Goal: Task Accomplishment & Management: Use online tool/utility

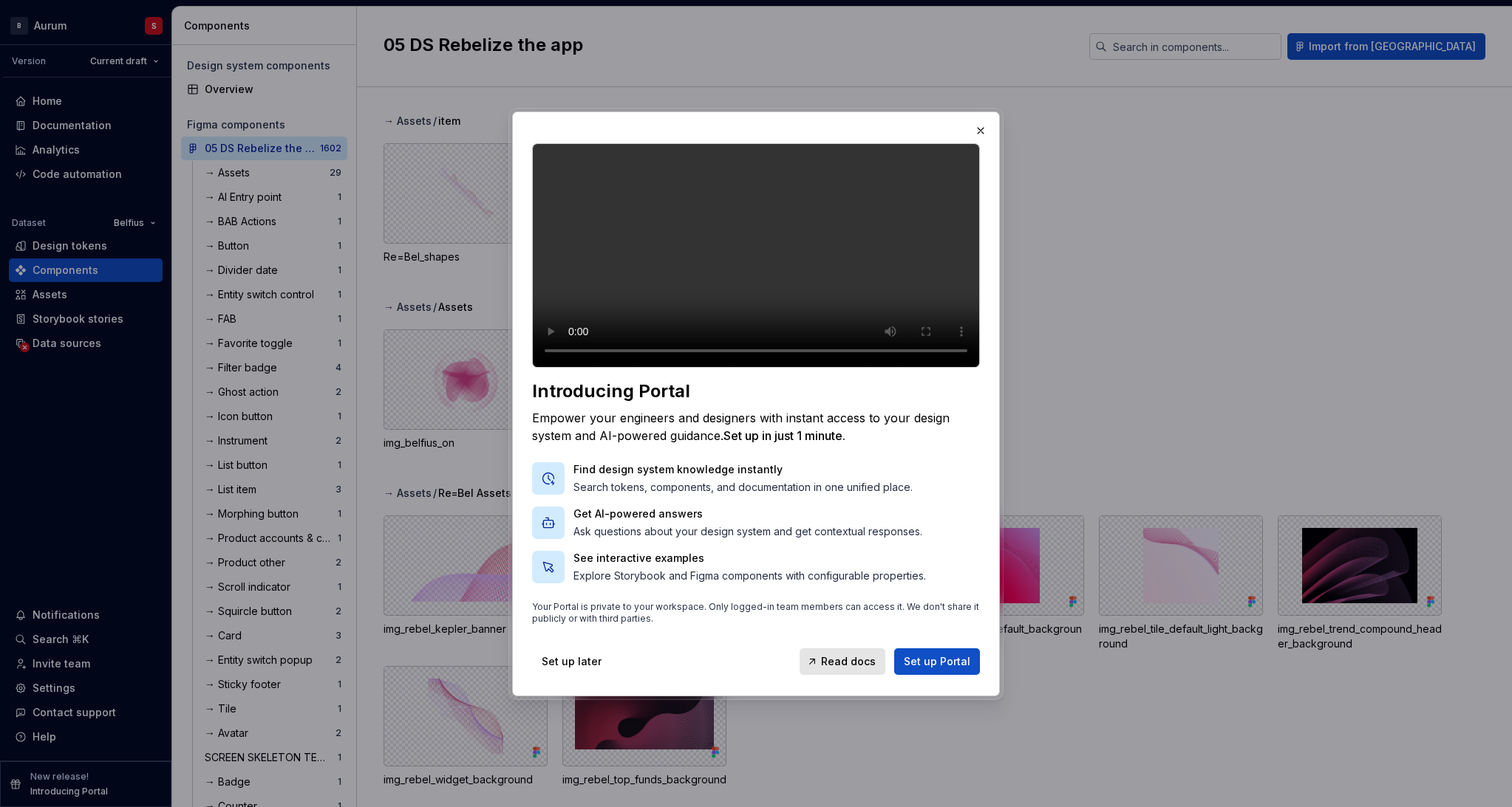
drag, startPoint x: 978, startPoint y: 110, endPoint x: 941, endPoint y: 134, distance: 44.1
click at [977, 120] on button "button" at bounding box center [980, 130] width 21 height 21
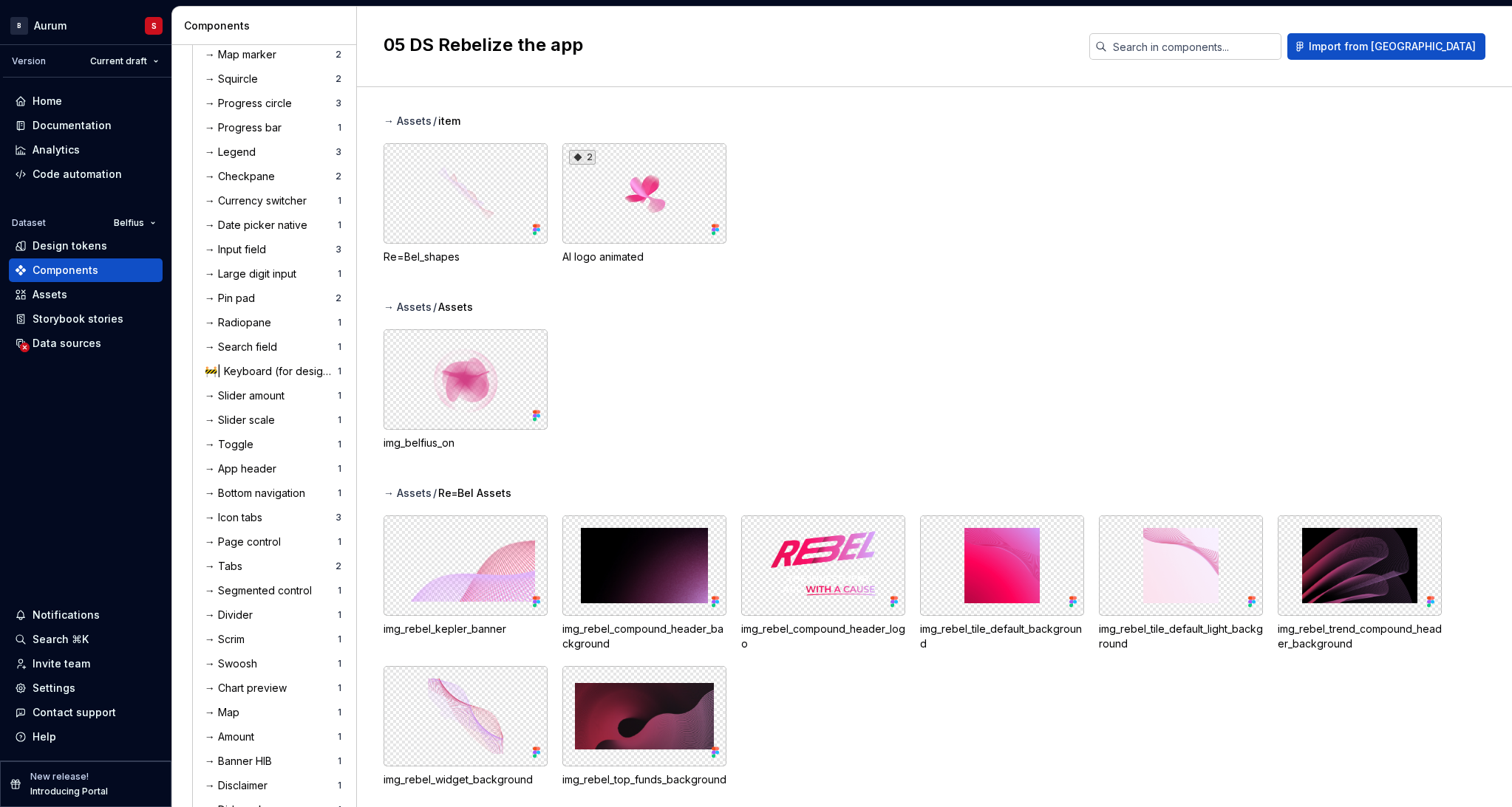
scroll to position [1624, 0]
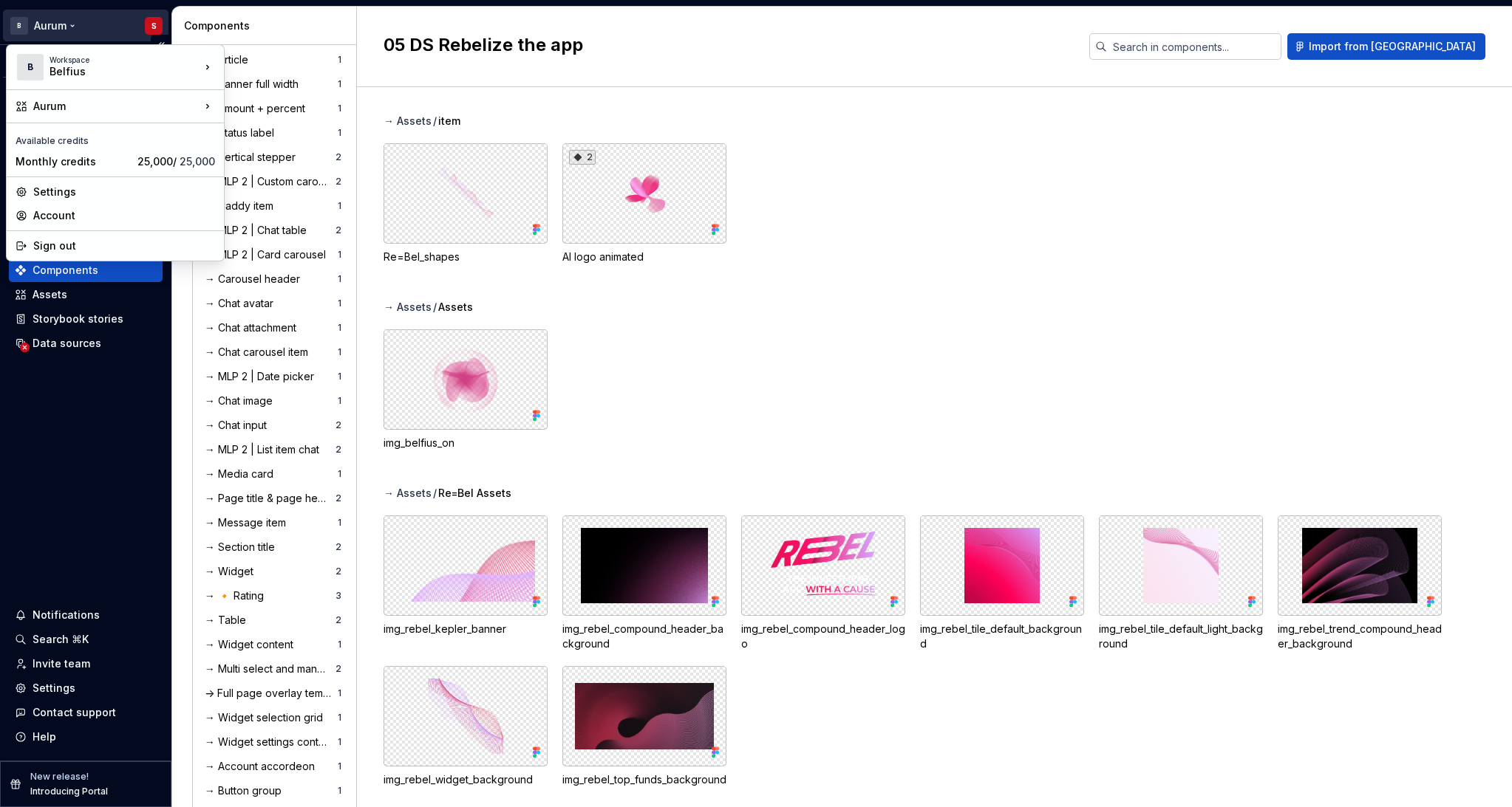
click at [47, 24] on html "B Aurum S Version Current draft Home Documentation Analytics Code automation Da…" at bounding box center [756, 403] width 1512 height 807
click at [286, 143] on div "Manage design systems" at bounding box center [312, 140] width 127 height 14
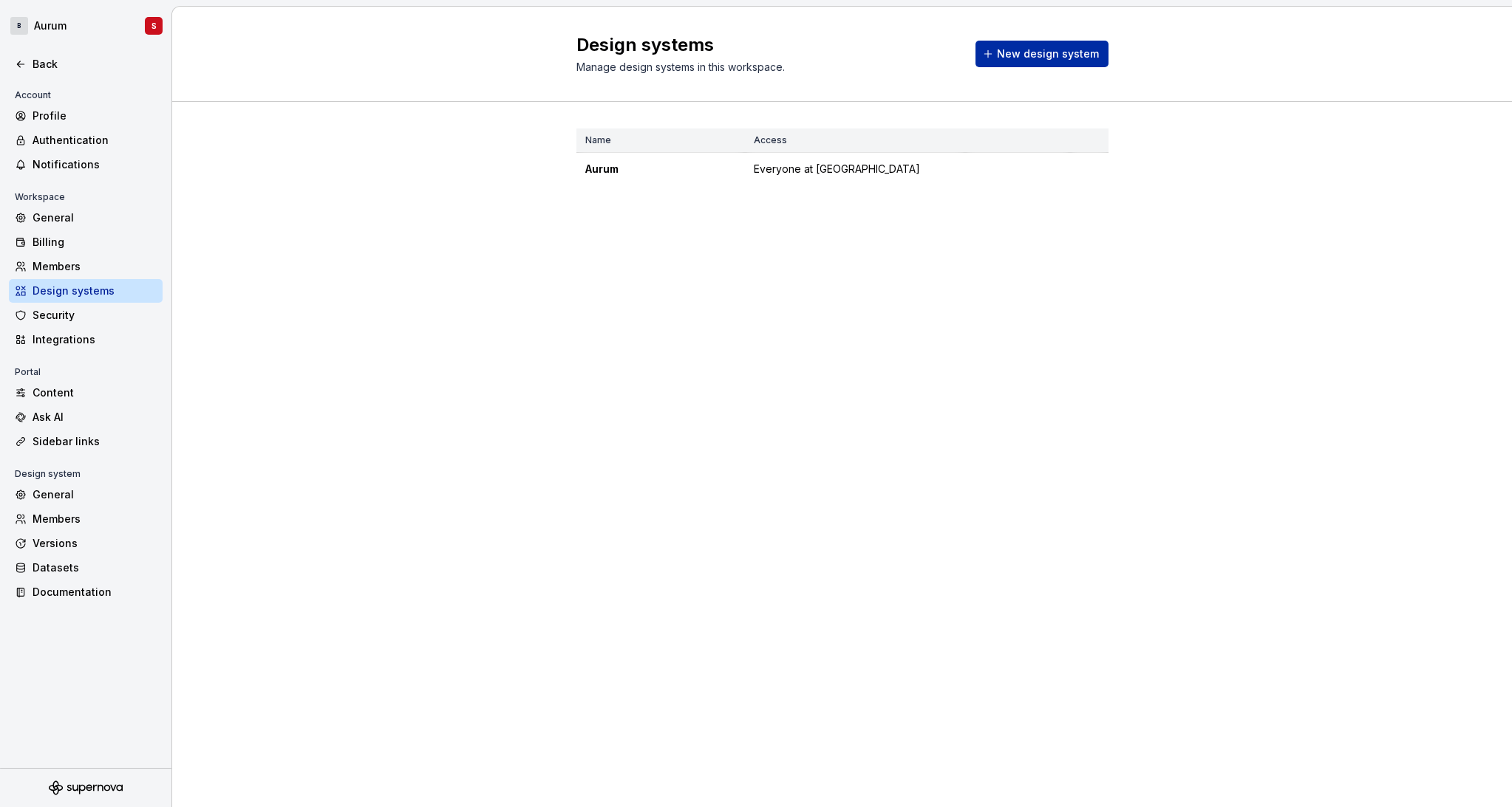
click at [999, 58] on button "New design system" at bounding box center [1041, 53] width 133 height 26
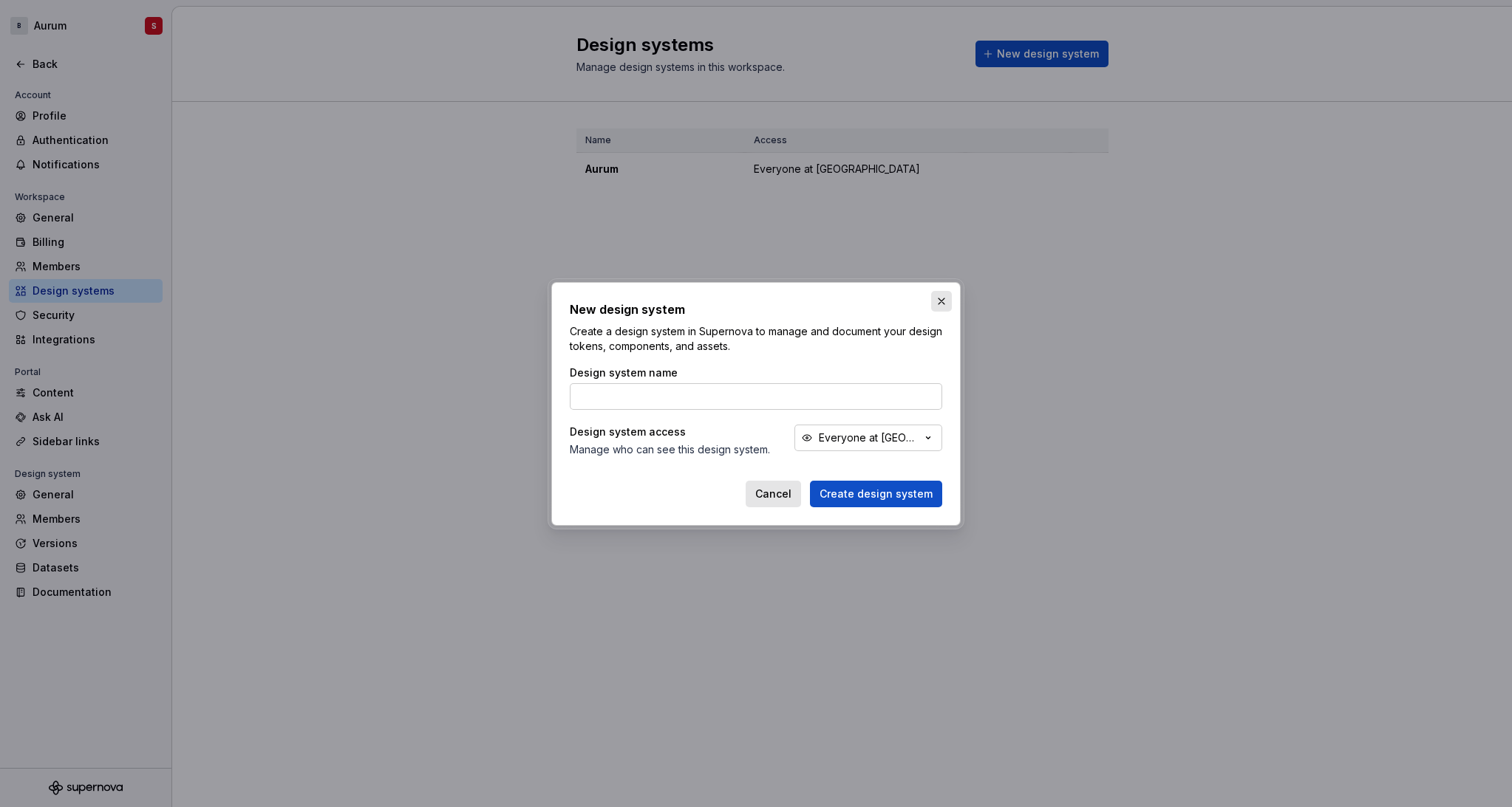
click at [949, 302] on button "button" at bounding box center [941, 301] width 21 height 21
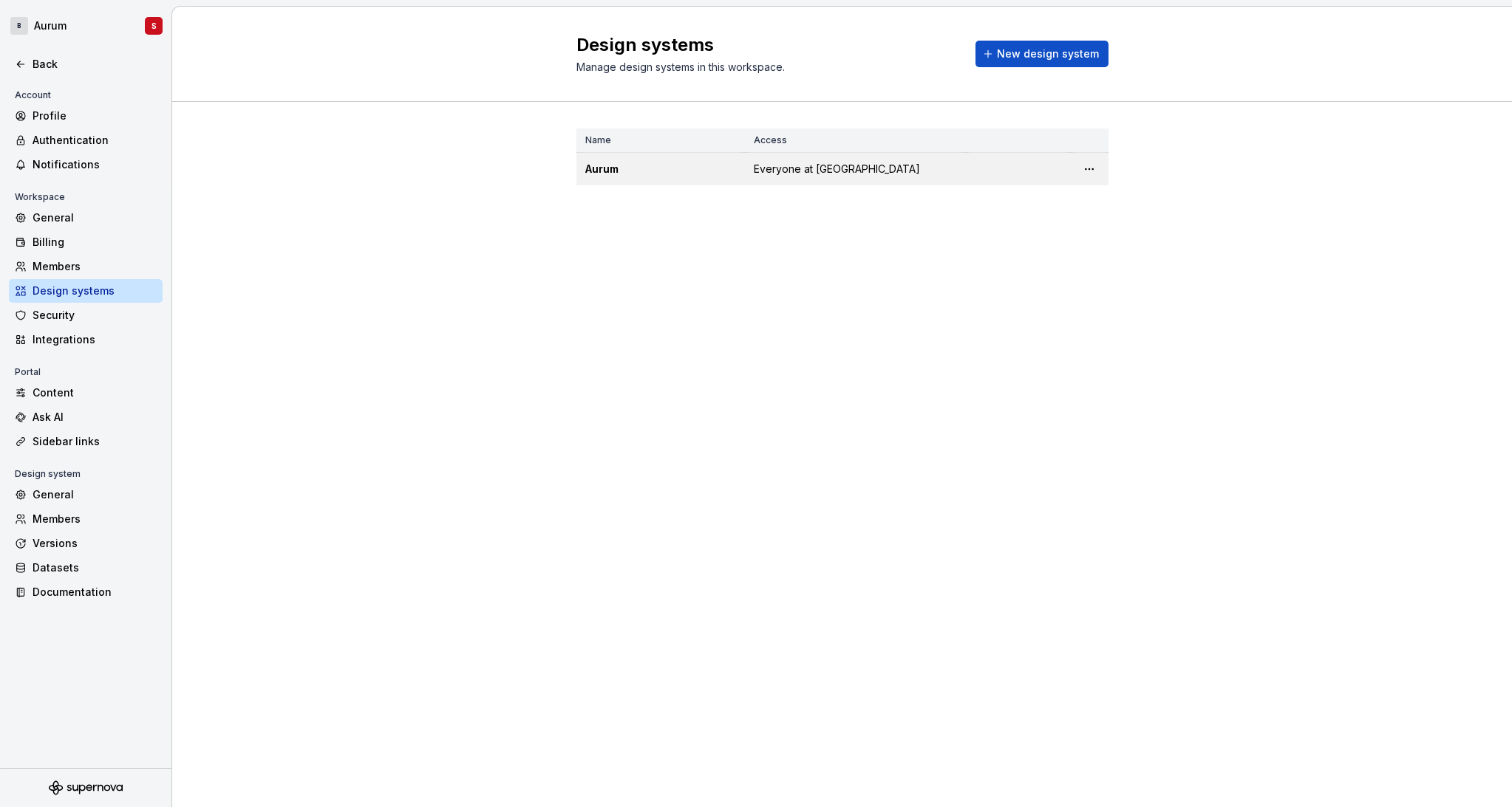
click at [583, 162] on td "Aurum" at bounding box center [660, 169] width 169 height 34
drag, startPoint x: 605, startPoint y: 166, endPoint x: 628, endPoint y: 174, distance: 24.4
click at [605, 166] on div "Aurum" at bounding box center [660, 169] width 150 height 14
click at [714, 166] on div "Aurum" at bounding box center [660, 169] width 150 height 14
drag, startPoint x: 824, startPoint y: 188, endPoint x: 791, endPoint y: 168, distance: 38.6
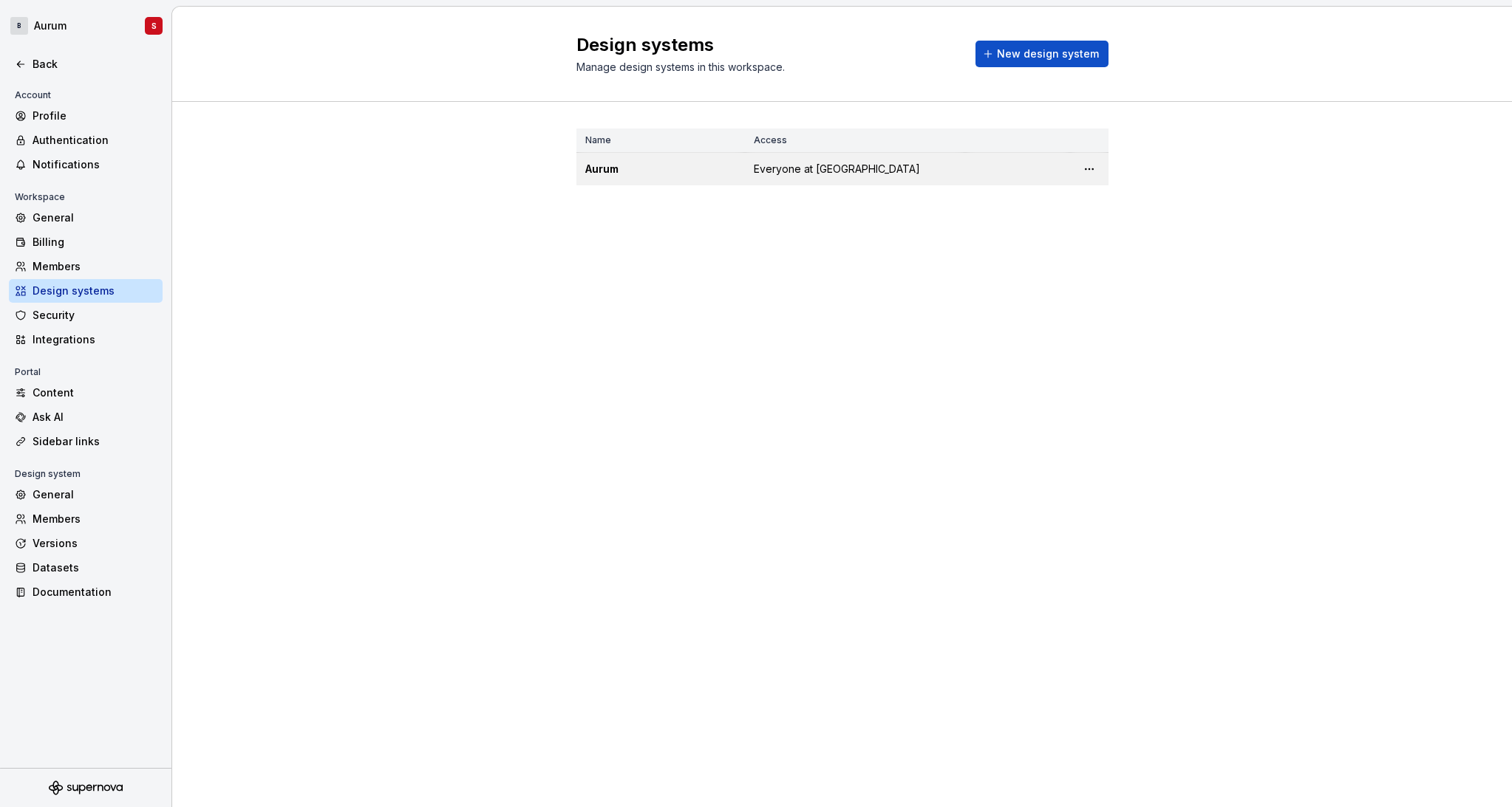
click at [824, 188] on div "Name Access Aurum Everyone at [GEOGRAPHIC_DATA]" at bounding box center [842, 172] width 532 height 139
click at [756, 174] on span "Everyone at [GEOGRAPHIC_DATA]" at bounding box center [836, 169] width 166 height 14
drag, startPoint x: 627, startPoint y: 168, endPoint x: 609, endPoint y: 170, distance: 18.1
click at [627, 168] on div "Aurum" at bounding box center [660, 169] width 150 height 14
drag, startPoint x: 602, startPoint y: 170, endPoint x: 235, endPoint y: 162, distance: 367.1
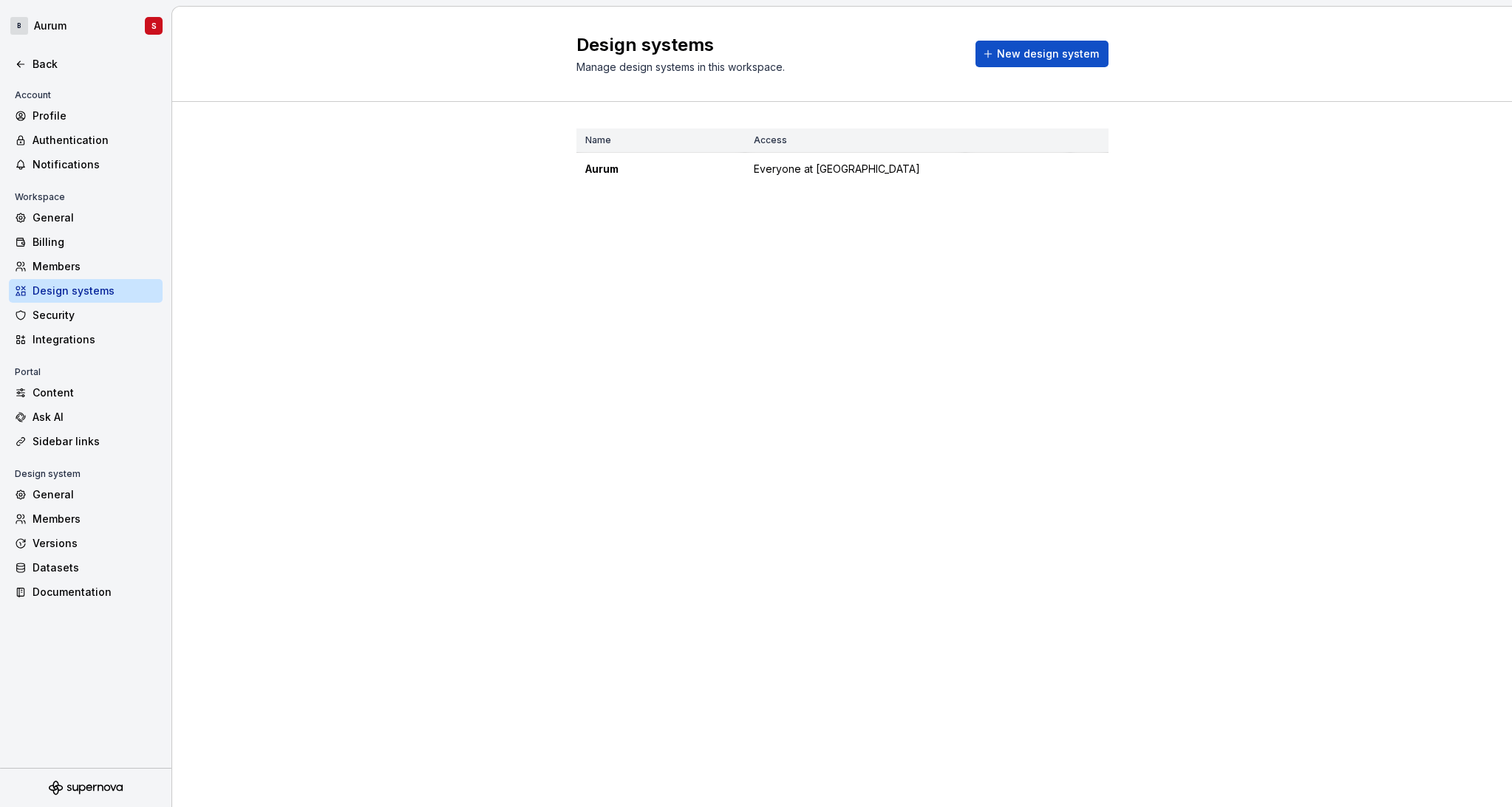
click at [602, 171] on div "Aurum" at bounding box center [660, 169] width 150 height 14
click at [52, 75] on div "Back" at bounding box center [86, 64] width 154 height 24
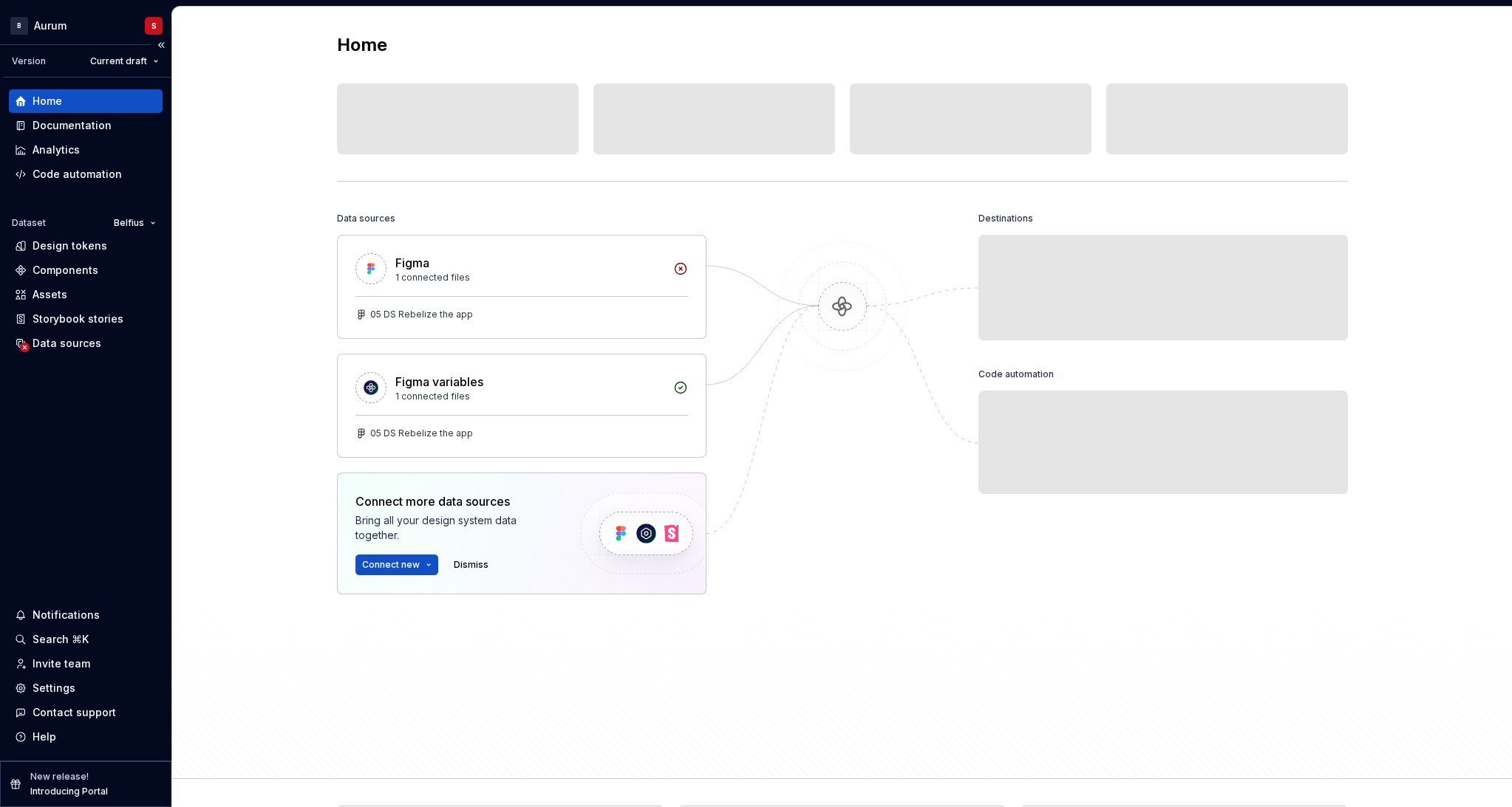
click at [48, 61] on div "Version Current draft" at bounding box center [87, 62] width 169 height 33
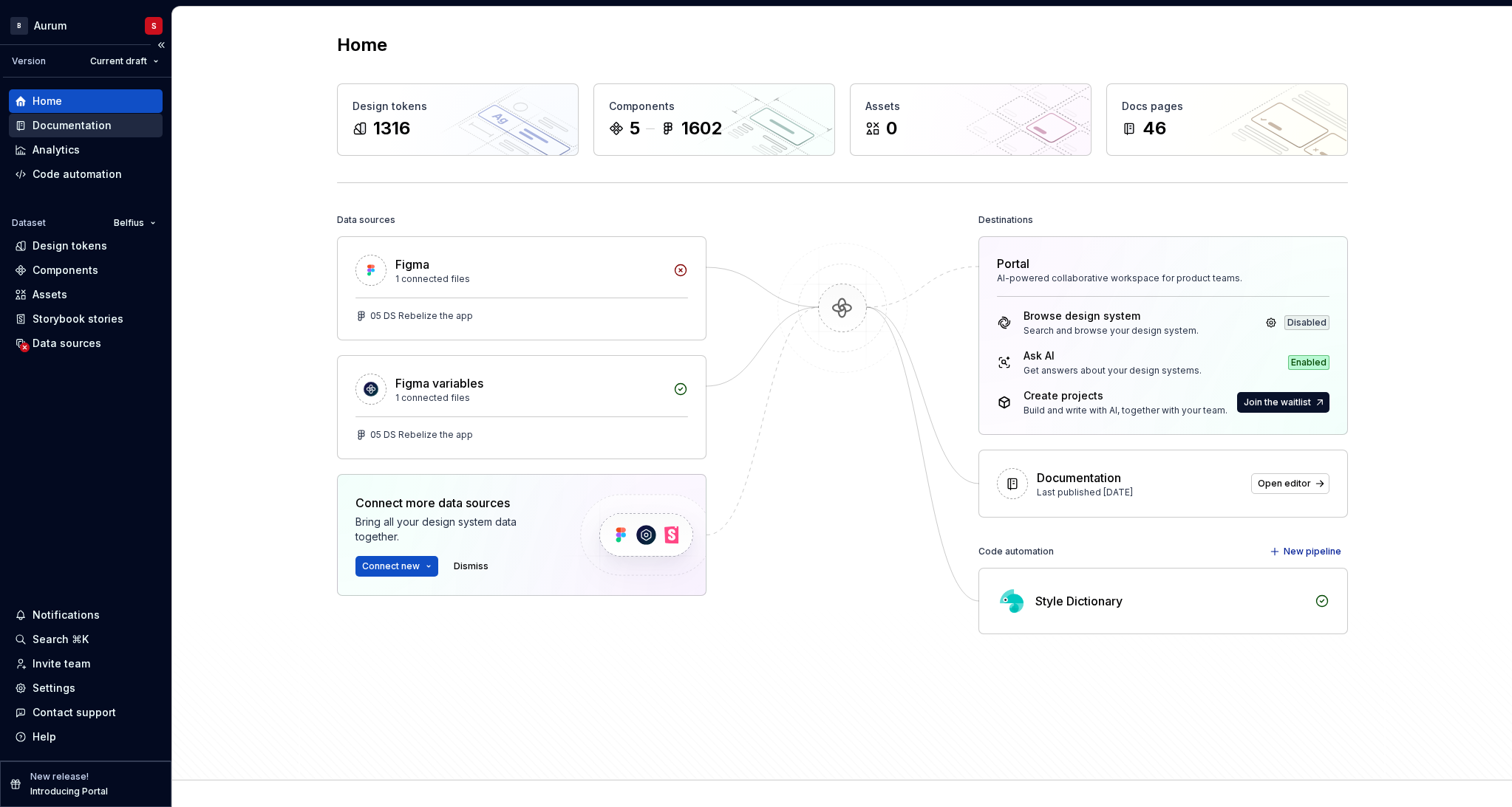
click at [99, 128] on div "Documentation" at bounding box center [72, 125] width 79 height 14
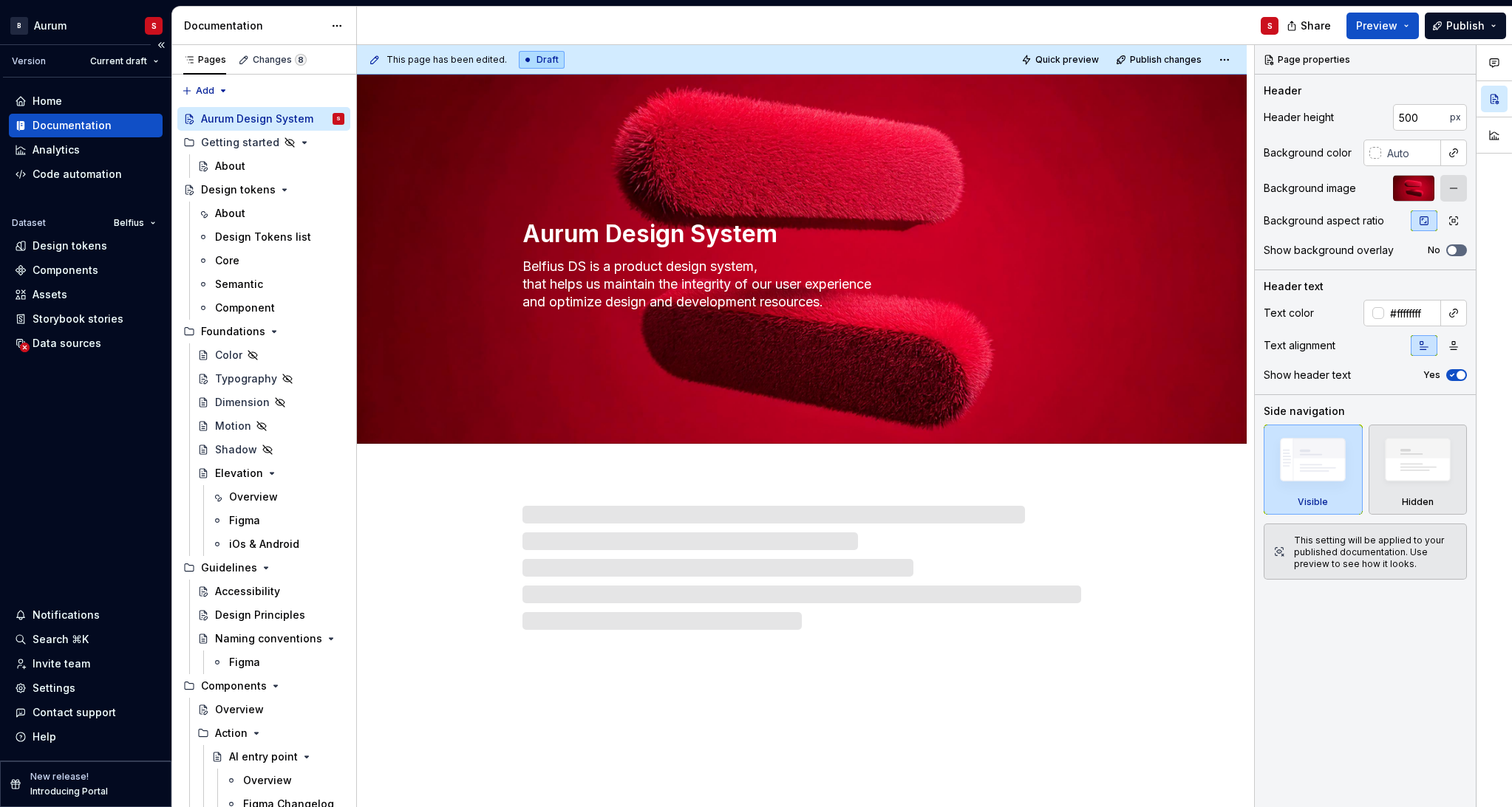
type textarea "*"
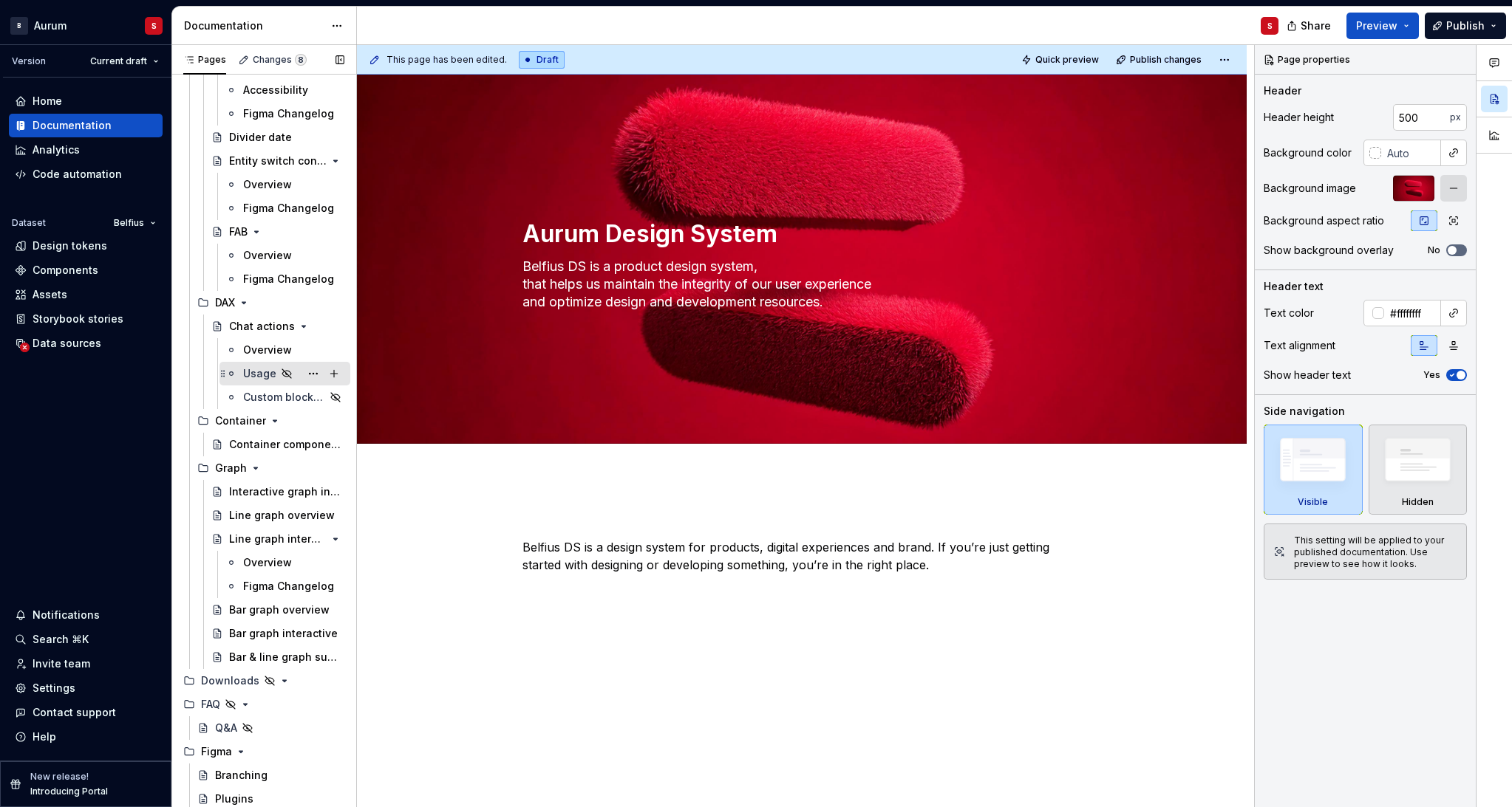
scroll to position [879, 0]
click at [58, 22] on html "B Aurum S Version Current draft Home Documentation Analytics Code automation Da…" at bounding box center [756, 403] width 1512 height 807
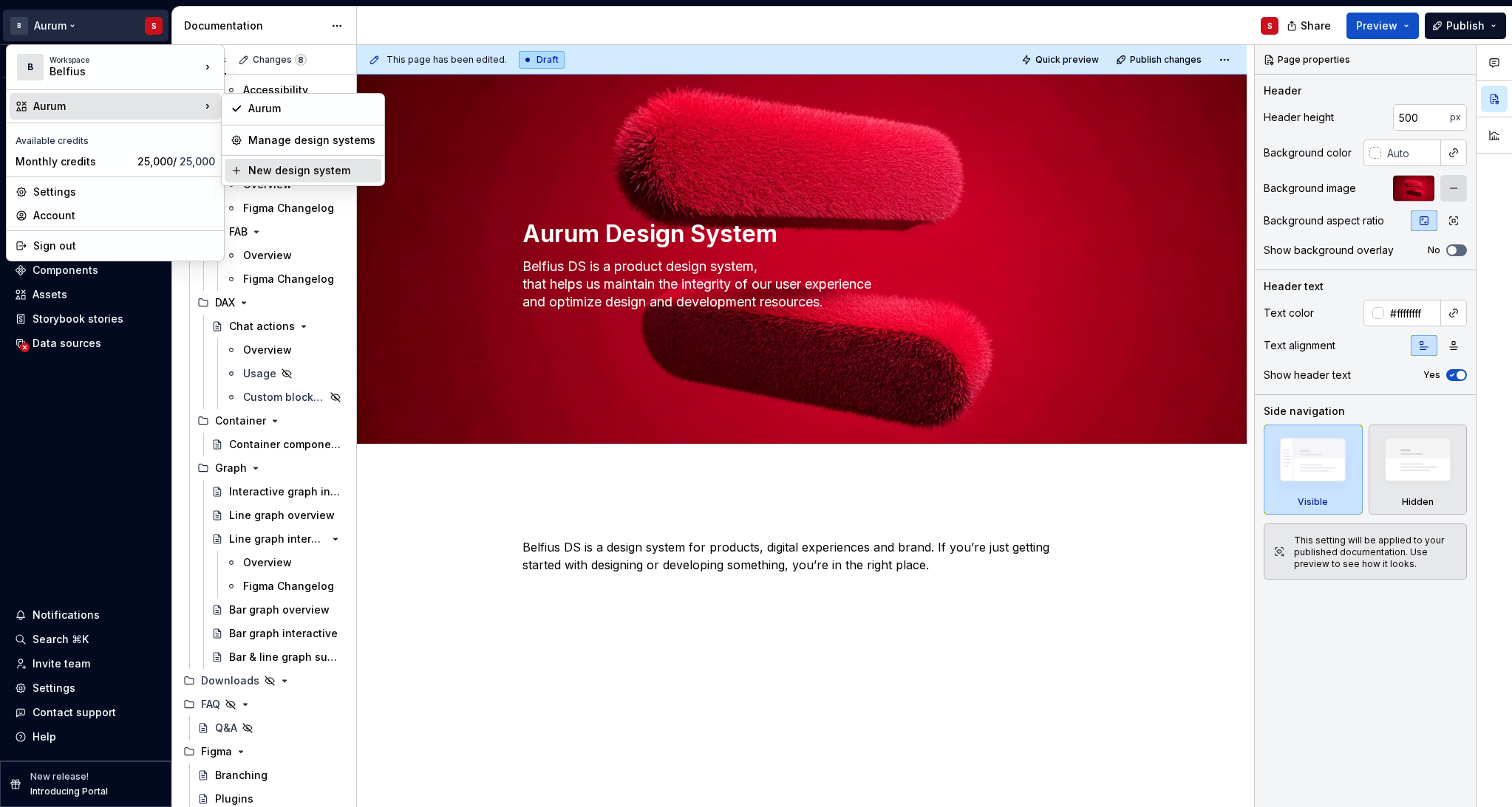
click at [257, 177] on div "New design system" at bounding box center [312, 170] width 127 height 14
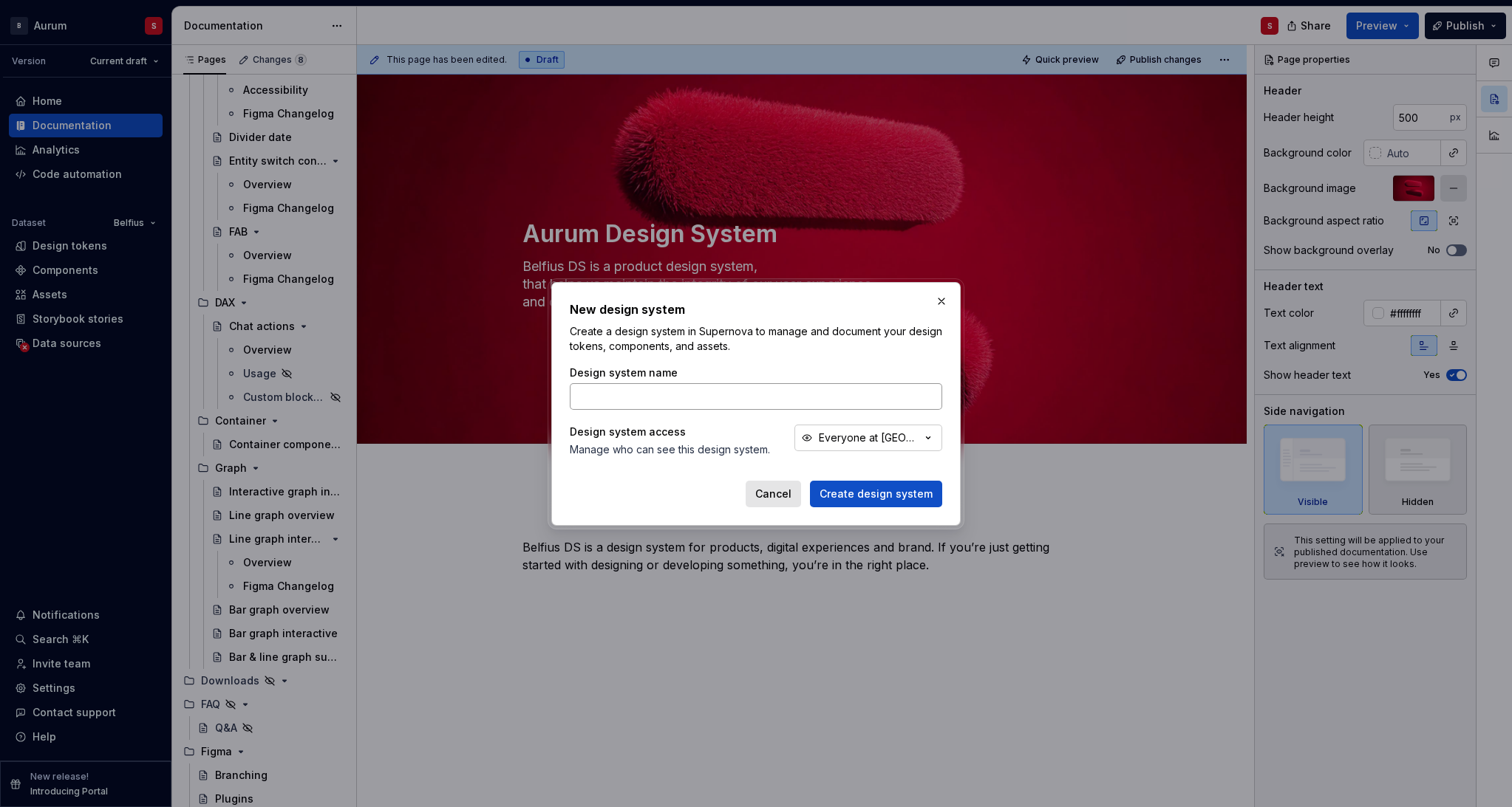
type input "A"
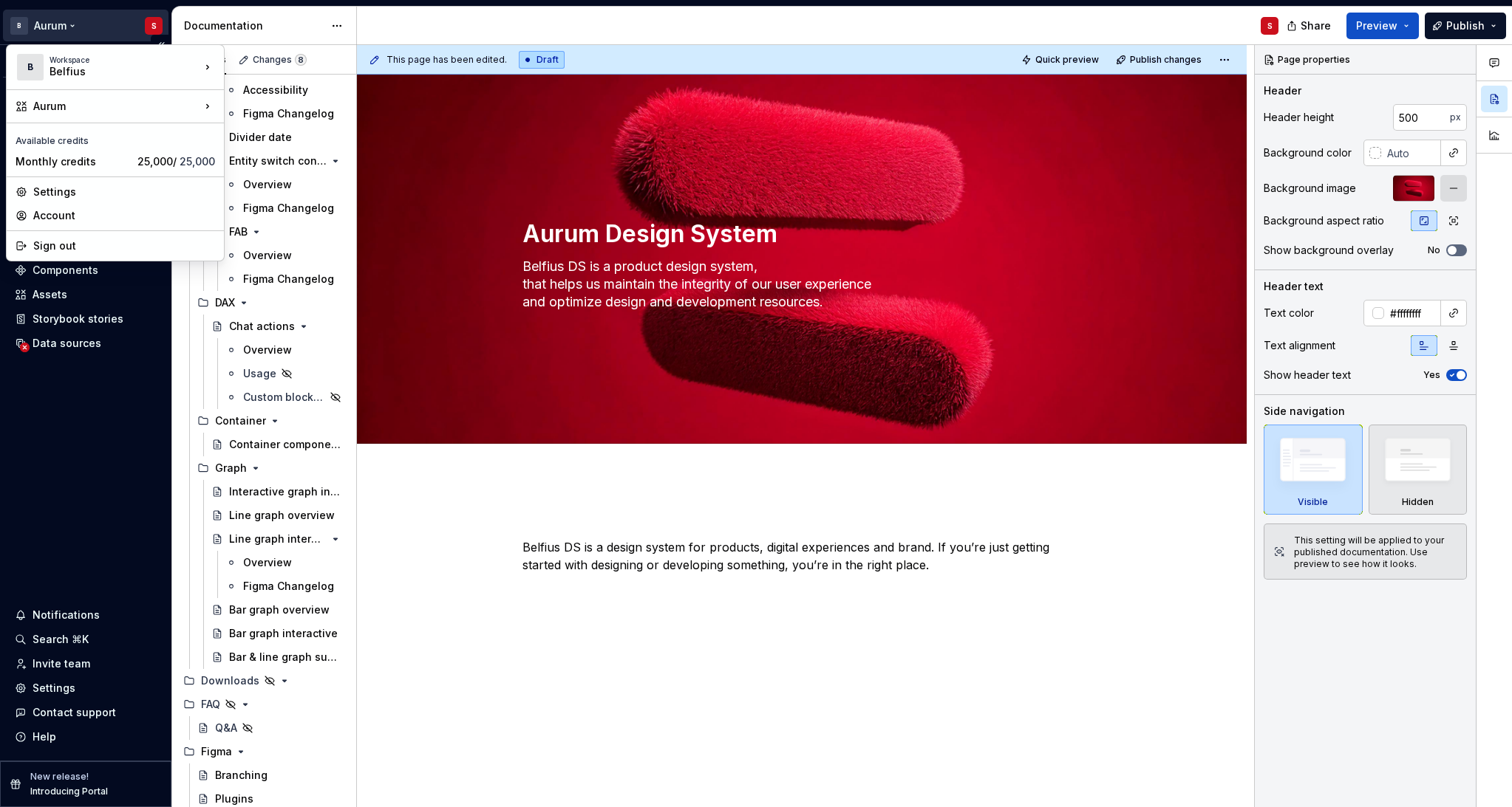
click at [53, 25] on html "B Aurum S Version Current draft Home Documentation Analytics Code automation Da…" at bounding box center [756, 403] width 1512 height 807
click at [74, 194] on div "Settings" at bounding box center [124, 192] width 182 height 14
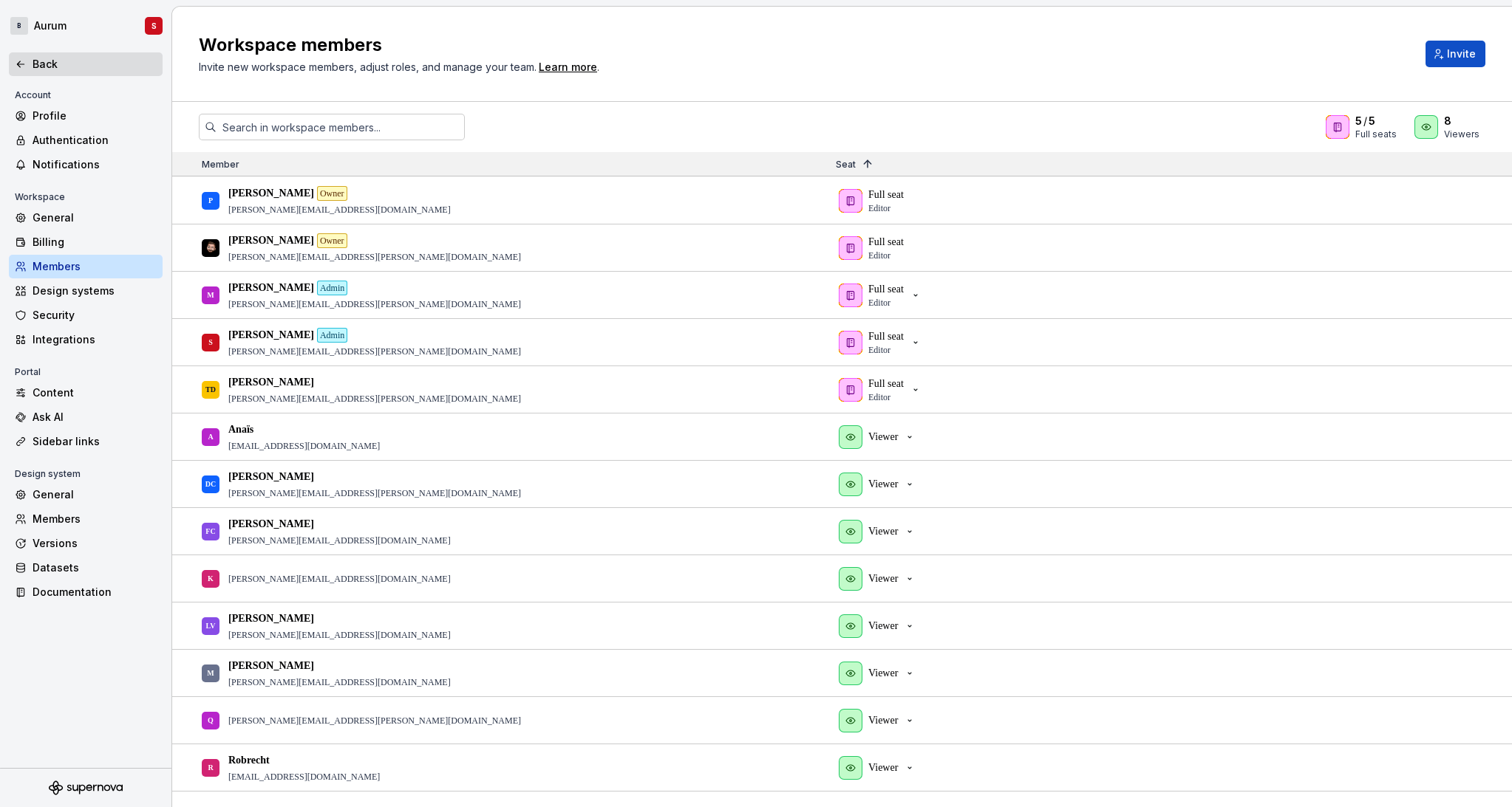
click at [66, 69] on div "Back" at bounding box center [94, 64] width 124 height 14
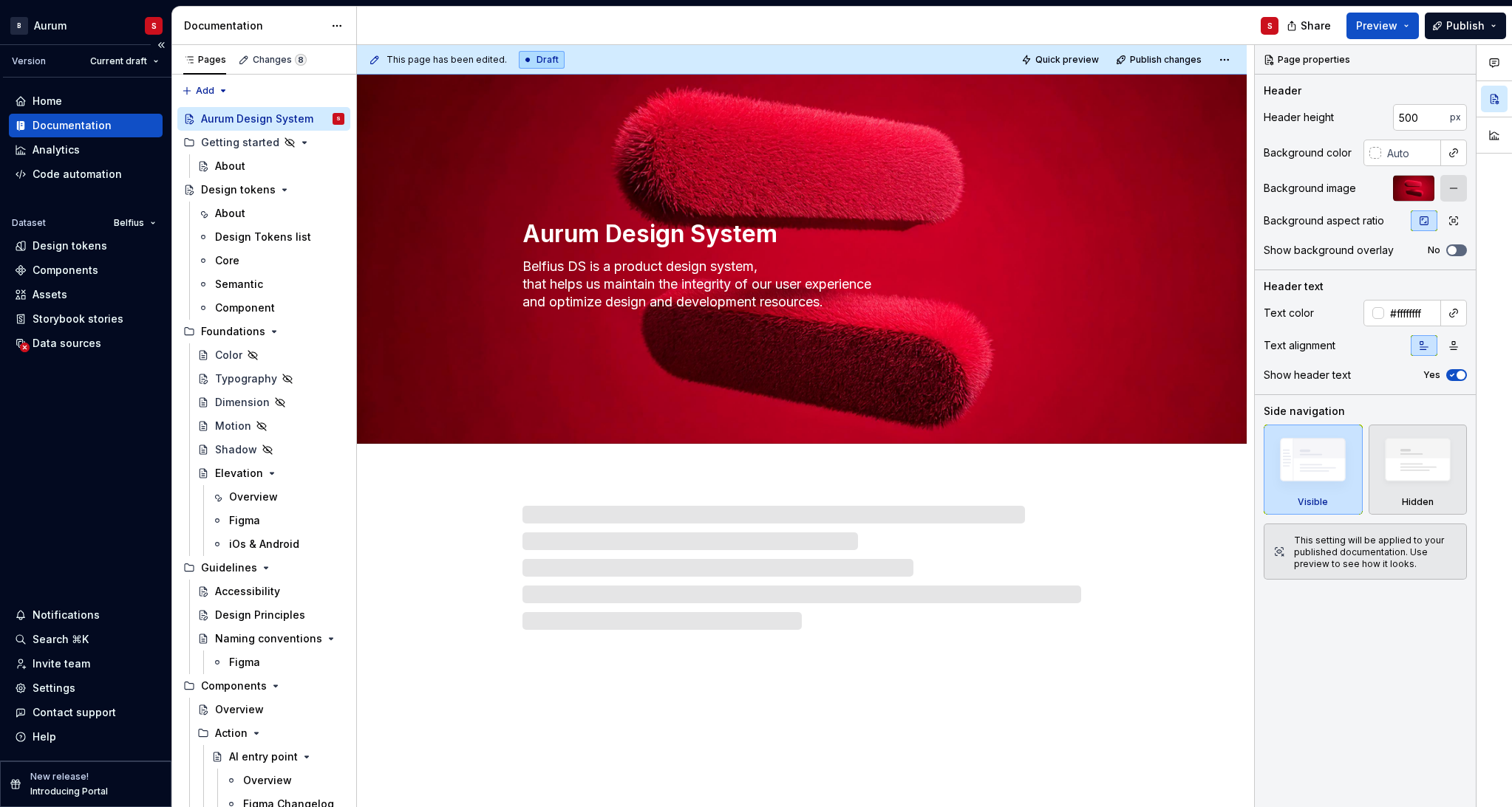
type textarea "*"
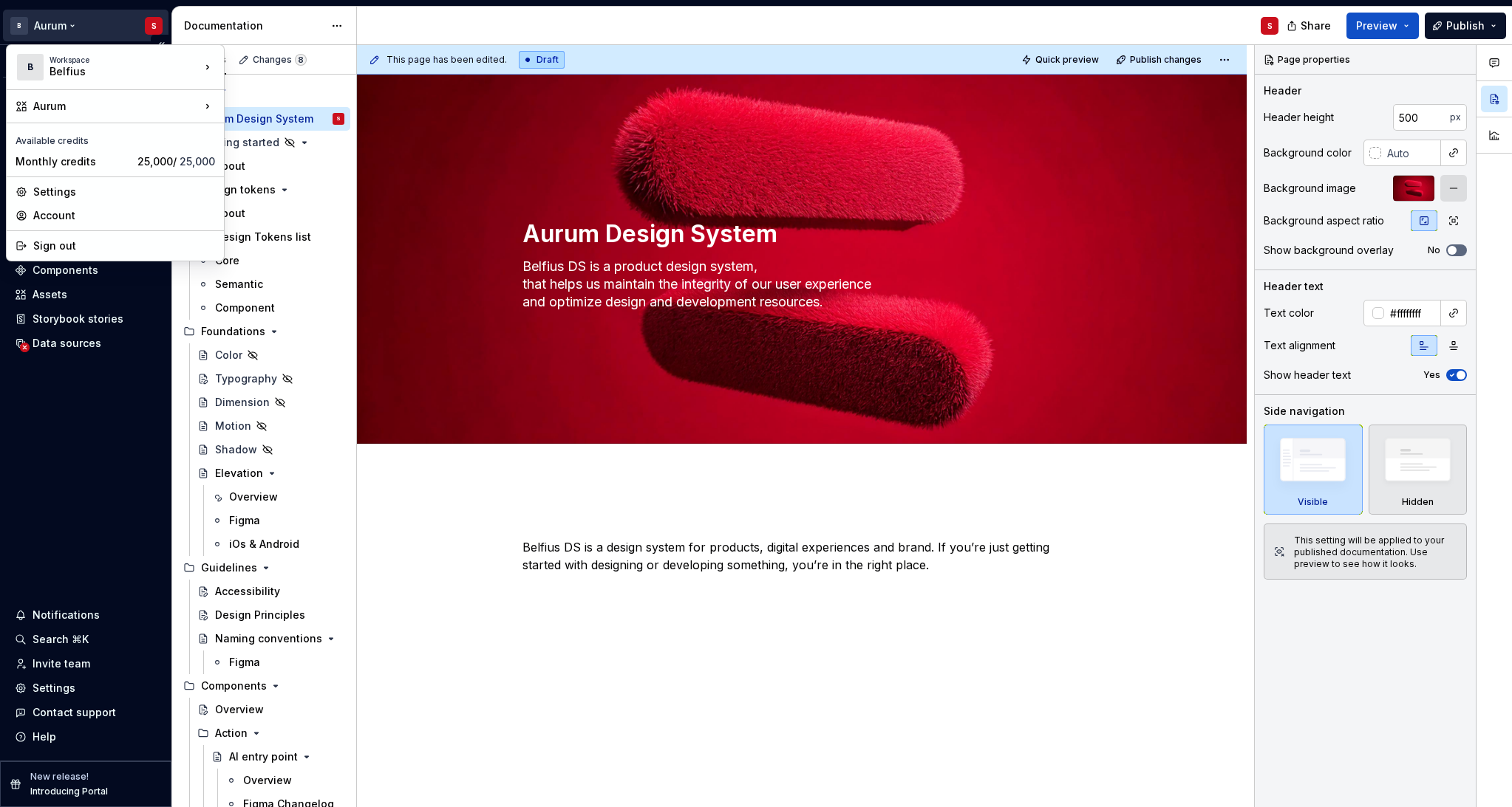
click at [66, 29] on html "B Aurum S Version Current draft Home Documentation Analytics Code automation Da…" at bounding box center [756, 403] width 1512 height 807
click at [66, 190] on div "Settings" at bounding box center [124, 192] width 182 height 14
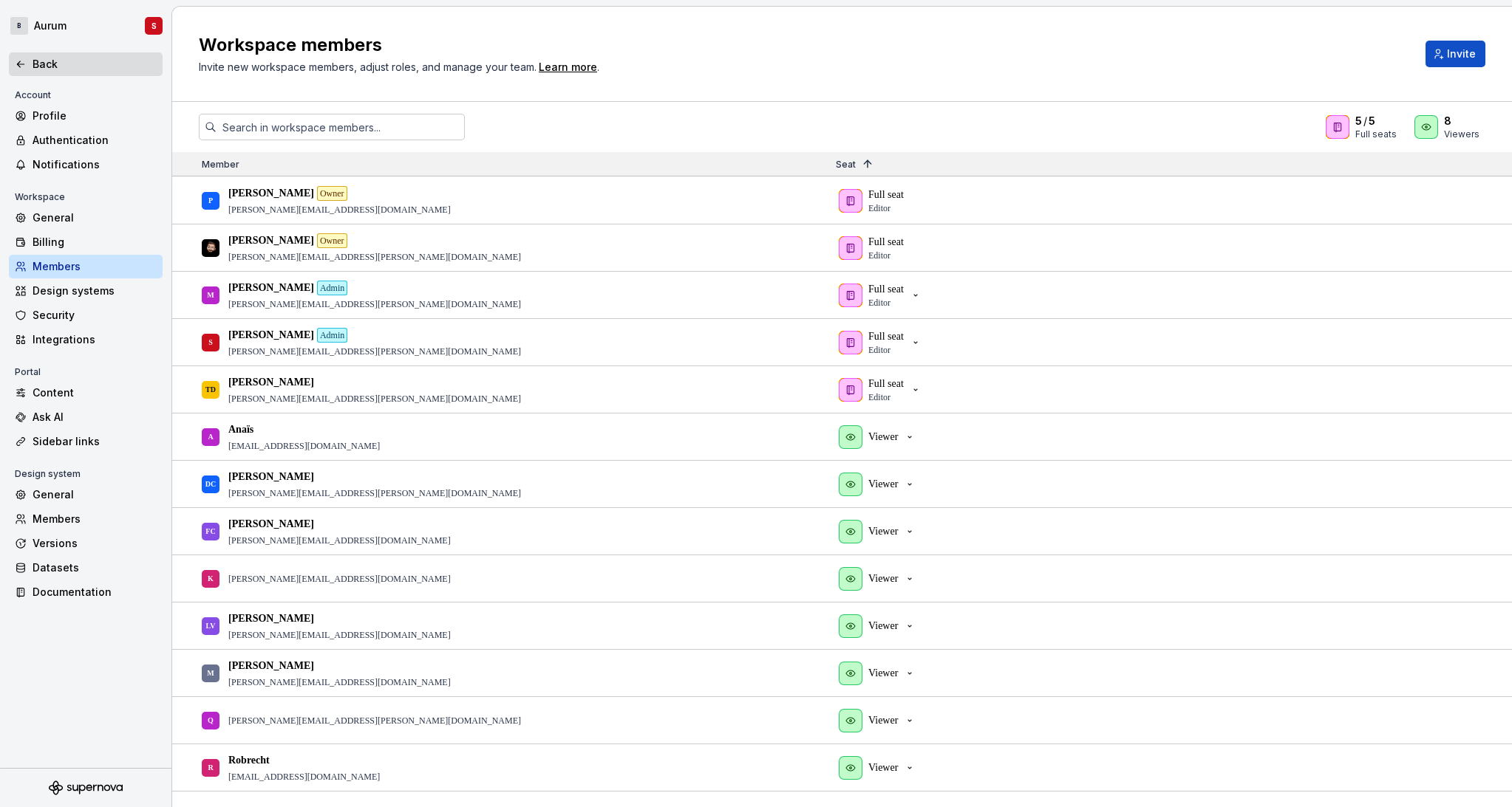
click at [42, 59] on div "Back" at bounding box center [94, 64] width 124 height 14
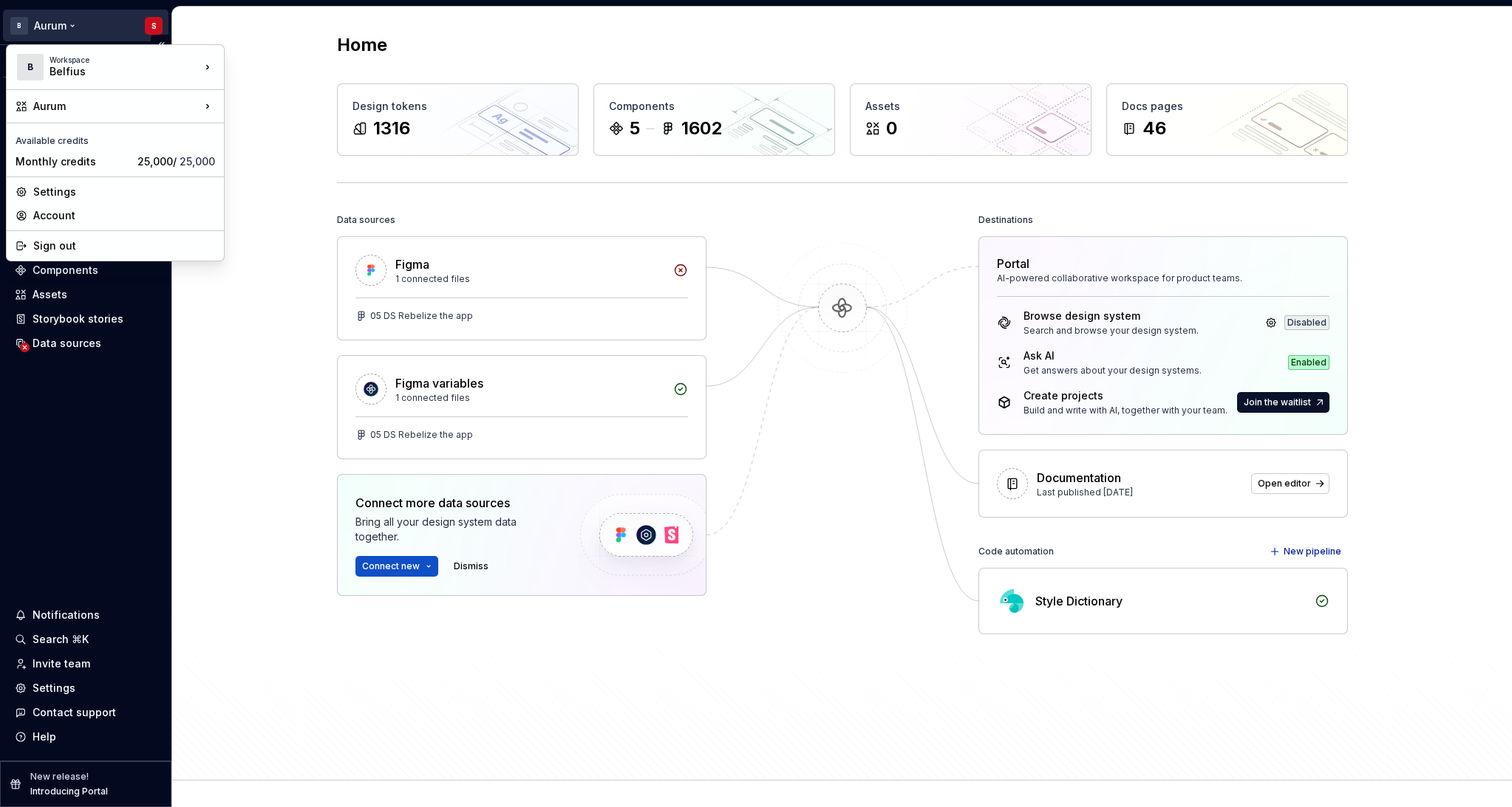
click at [43, 29] on html "B Aurum S Version Current draft Home Documentation Analytics Code automation Da…" at bounding box center [756, 403] width 1512 height 807
click at [63, 184] on div "Settings" at bounding box center [115, 192] width 211 height 24
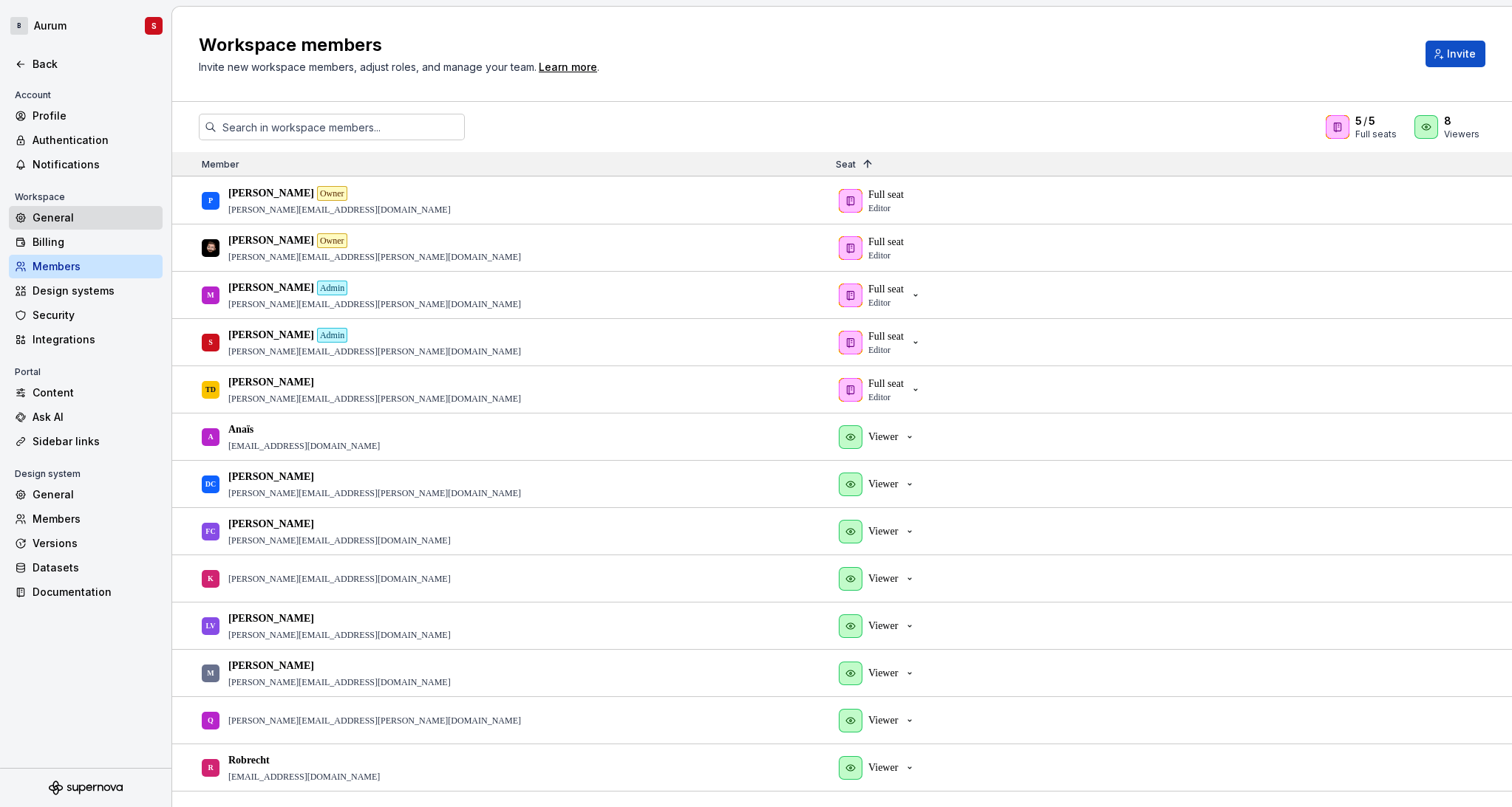
click at [47, 218] on div "General" at bounding box center [94, 217] width 124 height 14
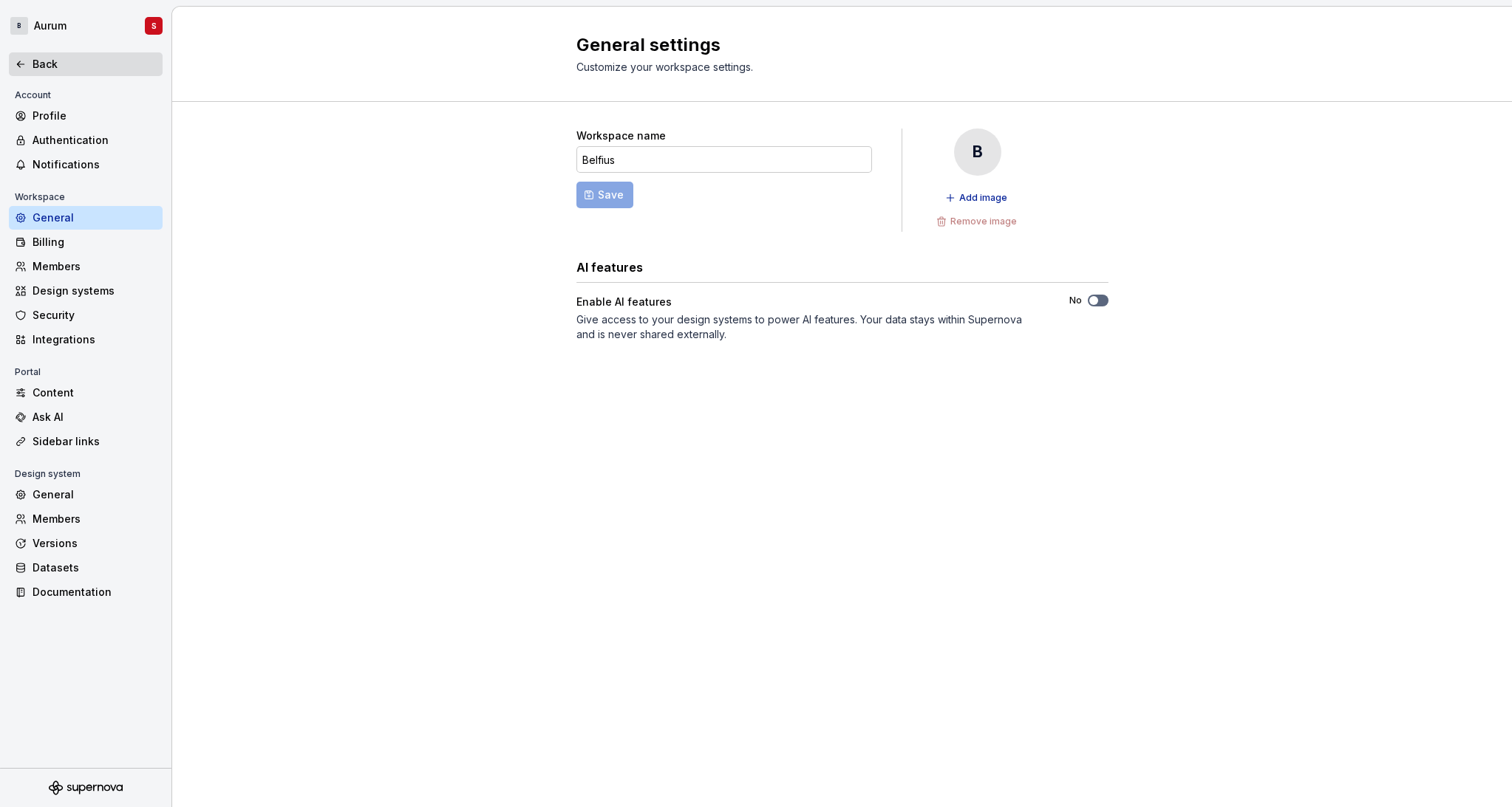
click at [42, 62] on div "Back" at bounding box center [94, 64] width 124 height 14
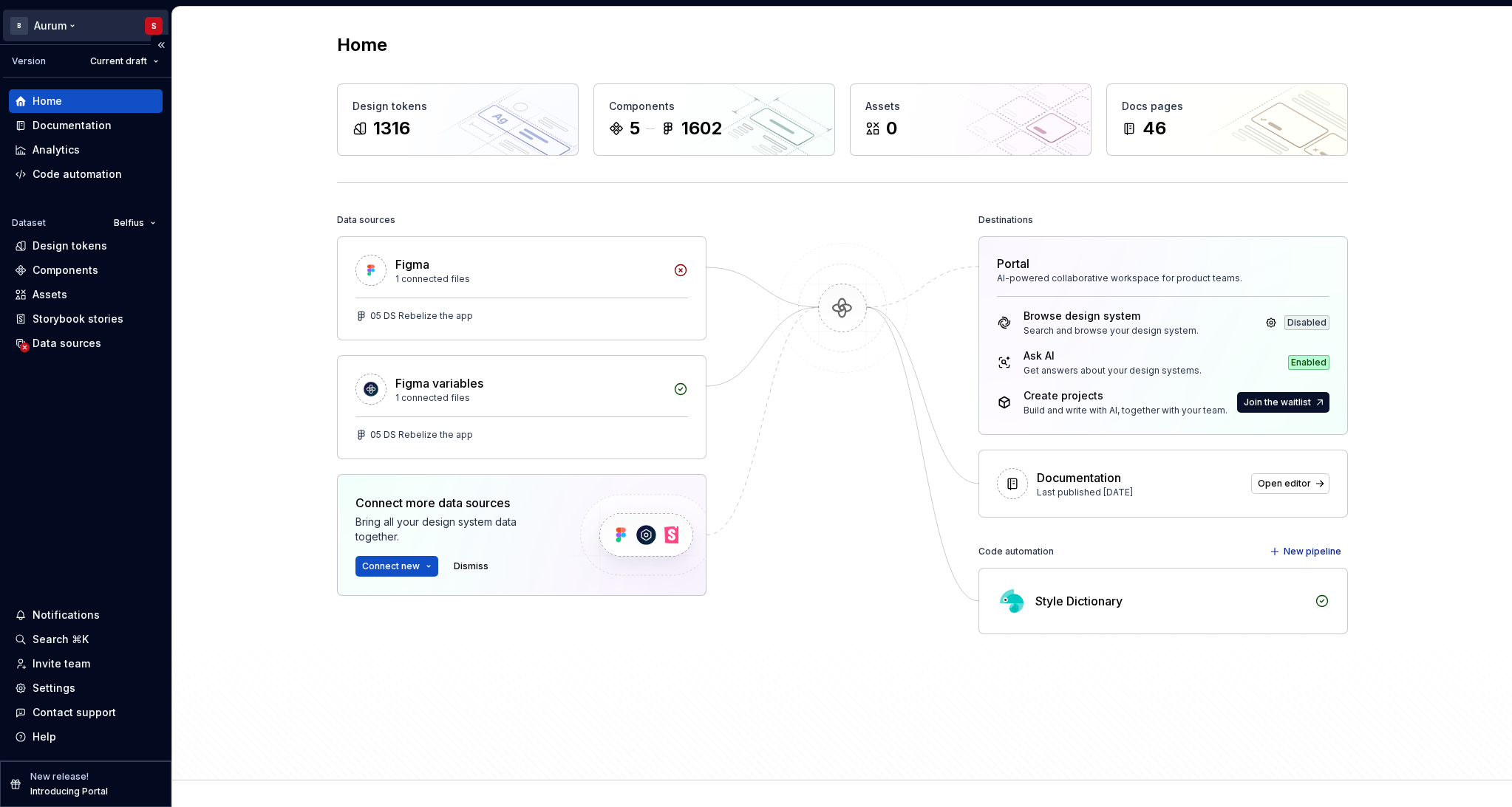
click at [55, 28] on html "B Aurum S Version Current draft Home Documentation Analytics Code automation Da…" at bounding box center [756, 403] width 1512 height 807
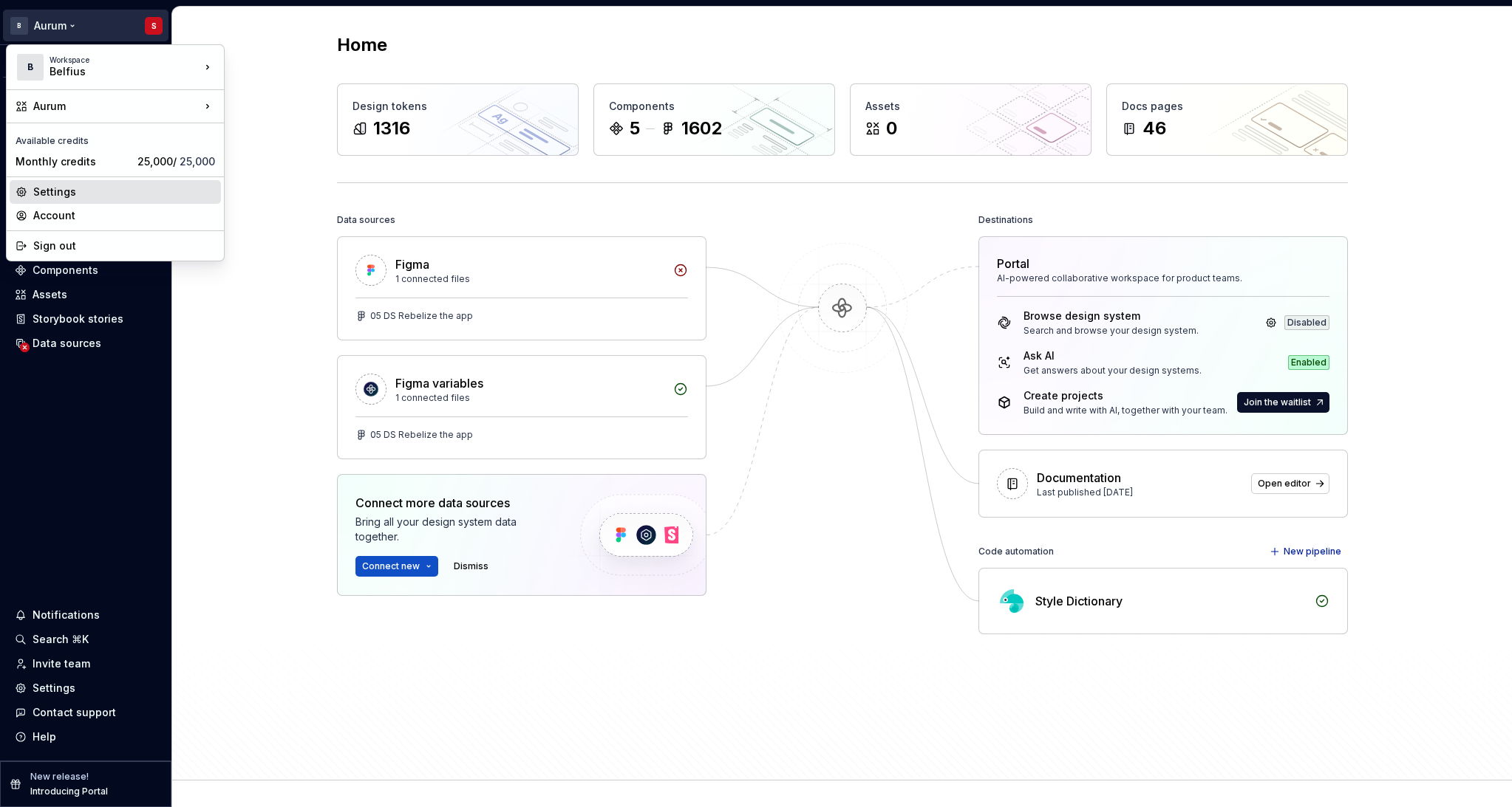
click at [34, 198] on div "Settings" at bounding box center [124, 192] width 182 height 14
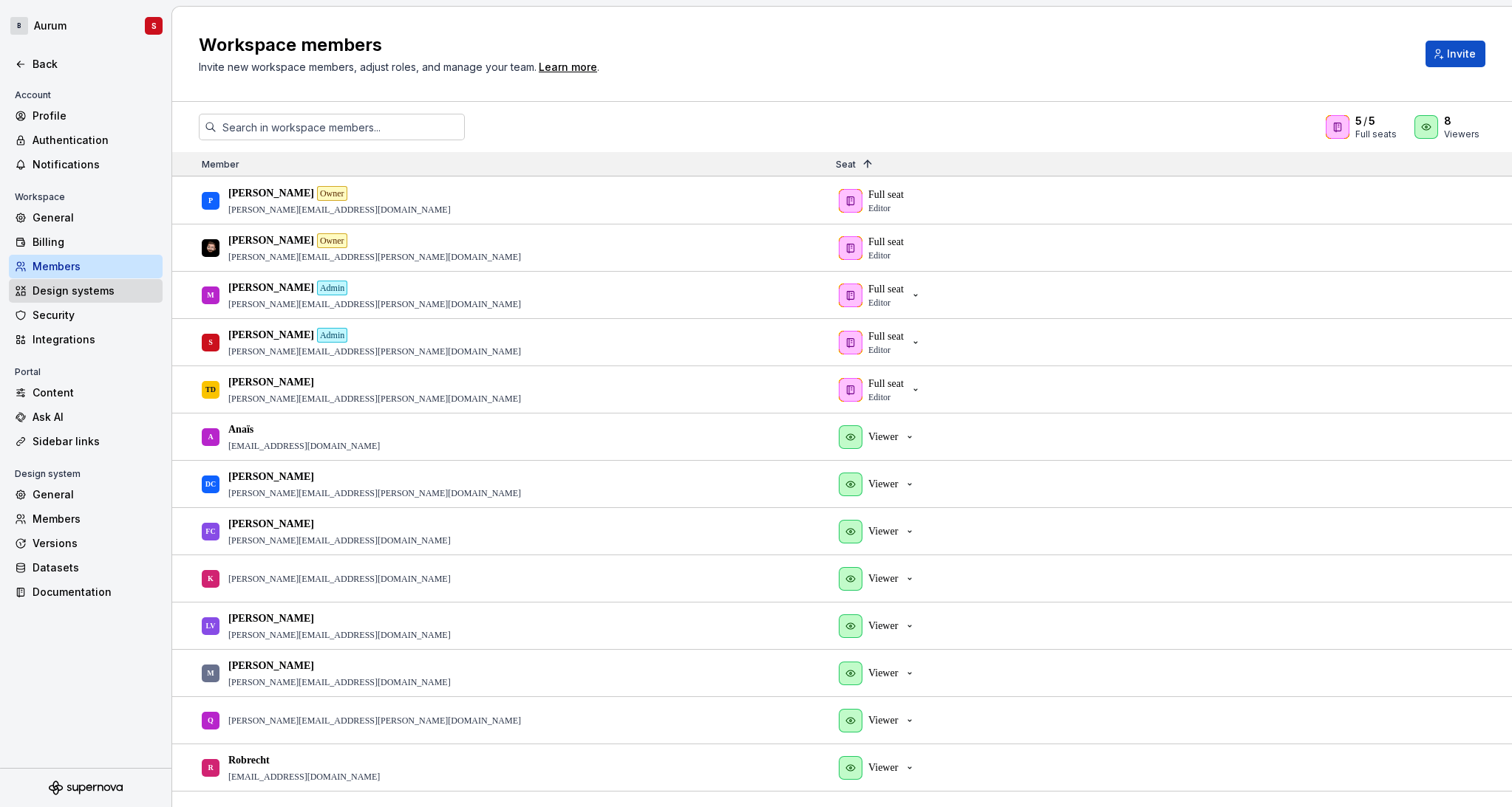
click at [61, 297] on div "Design systems" at bounding box center [94, 291] width 124 height 14
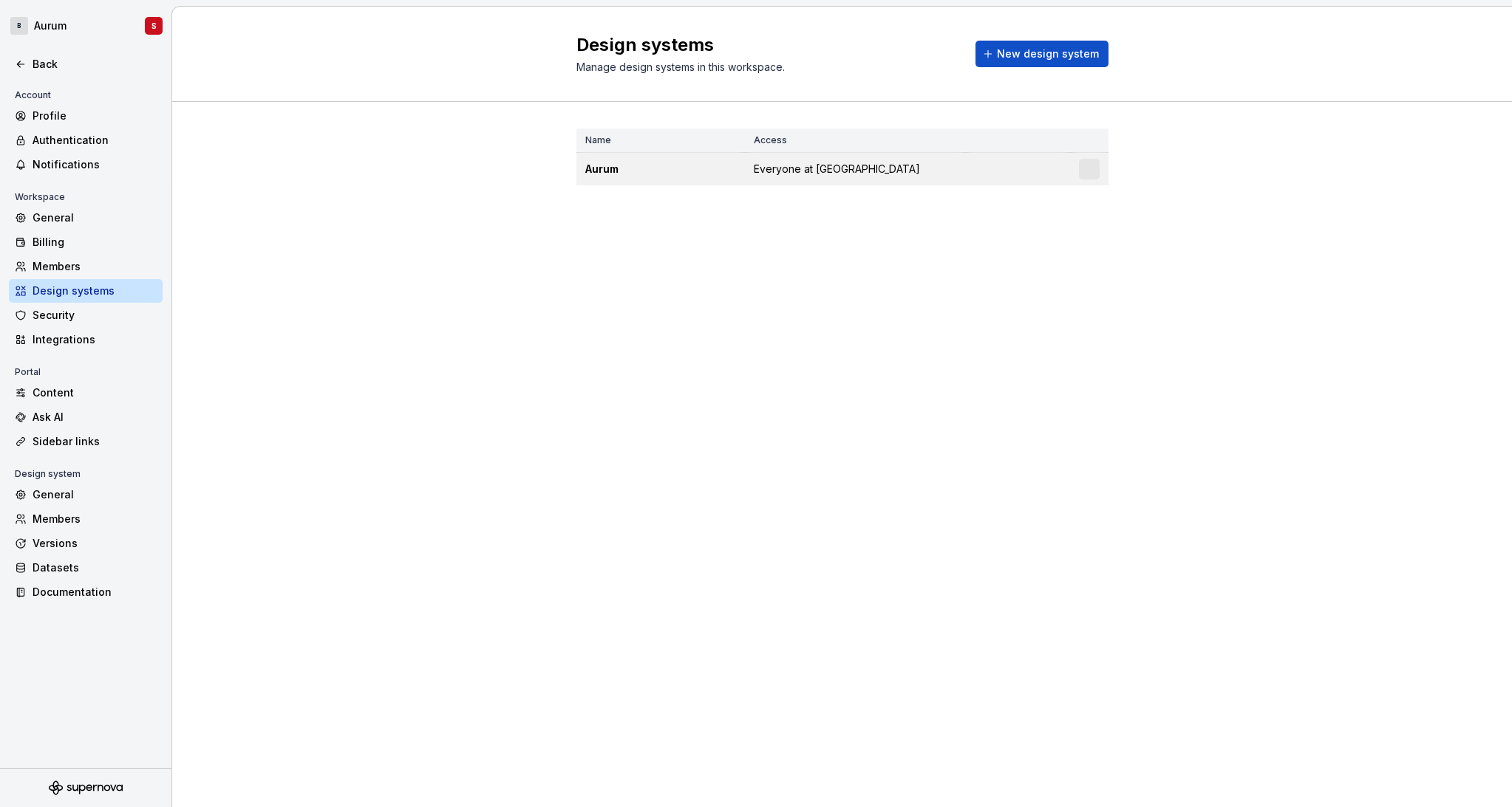
click at [602, 170] on div "Aurum" at bounding box center [660, 169] width 150 height 14
click at [642, 163] on div "Aurum" at bounding box center [660, 169] width 150 height 14
click at [1092, 168] on html "B Aurum S Back Account Profile Authentication Notifications Workspace General B…" at bounding box center [756, 403] width 1512 height 807
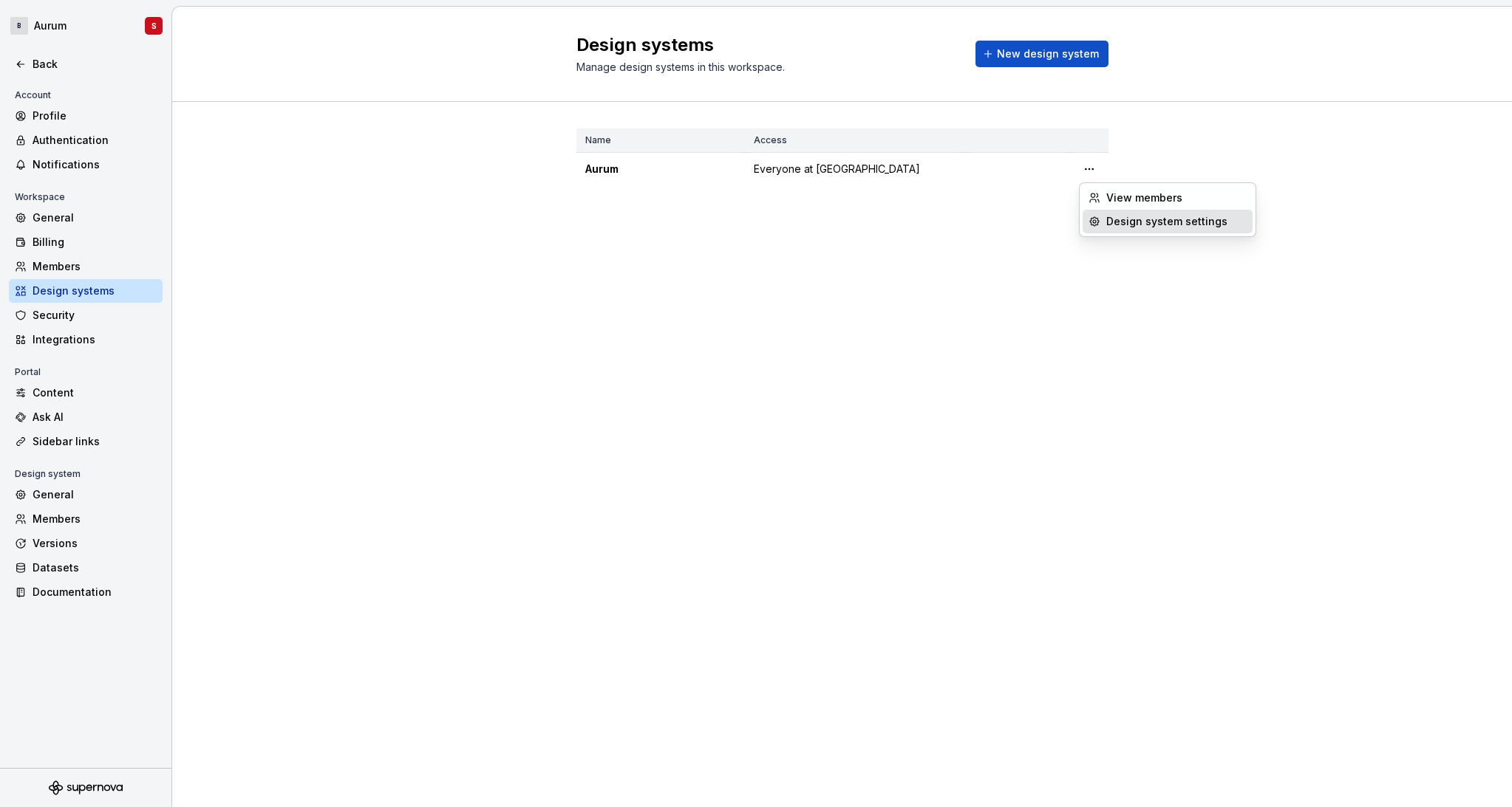
click at [1114, 217] on div "Design system settings" at bounding box center [1176, 221] width 140 height 14
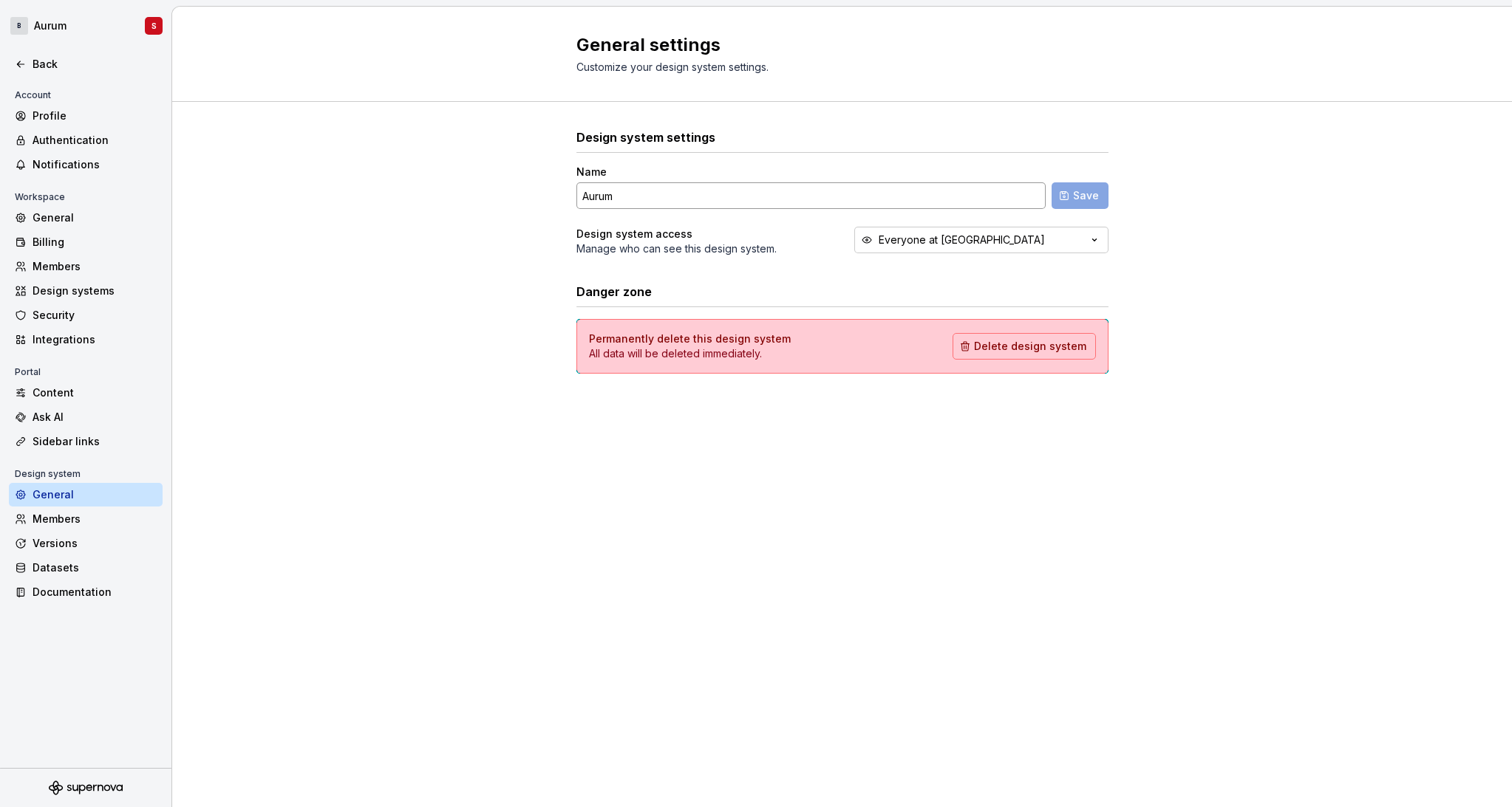
click at [649, 196] on input "Aurum" at bounding box center [811, 195] width 469 height 26
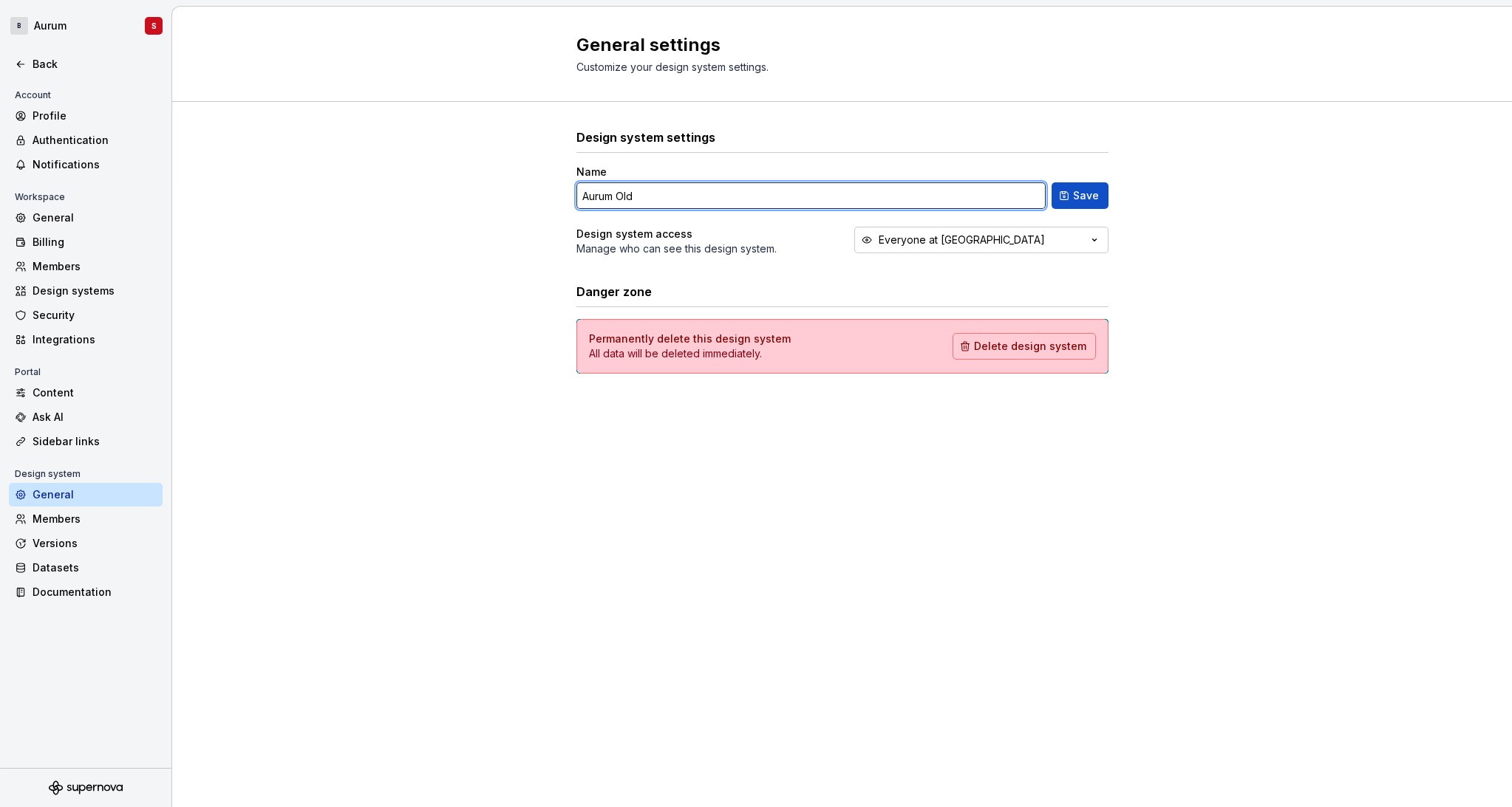
click at [624, 198] on input "Aurum Old" at bounding box center [811, 195] width 469 height 26
type input "[Don't Use] Aurum"
click at [1090, 198] on span "Save" at bounding box center [1085, 196] width 26 height 14
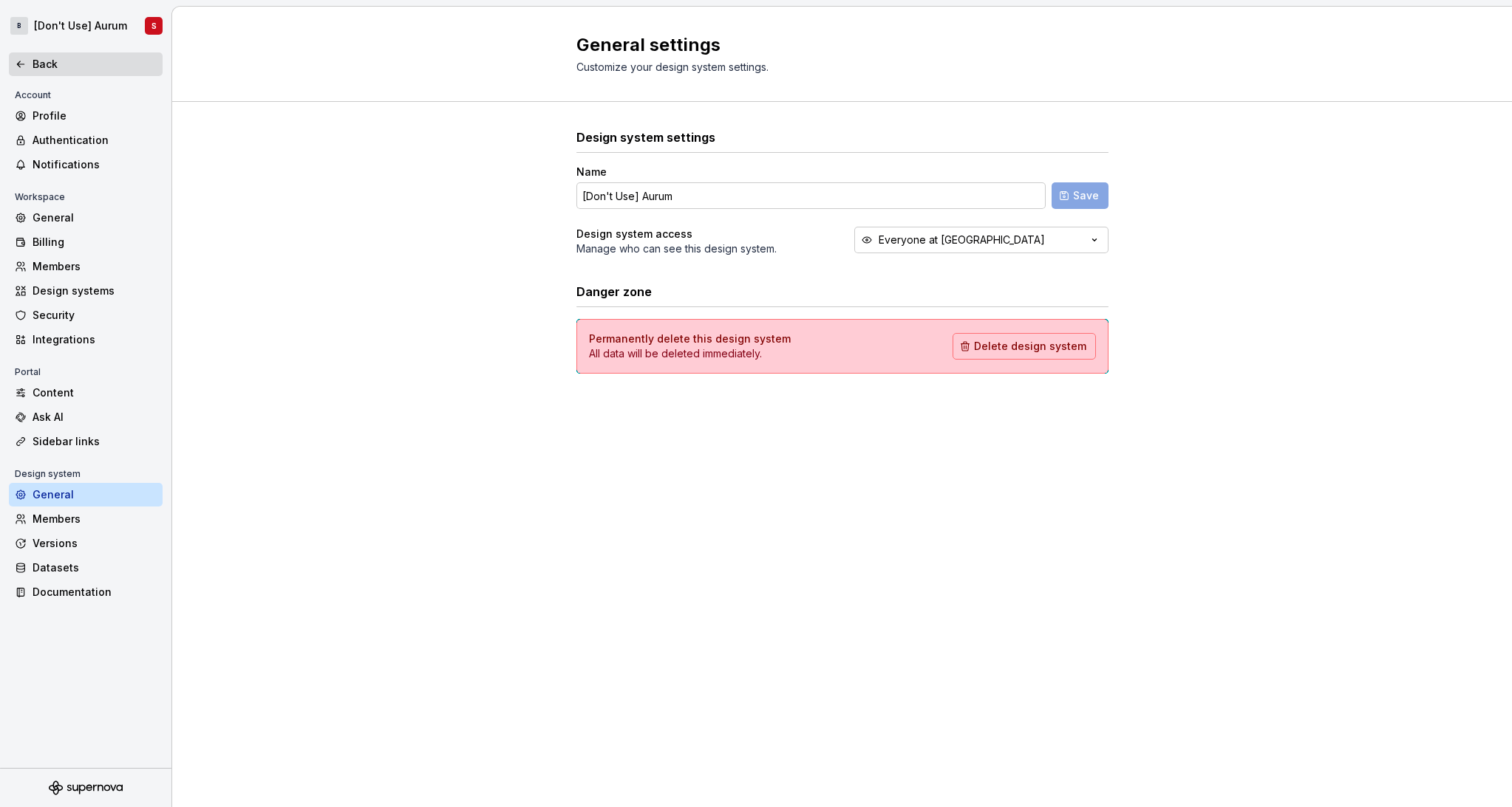
click at [16, 58] on icon at bounding box center [20, 63] width 12 height 12
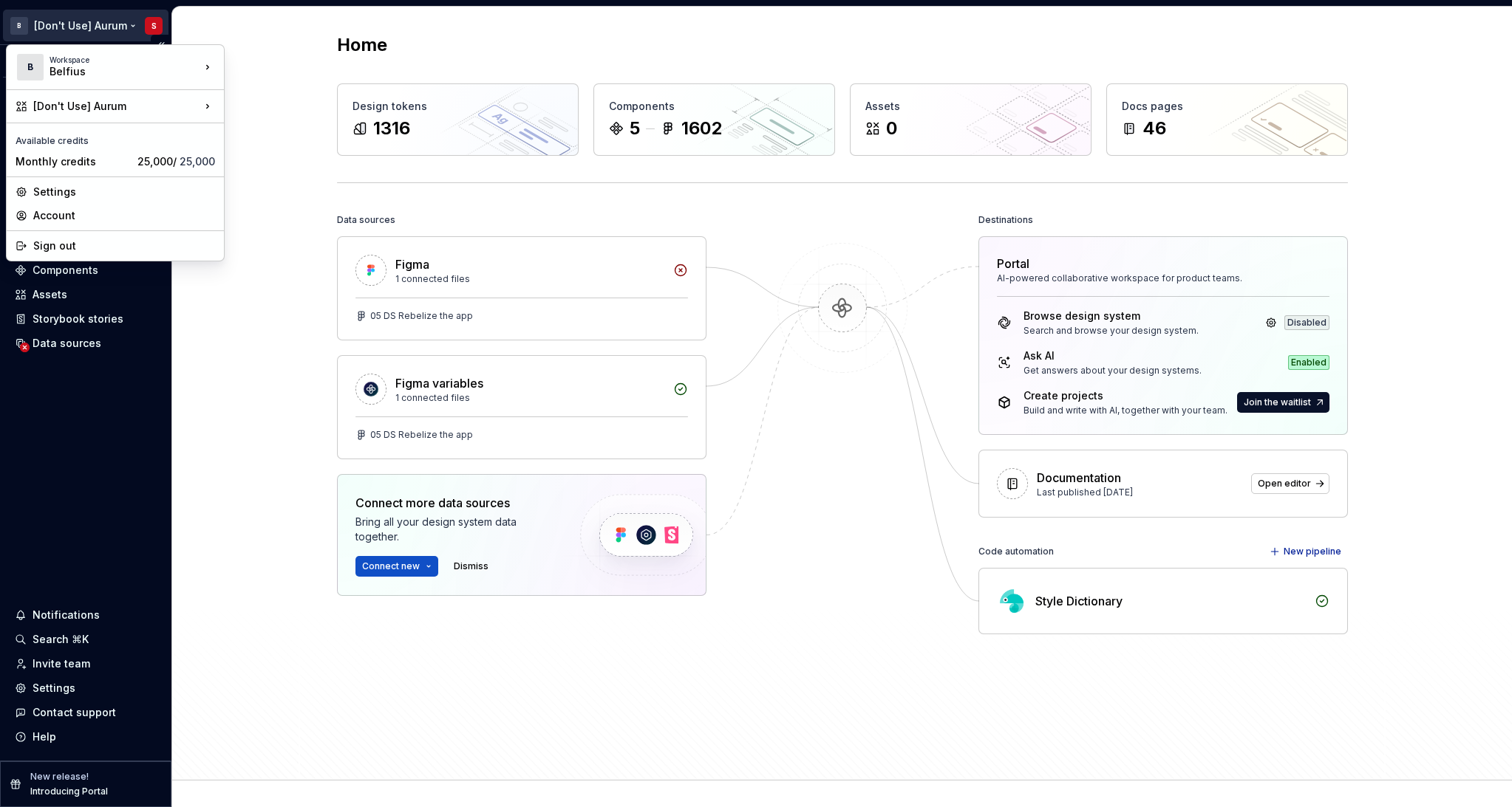
click at [79, 31] on html "B [Don't Use] Aurum S Version Current draft Home Documentation Analytics Code a…" at bounding box center [756, 403] width 1512 height 807
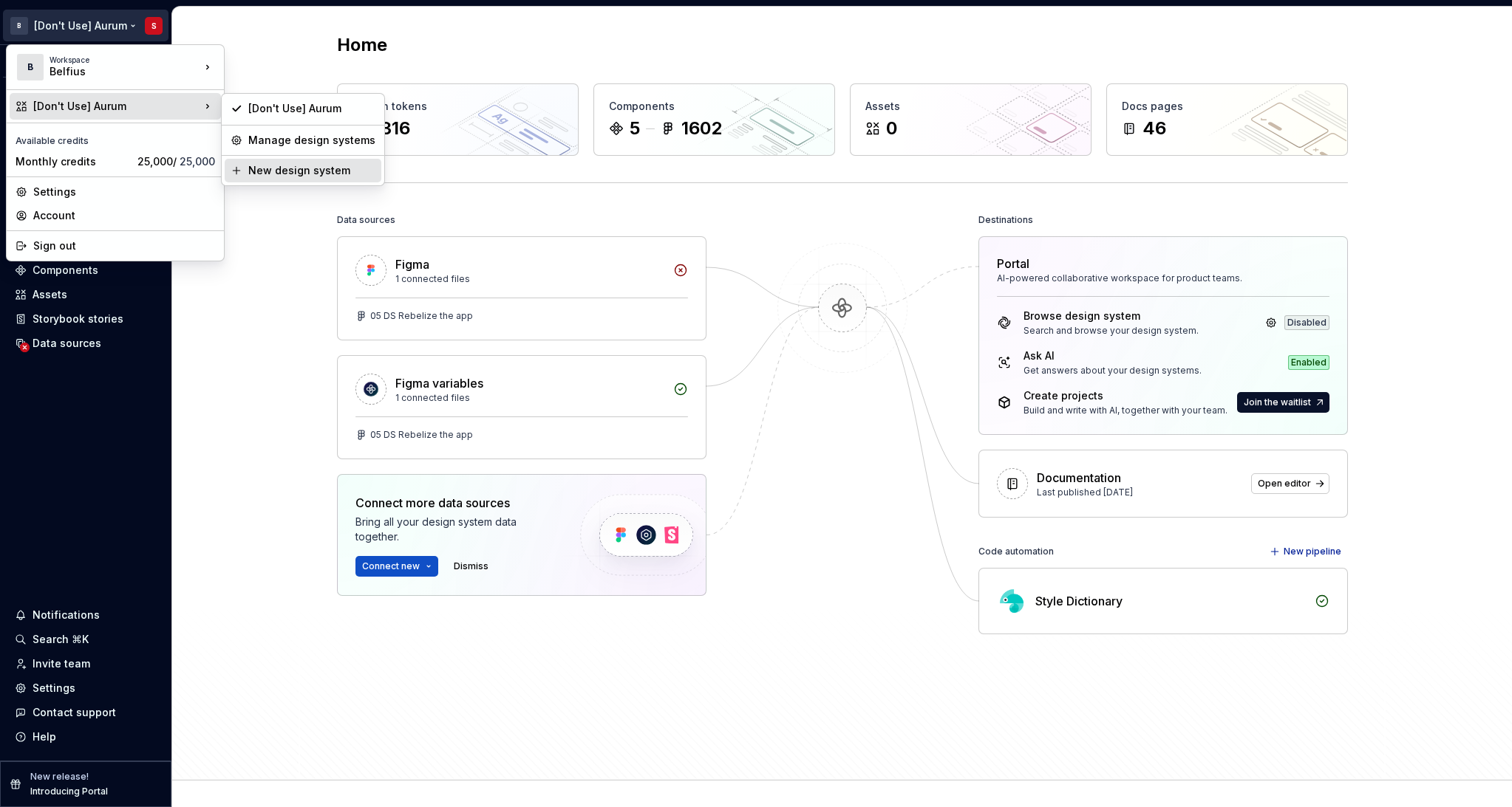
click at [286, 171] on div "New design system" at bounding box center [312, 170] width 127 height 14
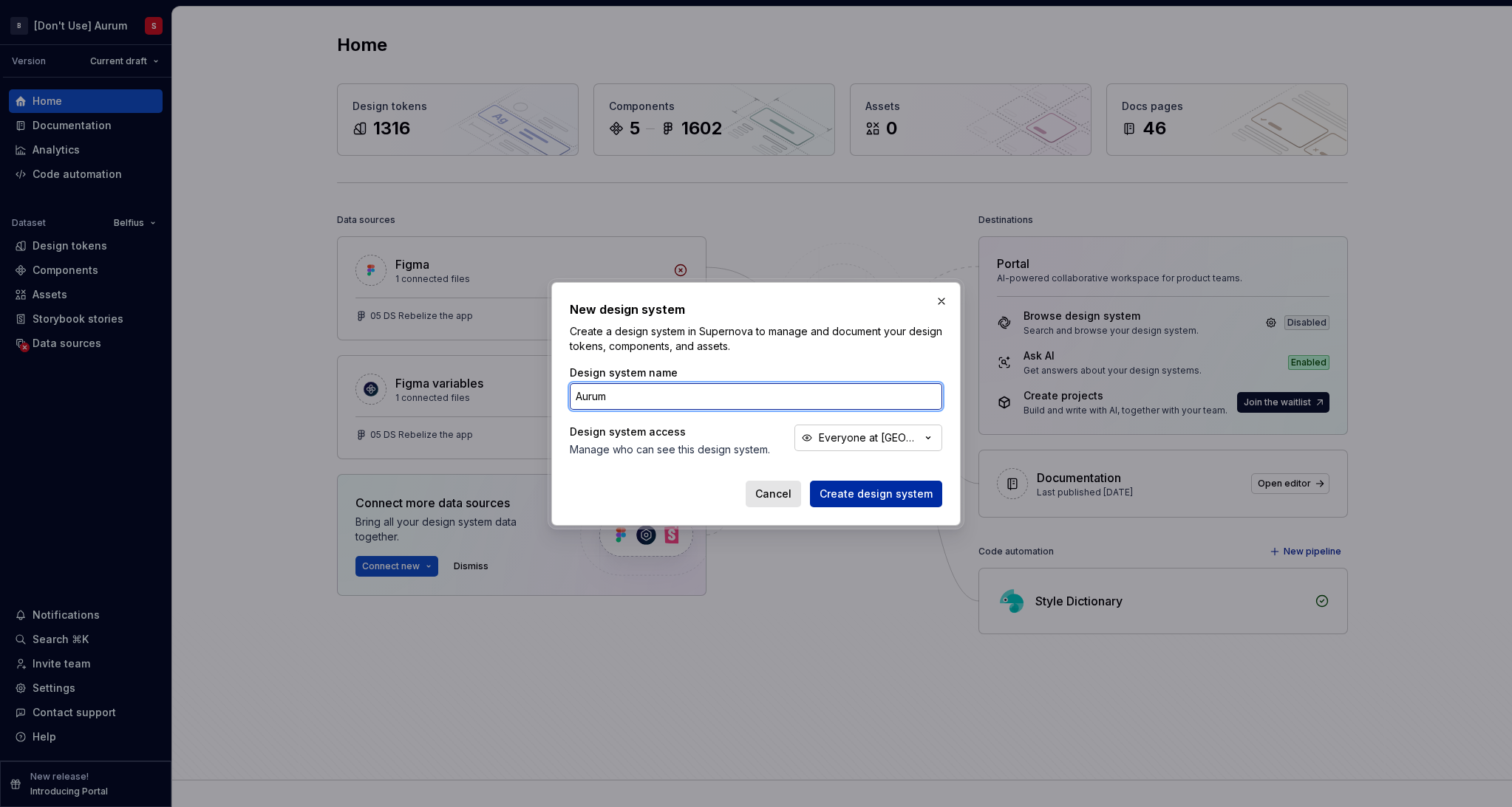
type input "Aurum"
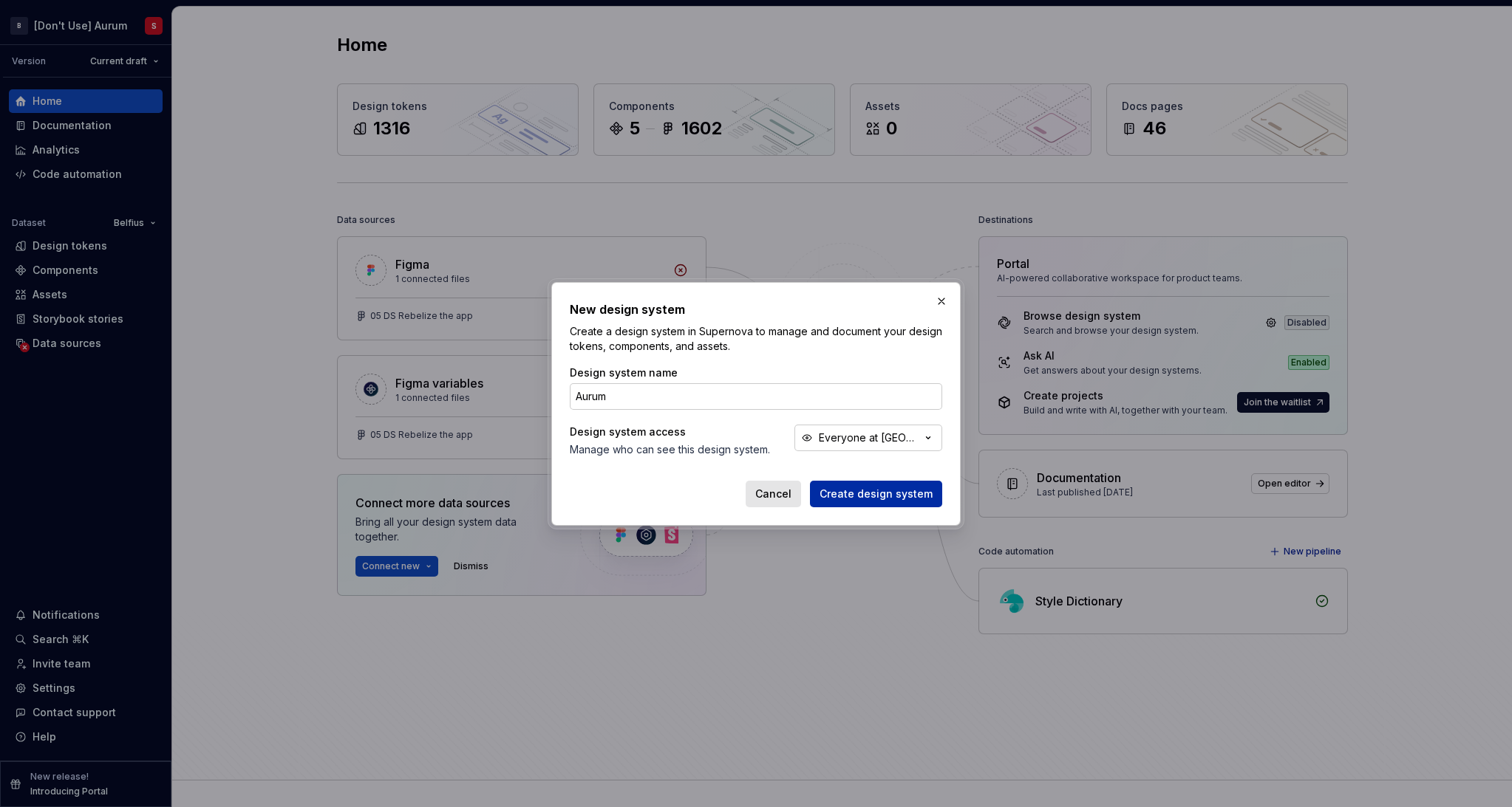
click at [864, 490] on span "Create design system" at bounding box center [875, 494] width 113 height 14
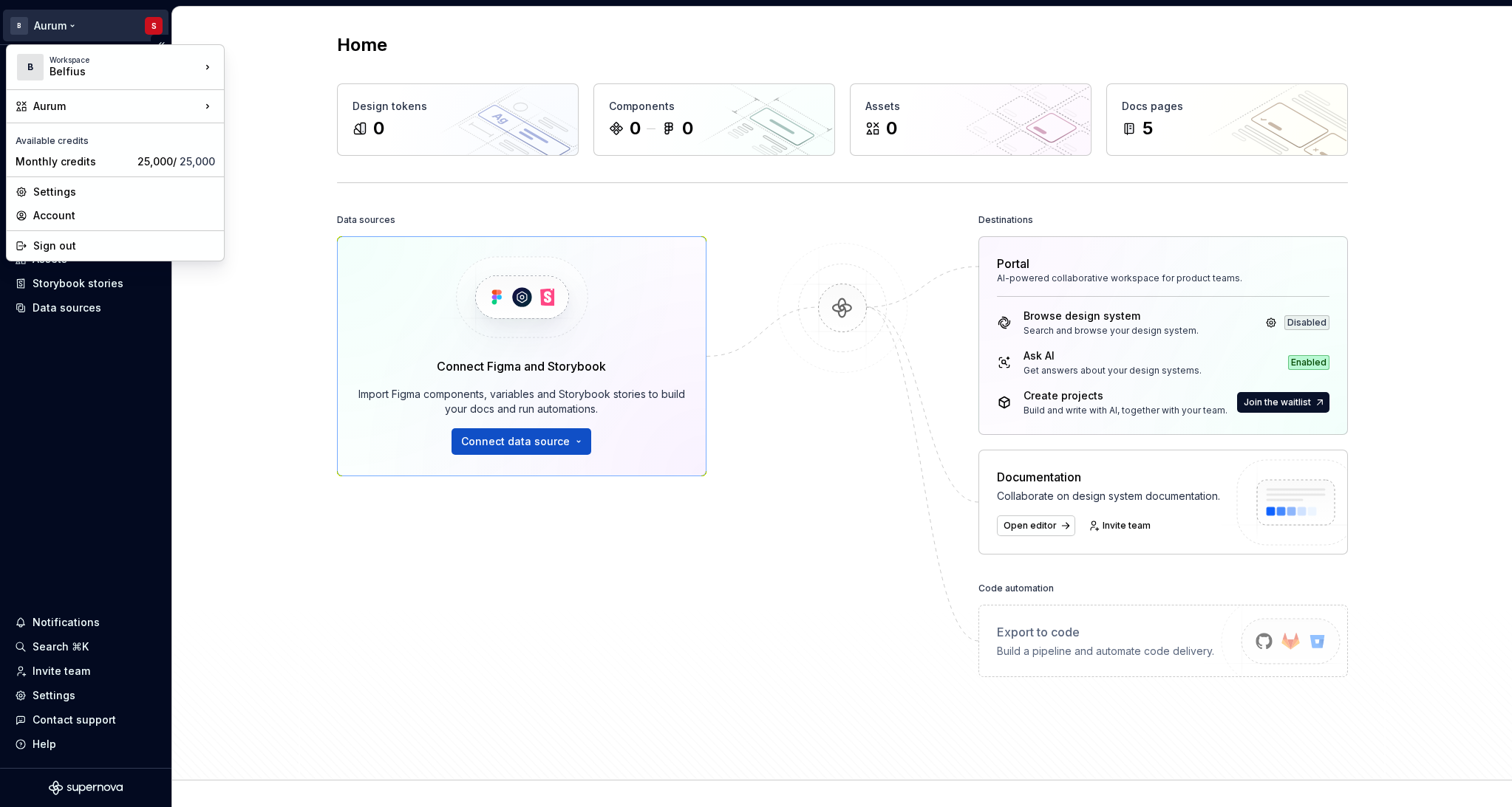
click at [58, 26] on html "B Aurum S Home Documentation Analytics Code automation Design system data Desig…" at bounding box center [756, 403] width 1512 height 807
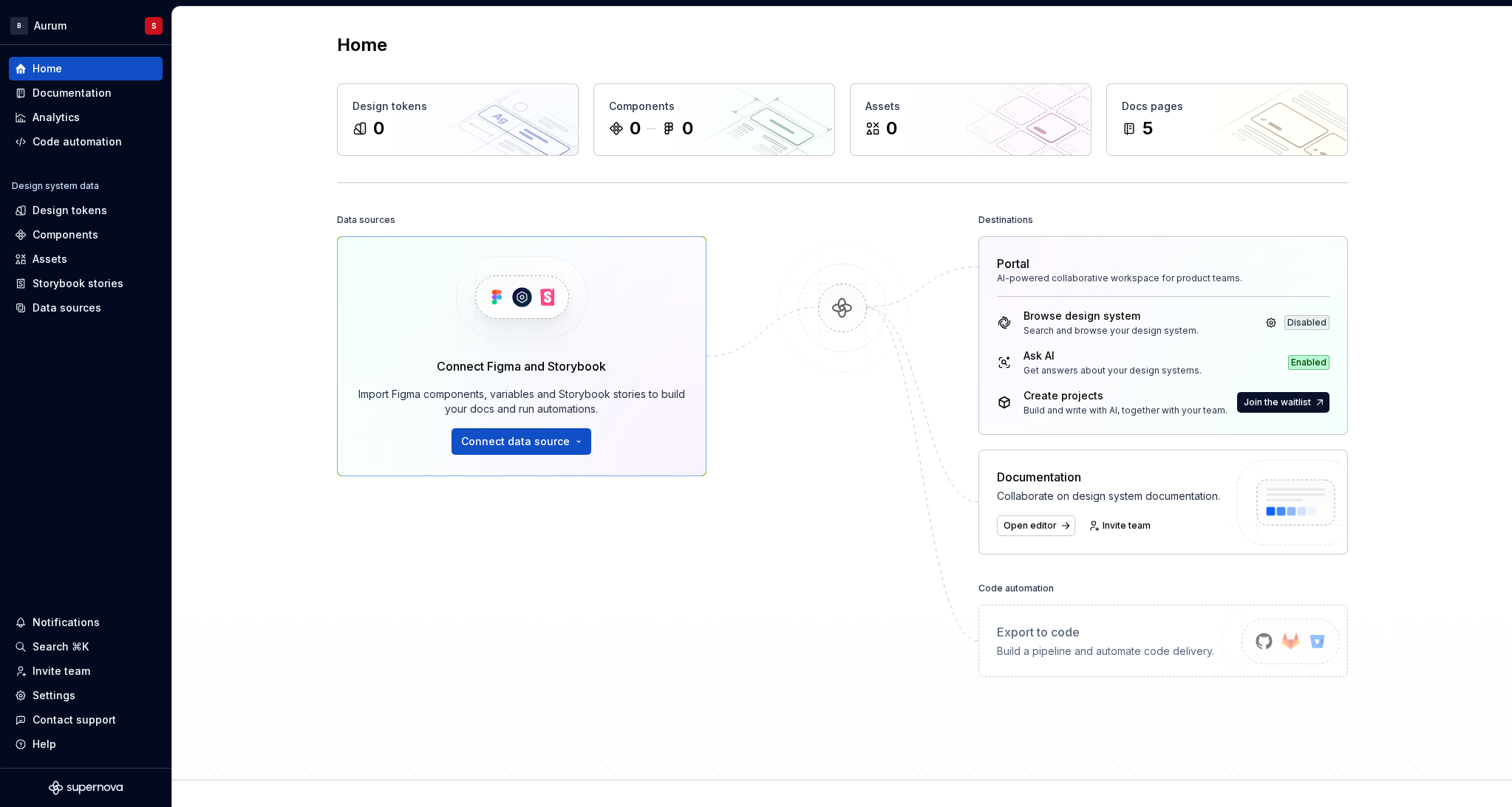
click at [303, 454] on html "B Aurum S Home Documentation Analytics Code automation Design system data Desig…" at bounding box center [756, 403] width 1512 height 807
click at [166, 44] on button "Collapse sidebar" at bounding box center [160, 44] width 21 height 21
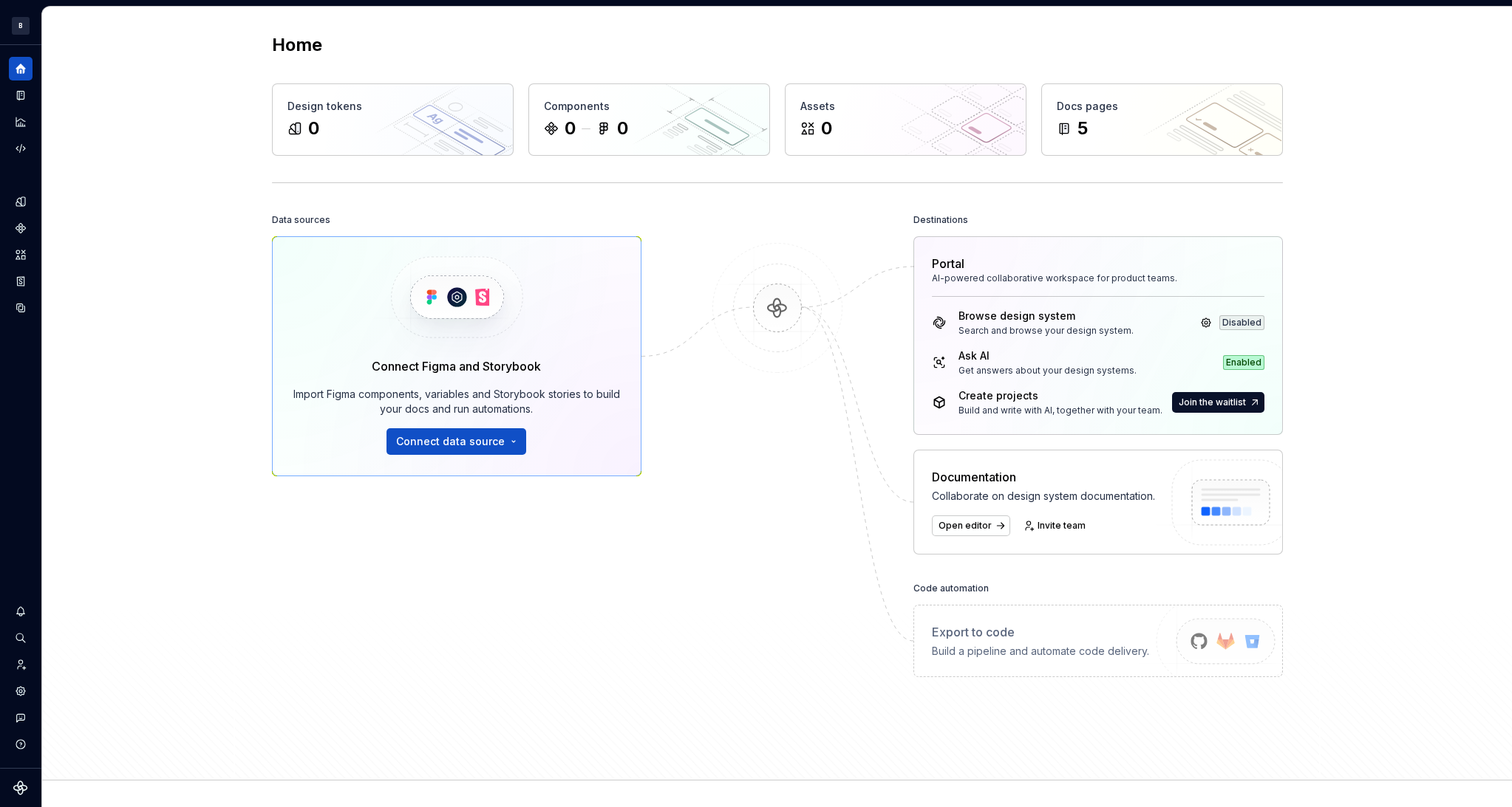
drag, startPoint x: 35, startPoint y: 44, endPoint x: 102, endPoint y: 95, distance: 84.2
click at [0, 0] on button "Expand sidebar" at bounding box center [0, 0] width 0 height 0
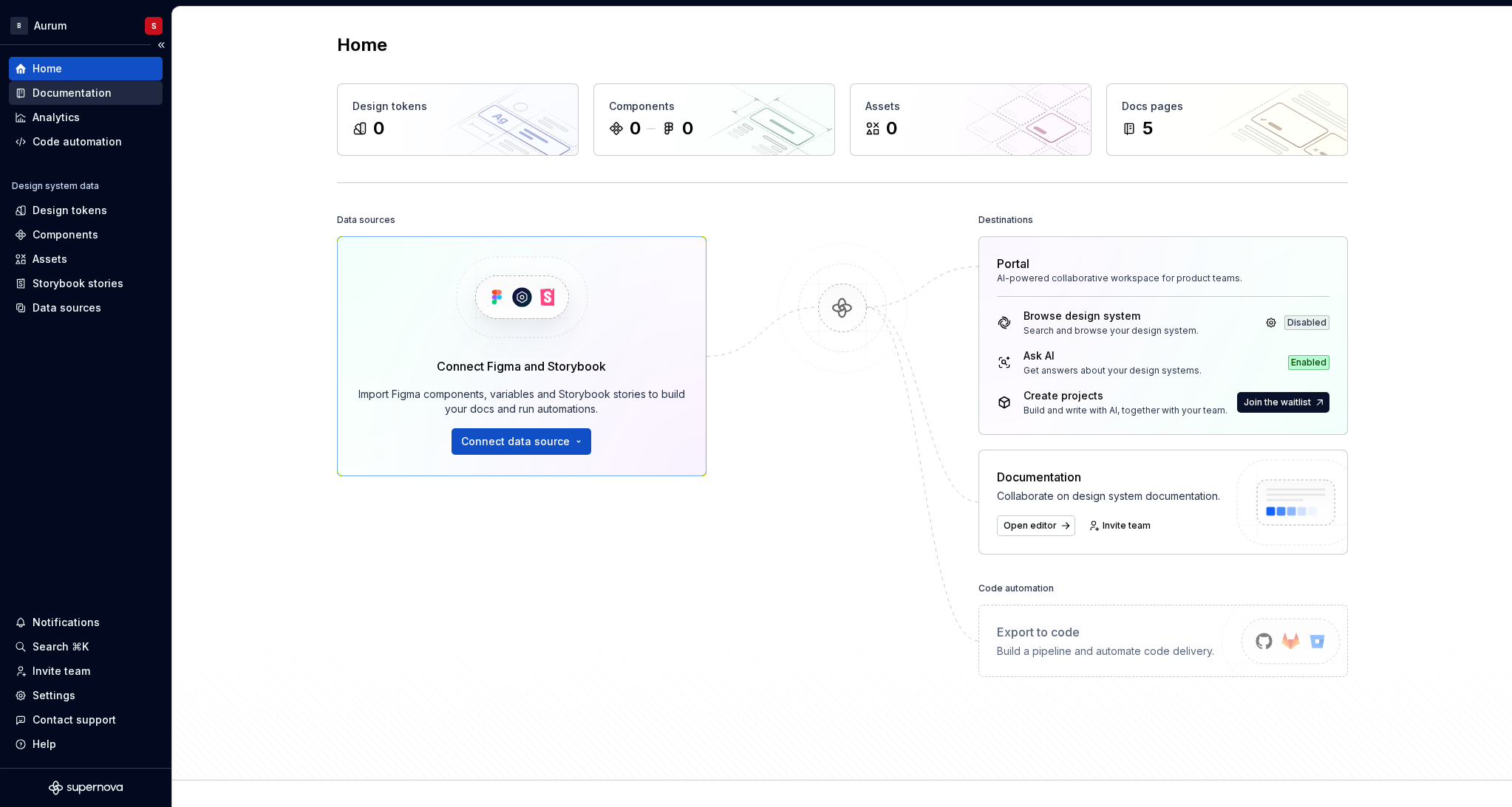
click at [70, 87] on div "Documentation" at bounding box center [72, 93] width 79 height 14
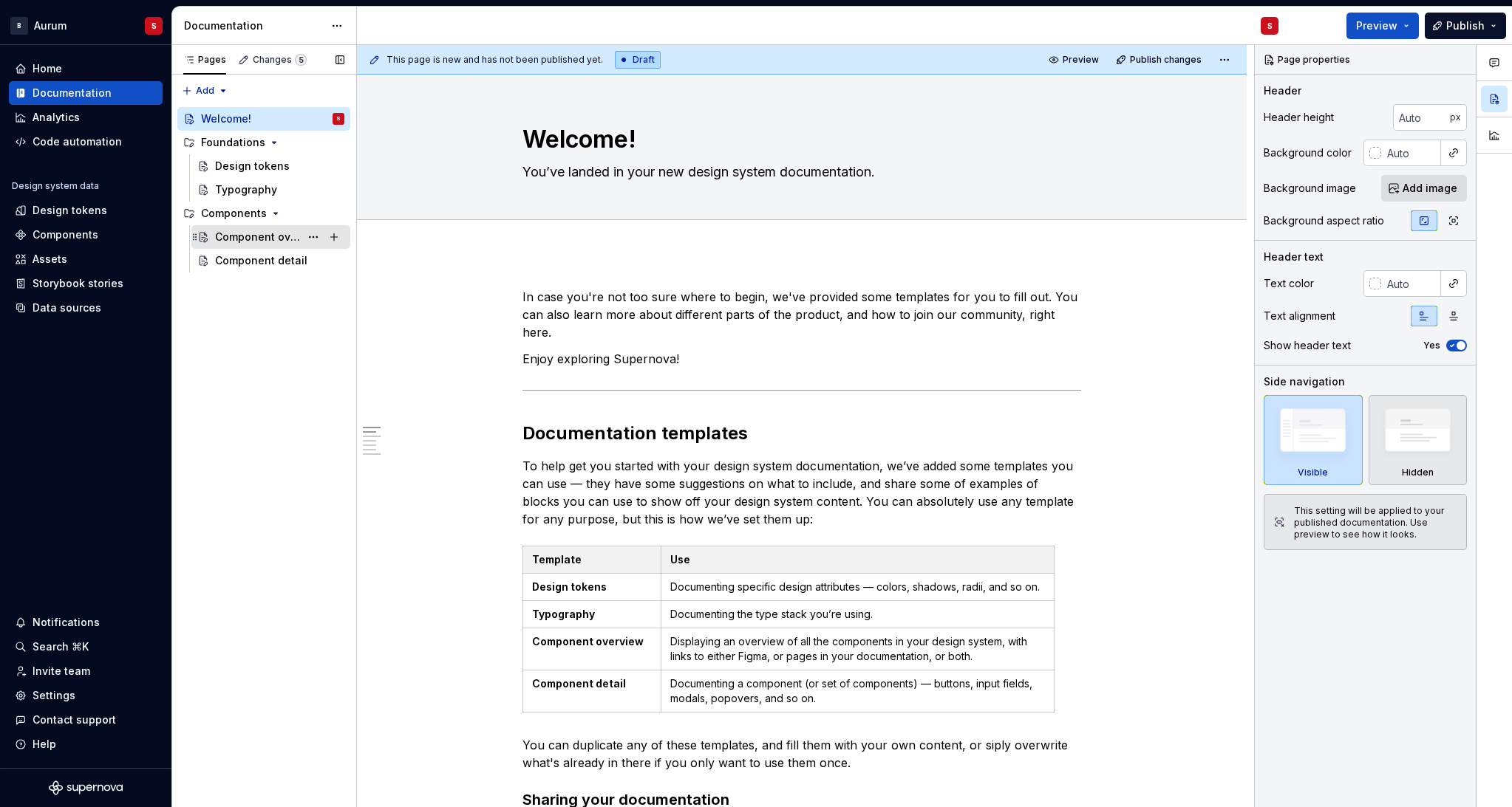
click at [256, 240] on div "Component overview" at bounding box center [257, 237] width 85 height 14
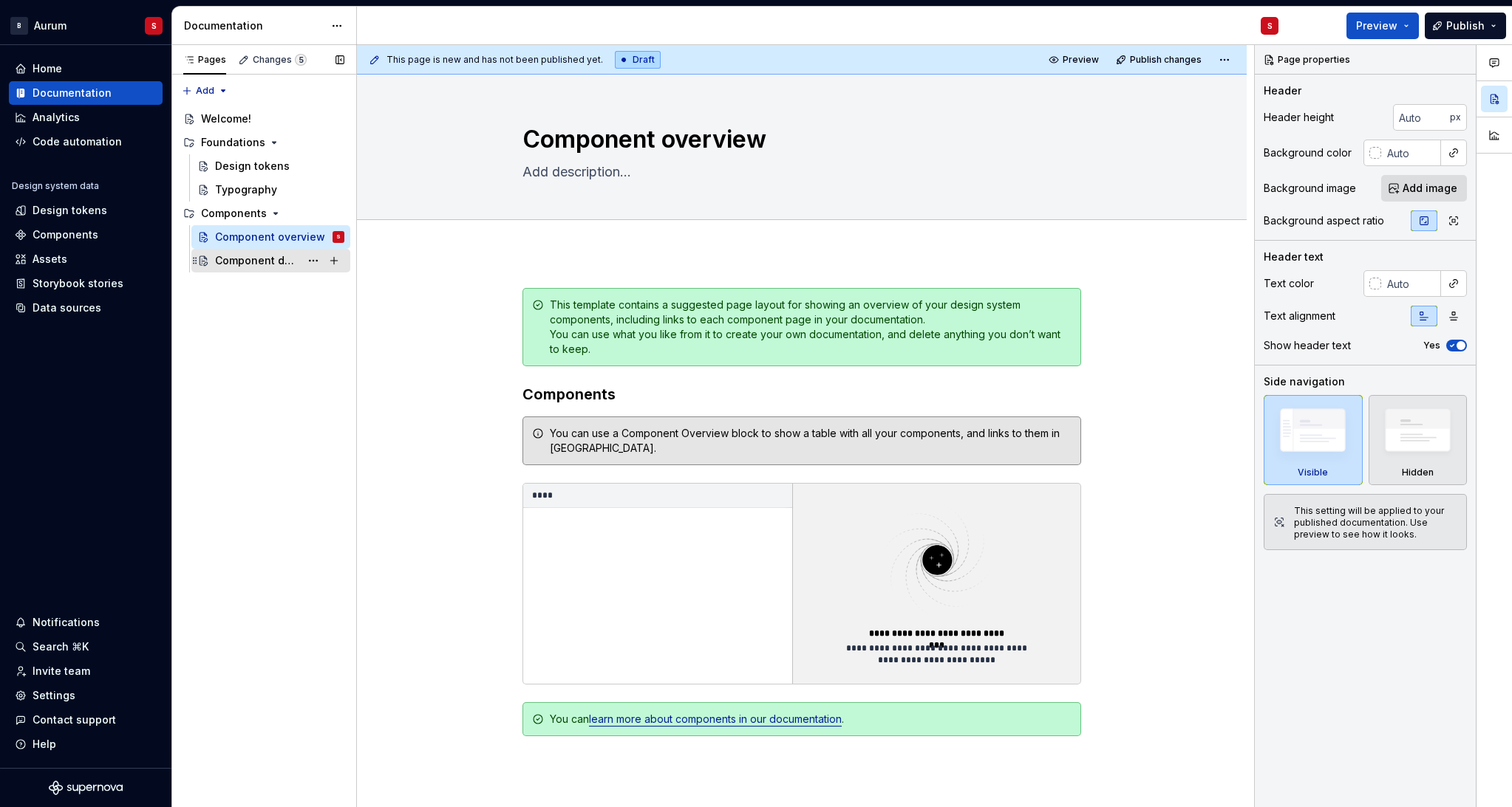
click at [257, 268] on div "Component detail" at bounding box center [279, 260] width 130 height 21
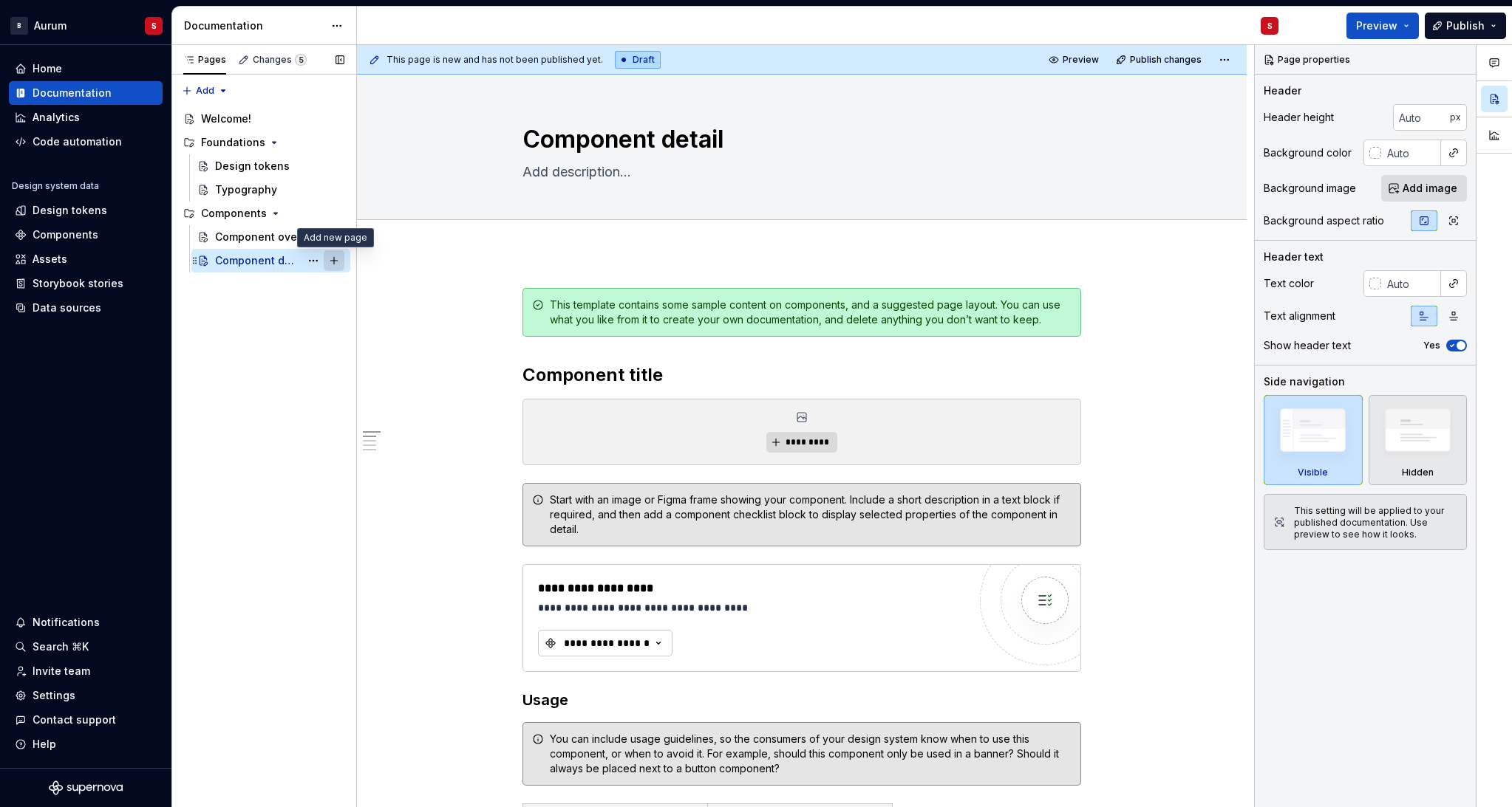
click at [337, 261] on button "Page tree" at bounding box center [333, 260] width 21 height 21
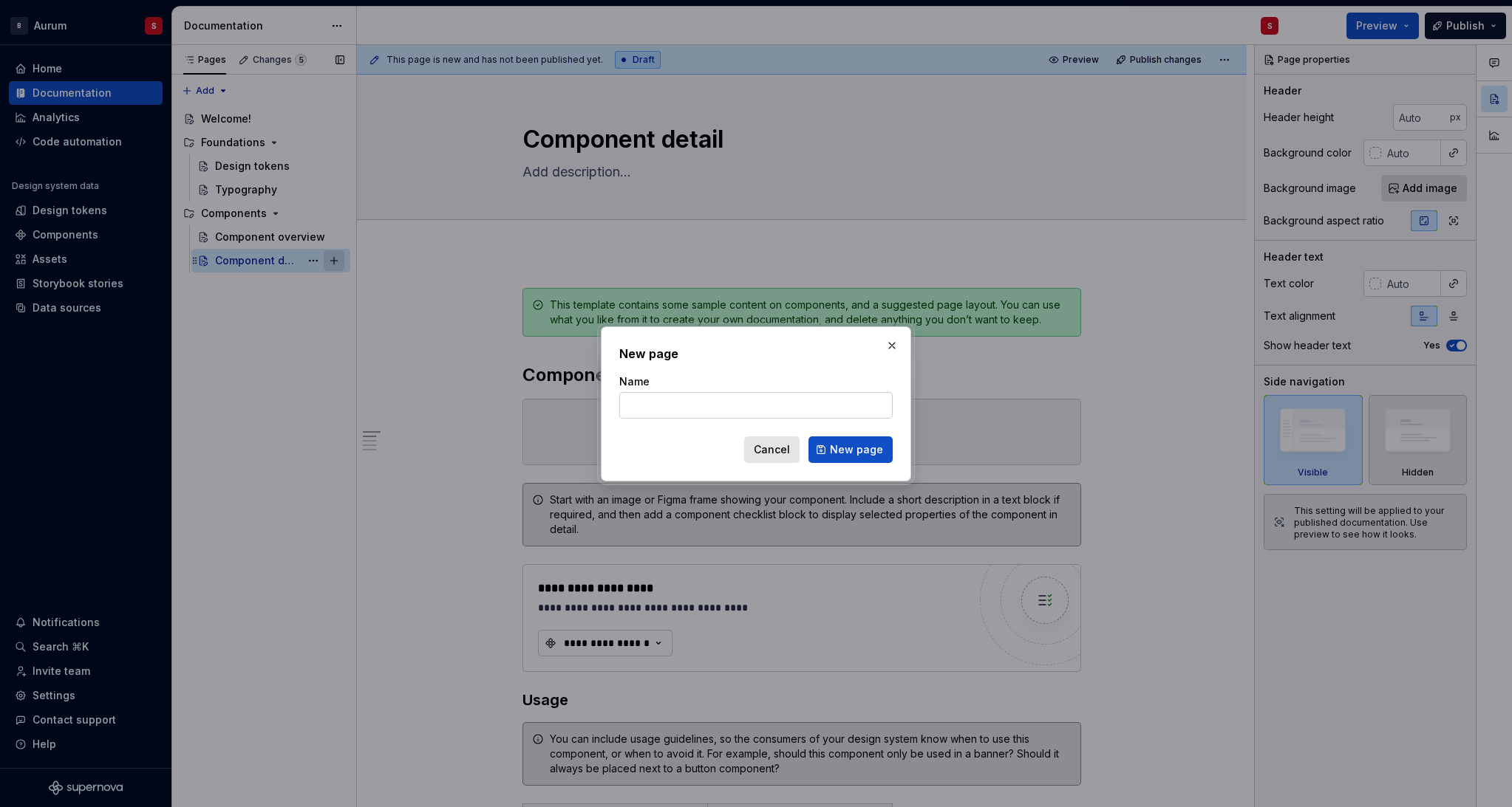
type textarea "*"
type input "Test"
click at [863, 452] on span "New page" at bounding box center [856, 449] width 53 height 14
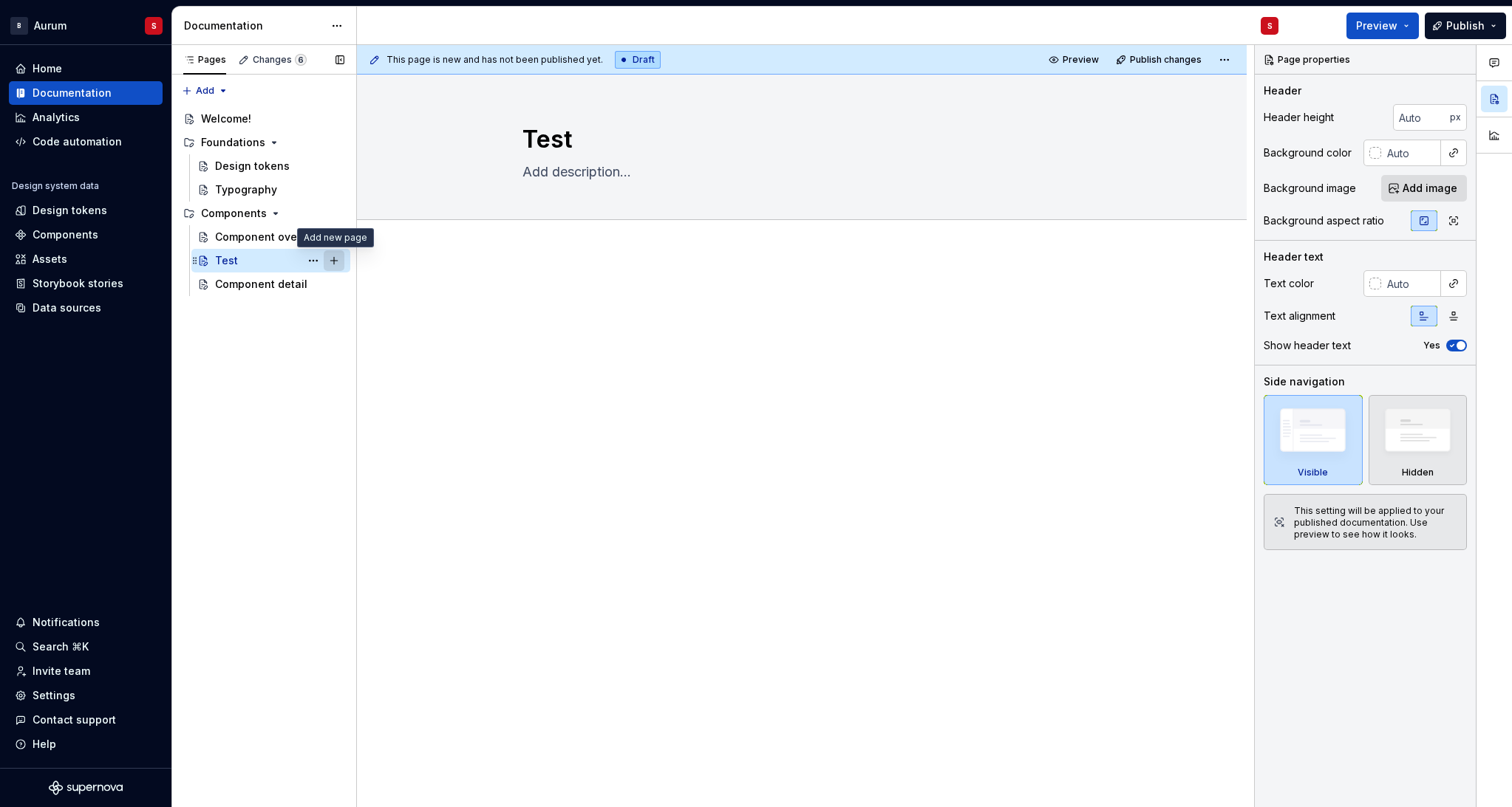
click at [332, 263] on button "Page tree" at bounding box center [333, 260] width 21 height 21
click at [306, 259] on button "Page tree" at bounding box center [313, 260] width 21 height 21
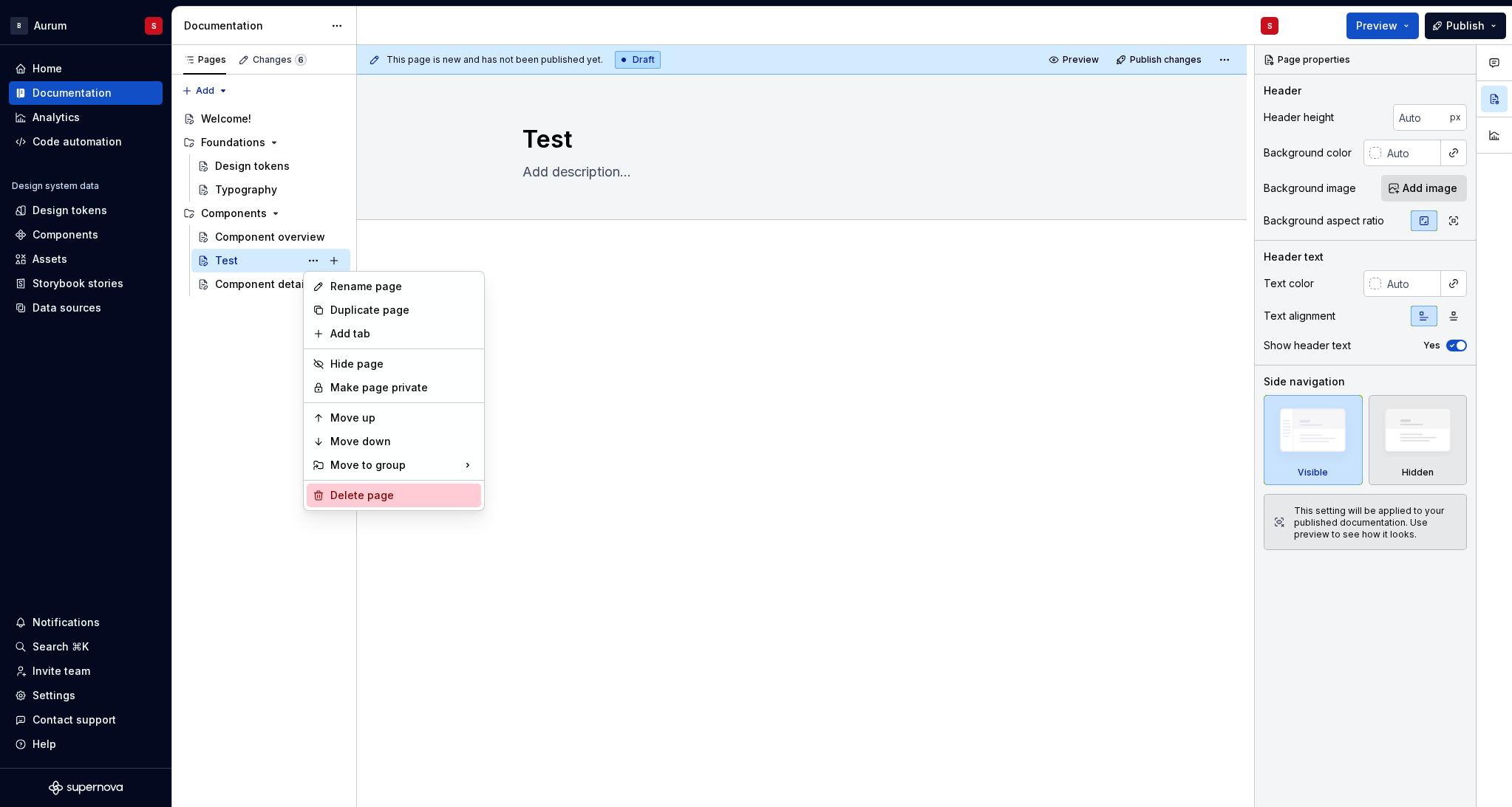
click at [375, 493] on div "Delete page" at bounding box center [403, 495] width 145 height 14
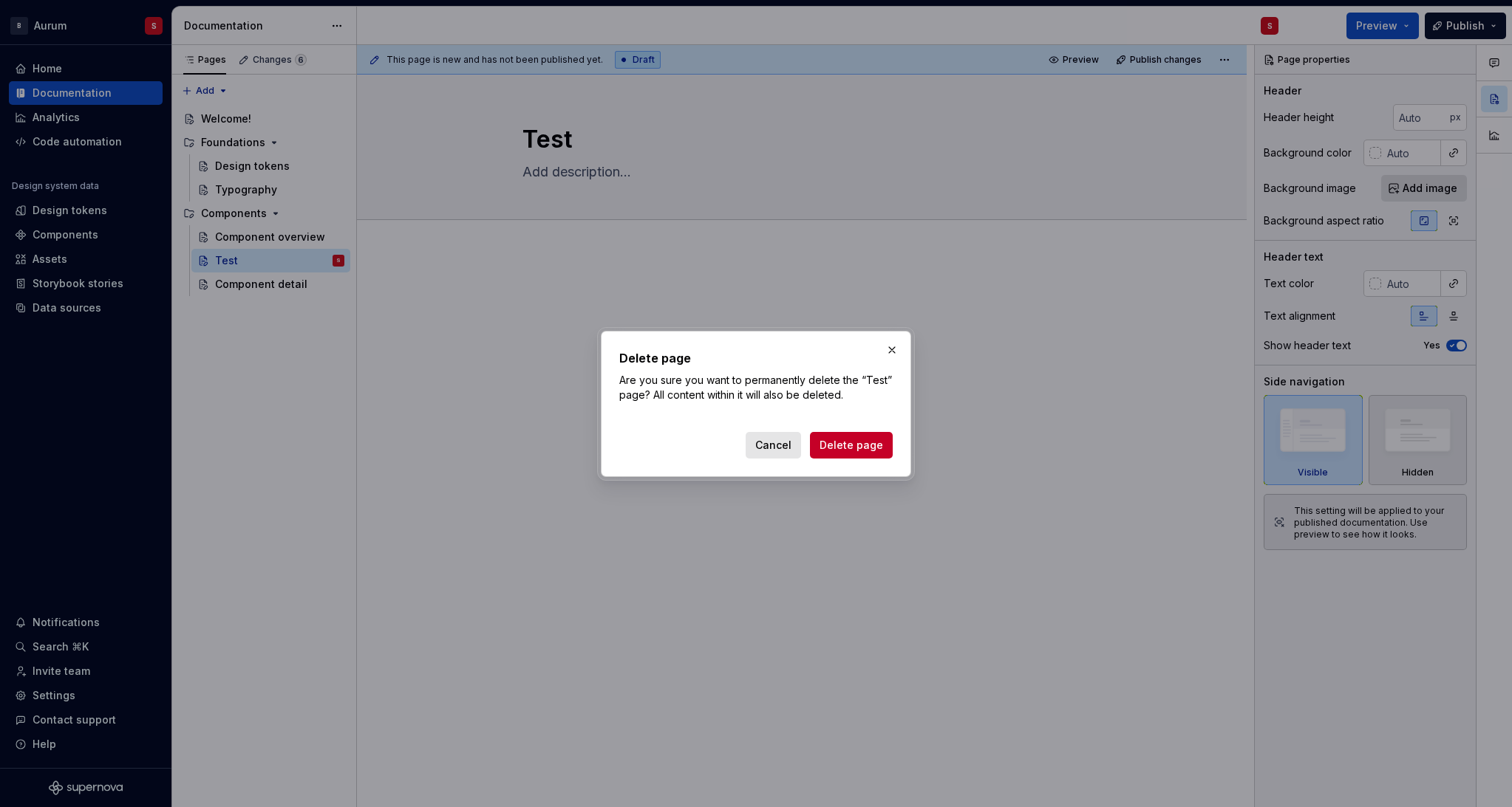
click at [862, 445] on span "Delete page" at bounding box center [851, 446] width 63 height 14
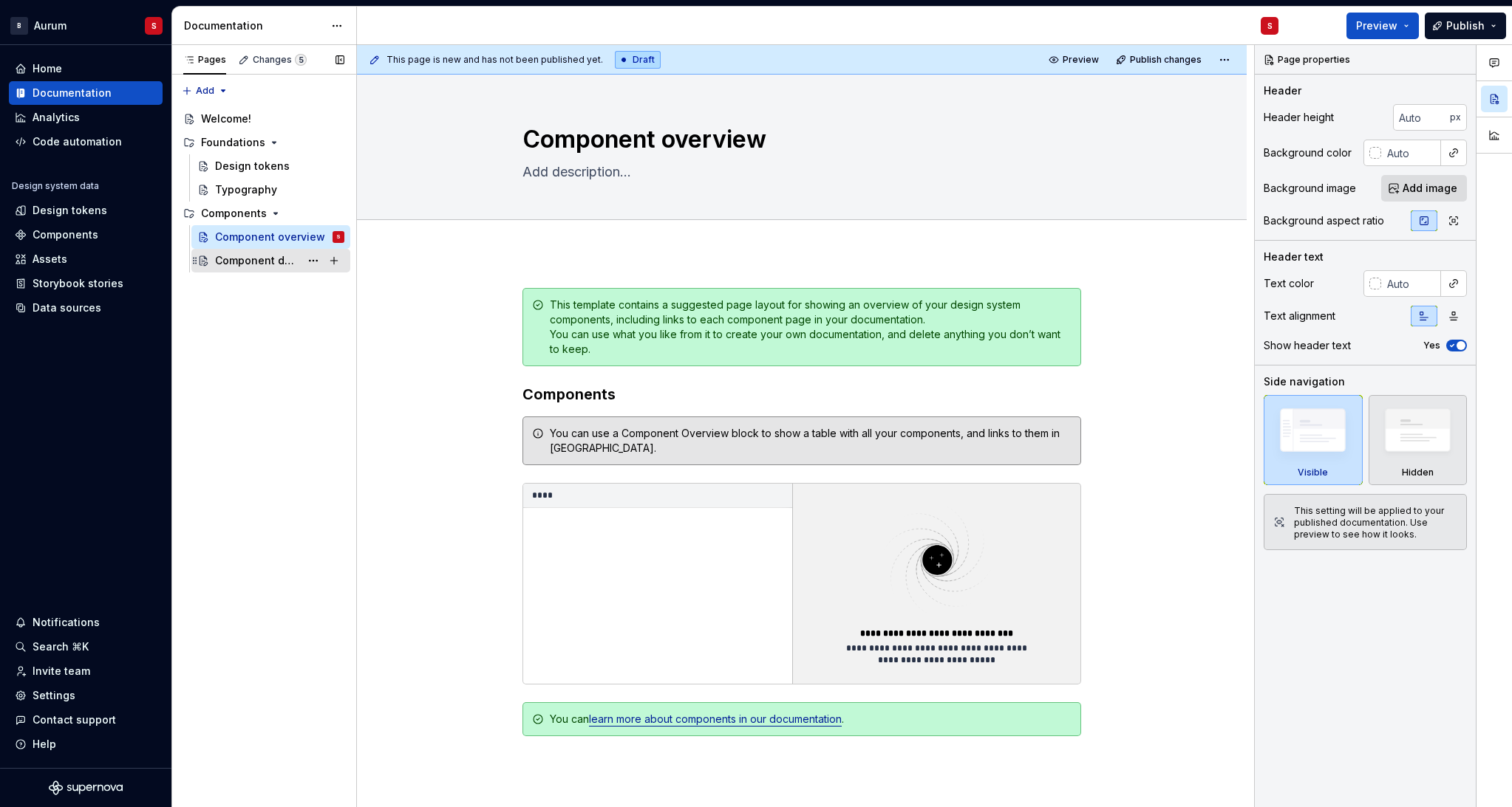
click at [267, 269] on div "Component detail" at bounding box center [279, 260] width 130 height 21
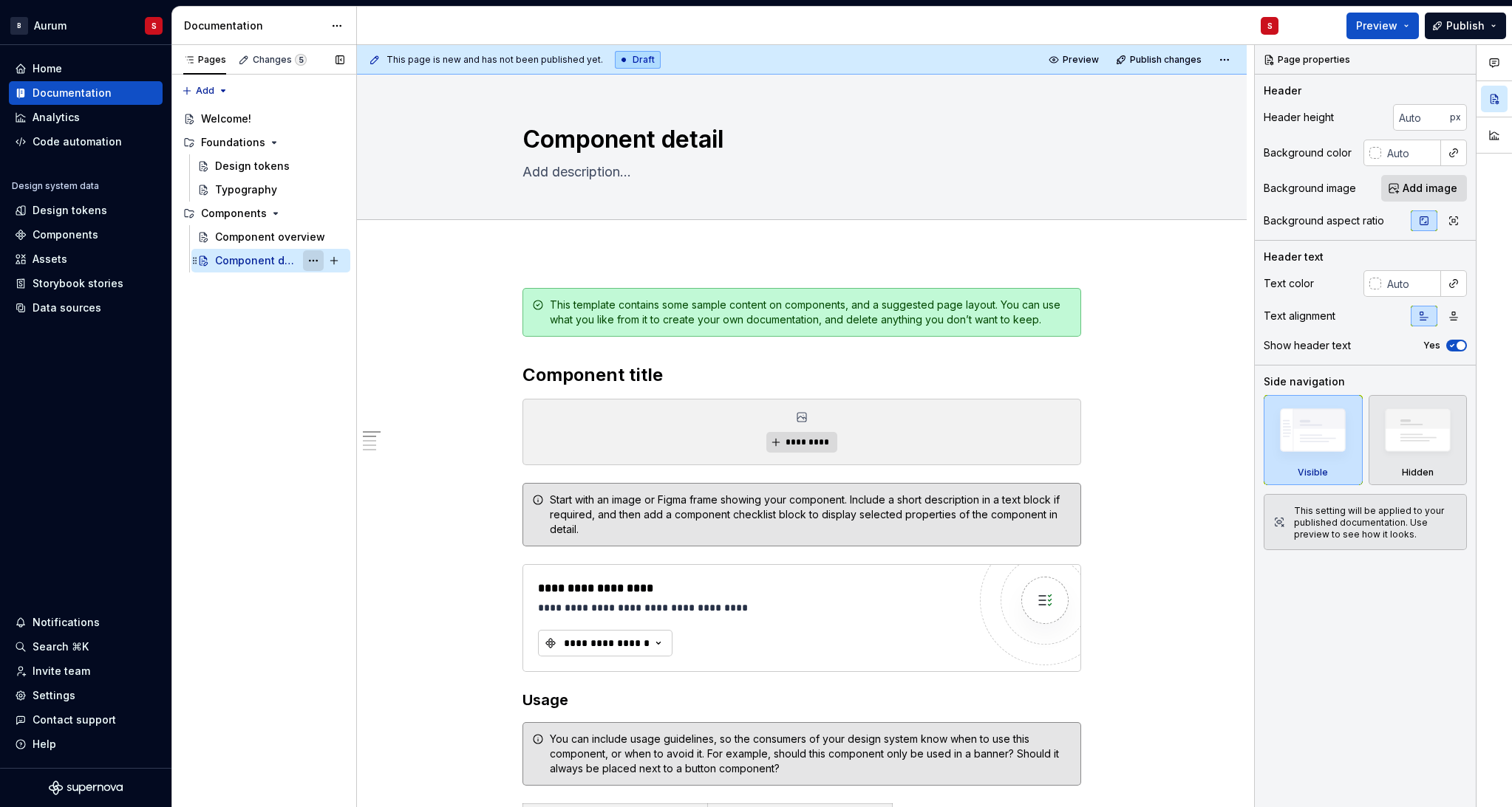
click at [303, 263] on button "Page tree" at bounding box center [313, 260] width 21 height 21
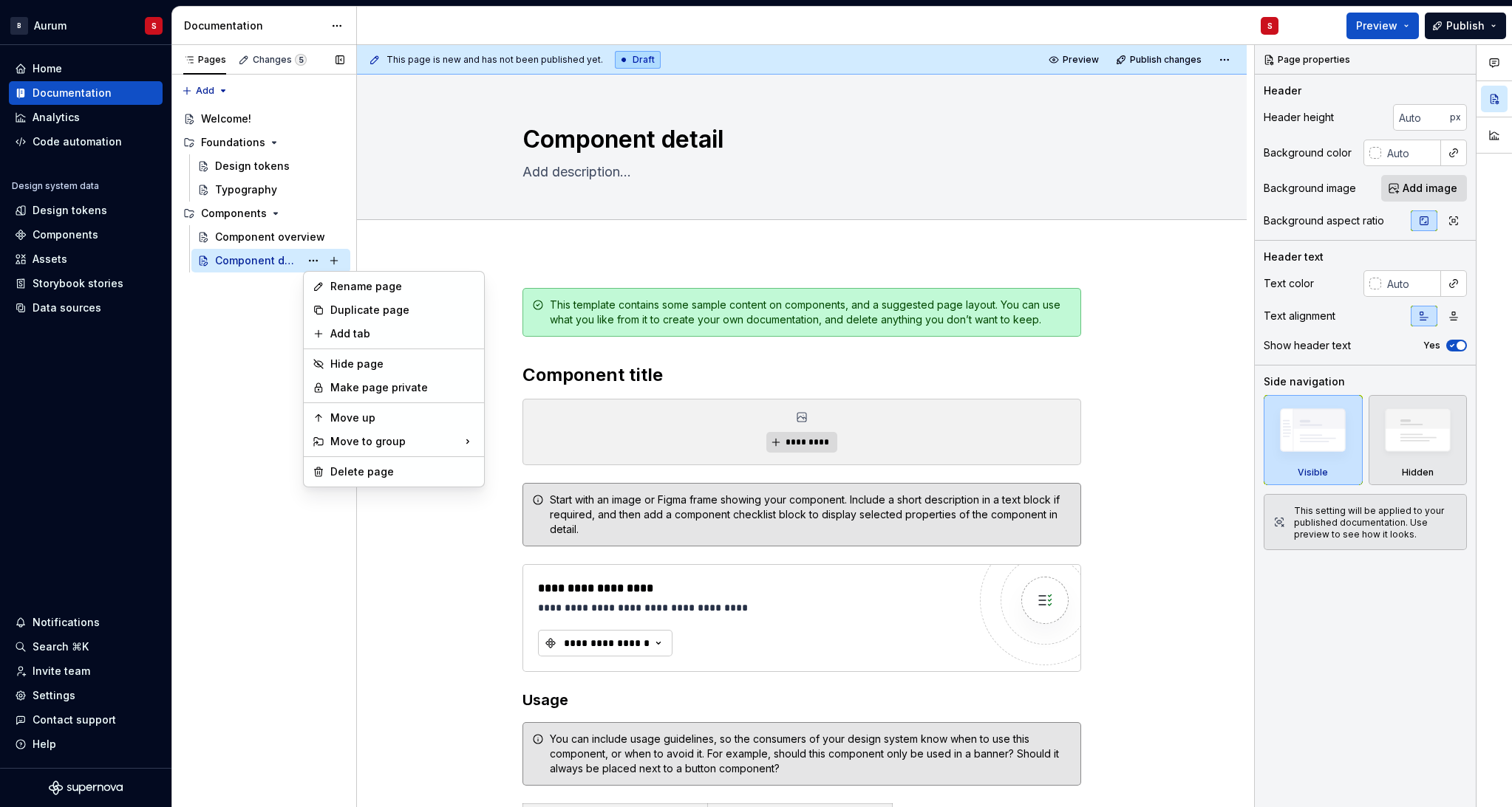
click at [200, 404] on div "Pages Changes 5 Add Accessibility guide for tree Page tree. Navigate the tree w…" at bounding box center [264, 427] width 185 height 763
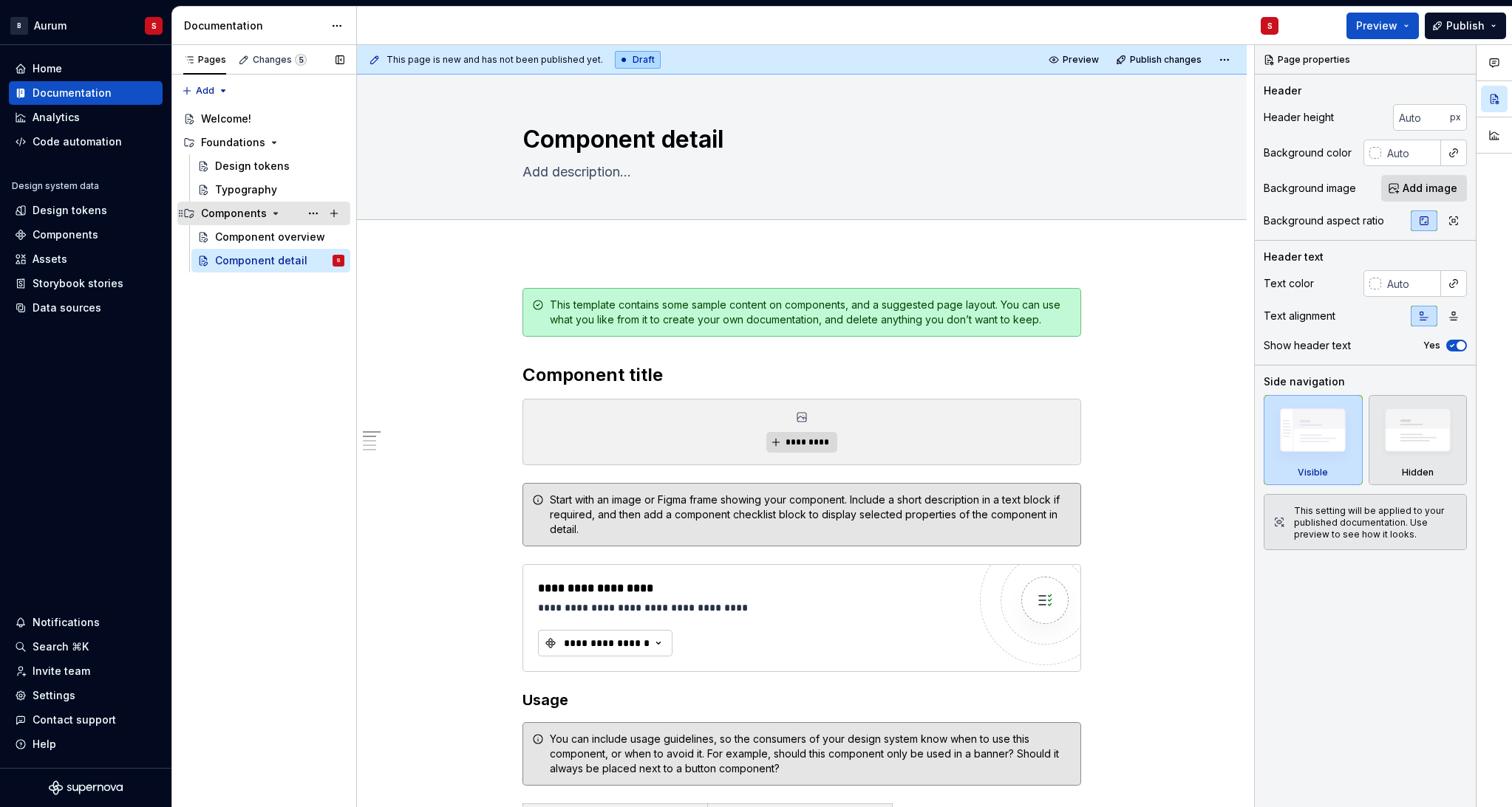
click at [277, 214] on icon "Page tree" at bounding box center [275, 213] width 12 height 12
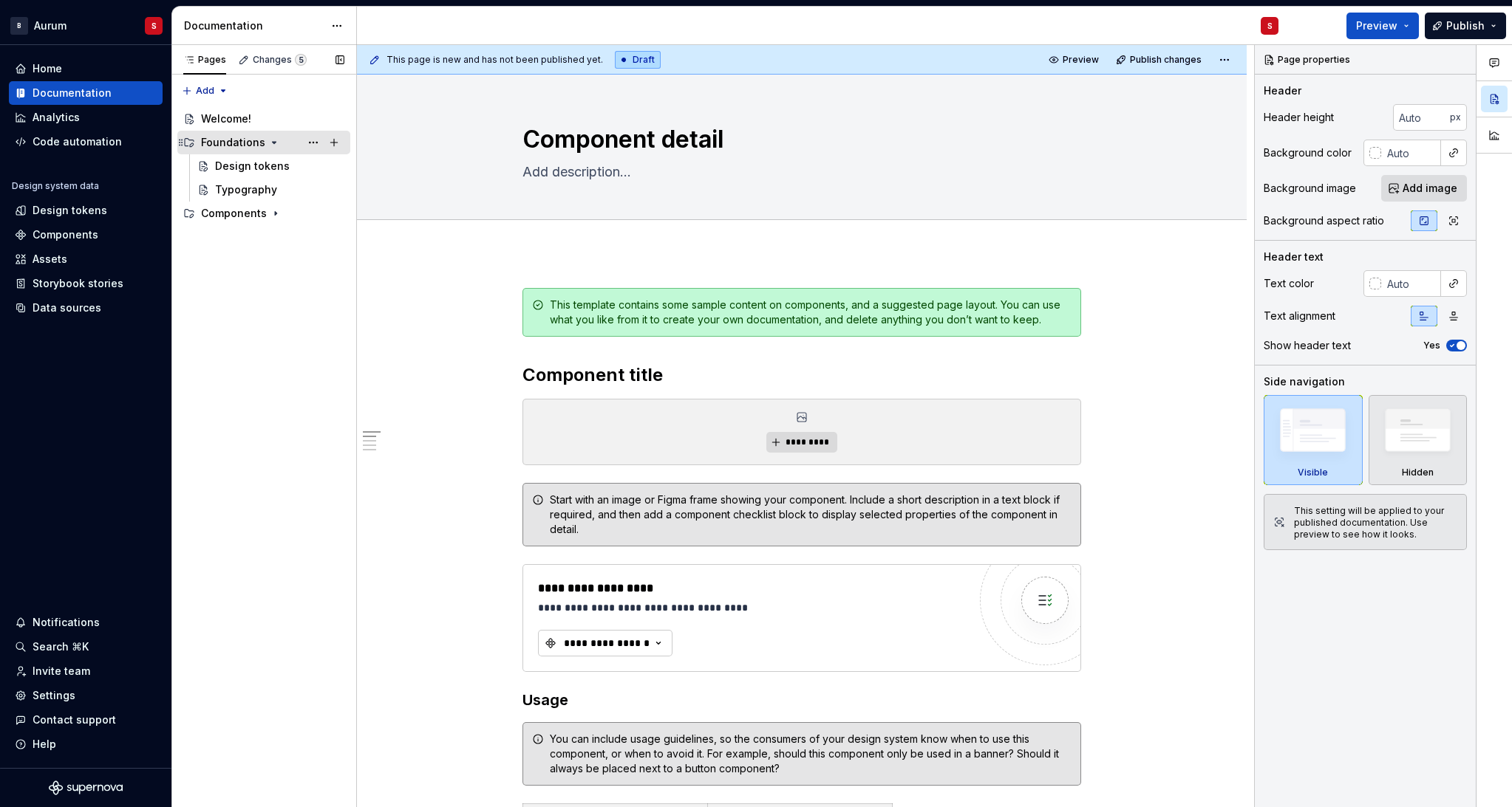
click at [271, 144] on icon "Page tree" at bounding box center [274, 142] width 12 height 12
click at [274, 66] on div "Changes 5" at bounding box center [272, 60] width 81 height 21
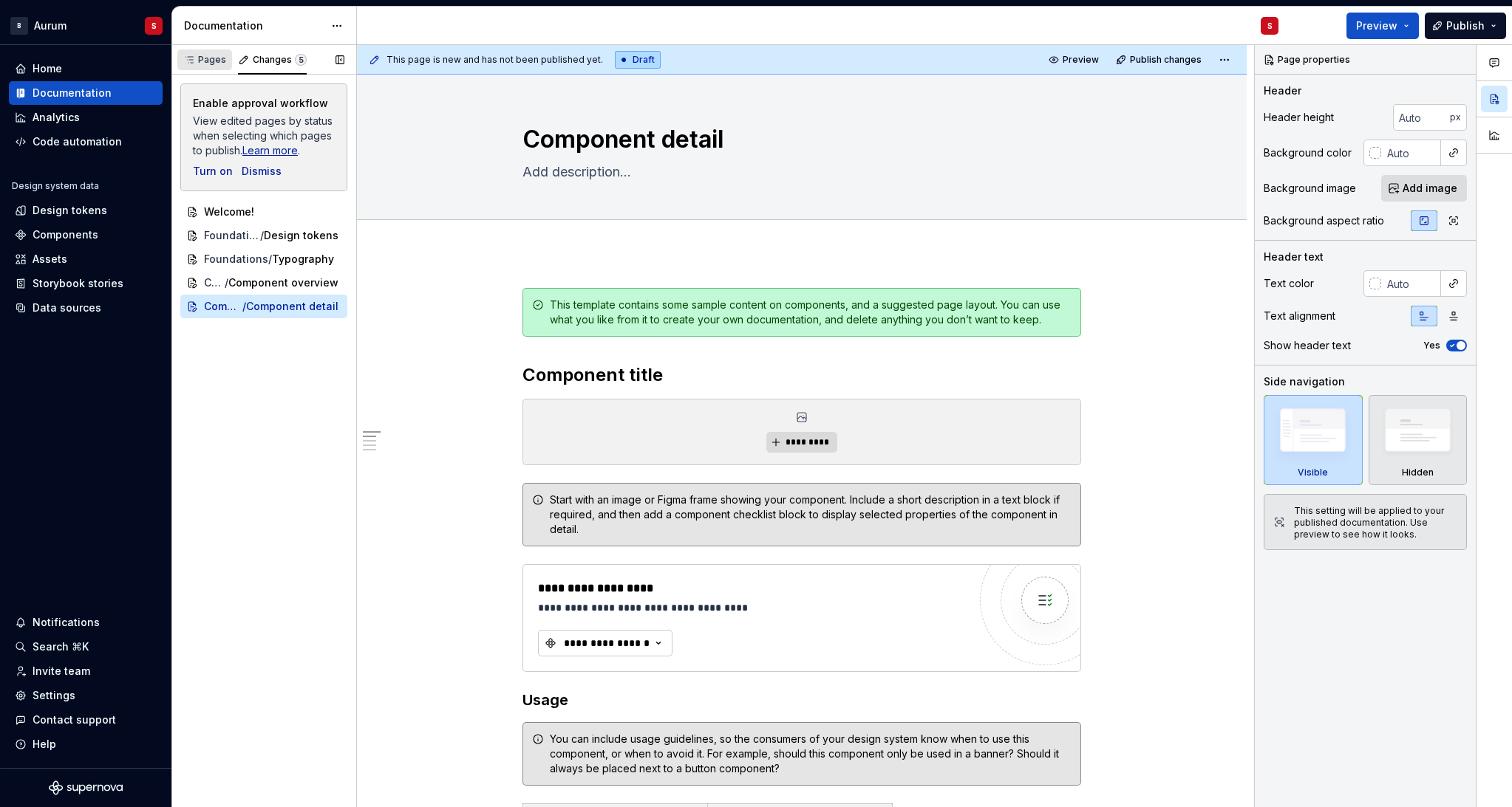
click at [198, 62] on div "Pages" at bounding box center [204, 60] width 43 height 12
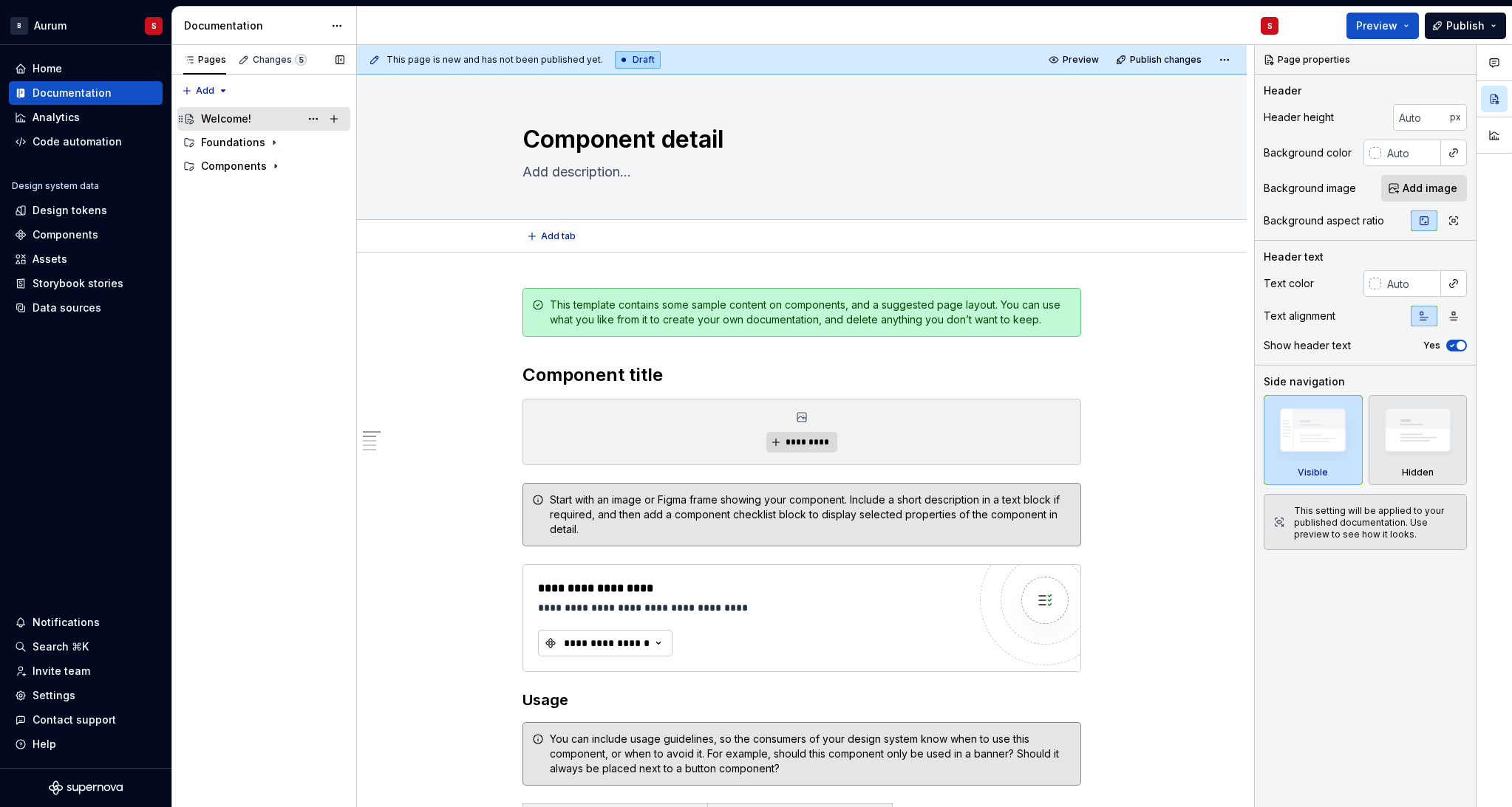
type textarea "*"
click at [73, 281] on div "Storybook stories" at bounding box center [78, 283] width 91 height 14
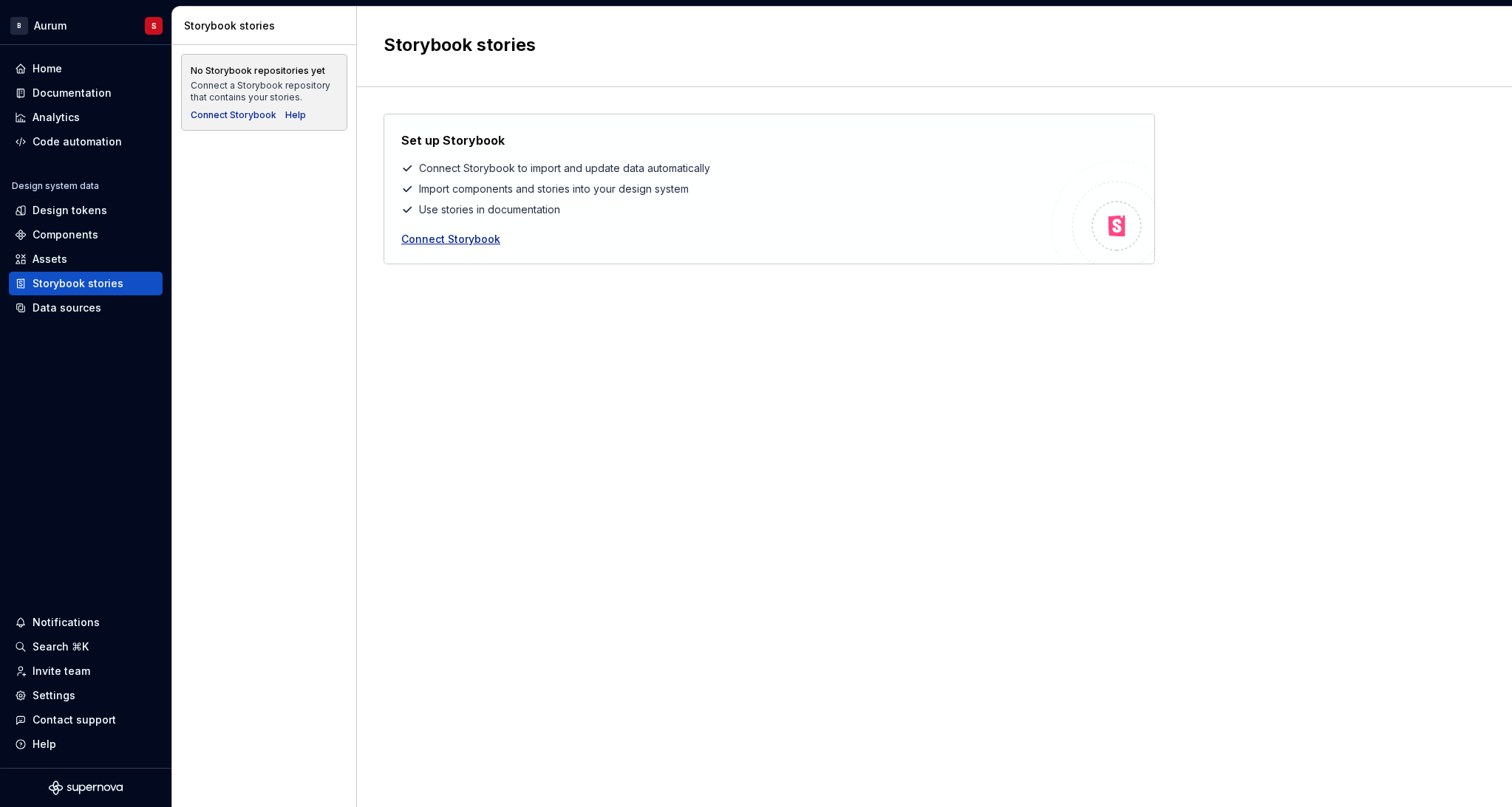
click at [430, 235] on div "Connect Storybook" at bounding box center [450, 239] width 99 height 14
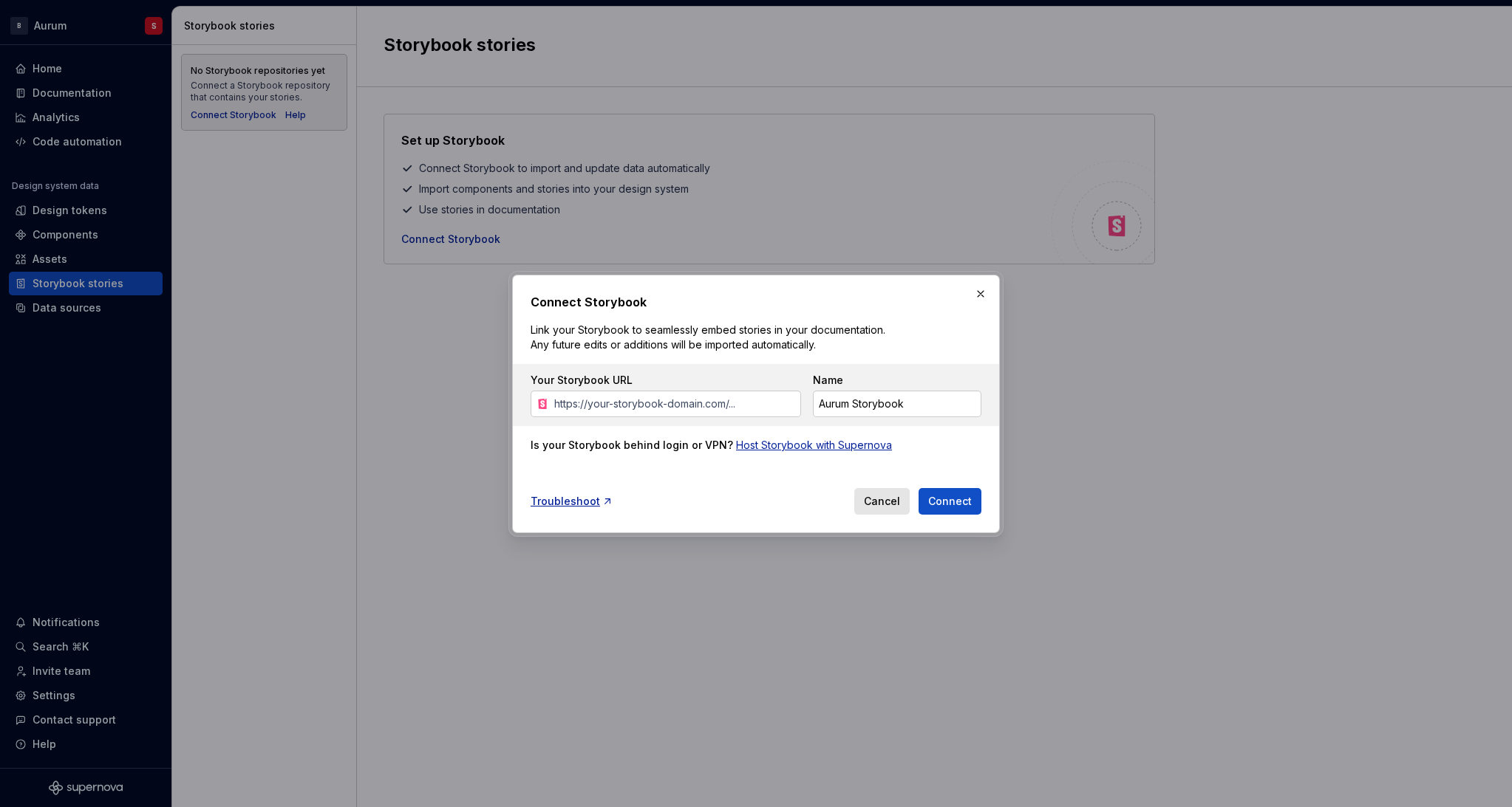
click at [808, 447] on div "Host Storybook with Supernova" at bounding box center [814, 446] width 156 height 14
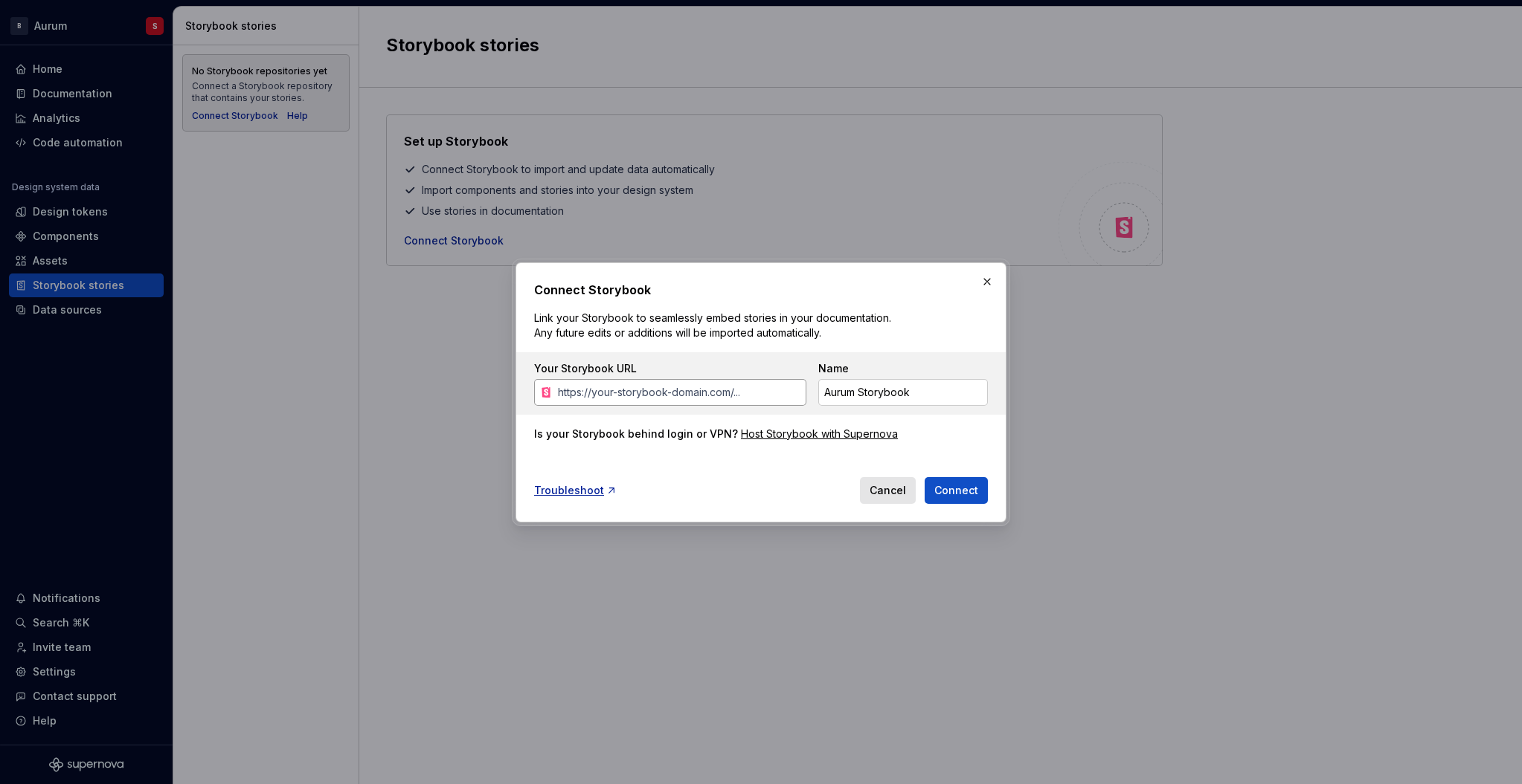
click at [628, 398] on input "Your Storybook URL" at bounding box center [678, 392] width 254 height 26
paste input "[URL][DOMAIN_NAME]"
drag, startPoint x: 563, startPoint y: 395, endPoint x: 1398, endPoint y: 407, distance: 835.1
click at [1397, 407] on div "Connect Storybook Link your Storybook to seamlessly embed stories in your docum…" at bounding box center [761, 392] width 1522 height 784
type input "[URL][DOMAIN_NAME]"
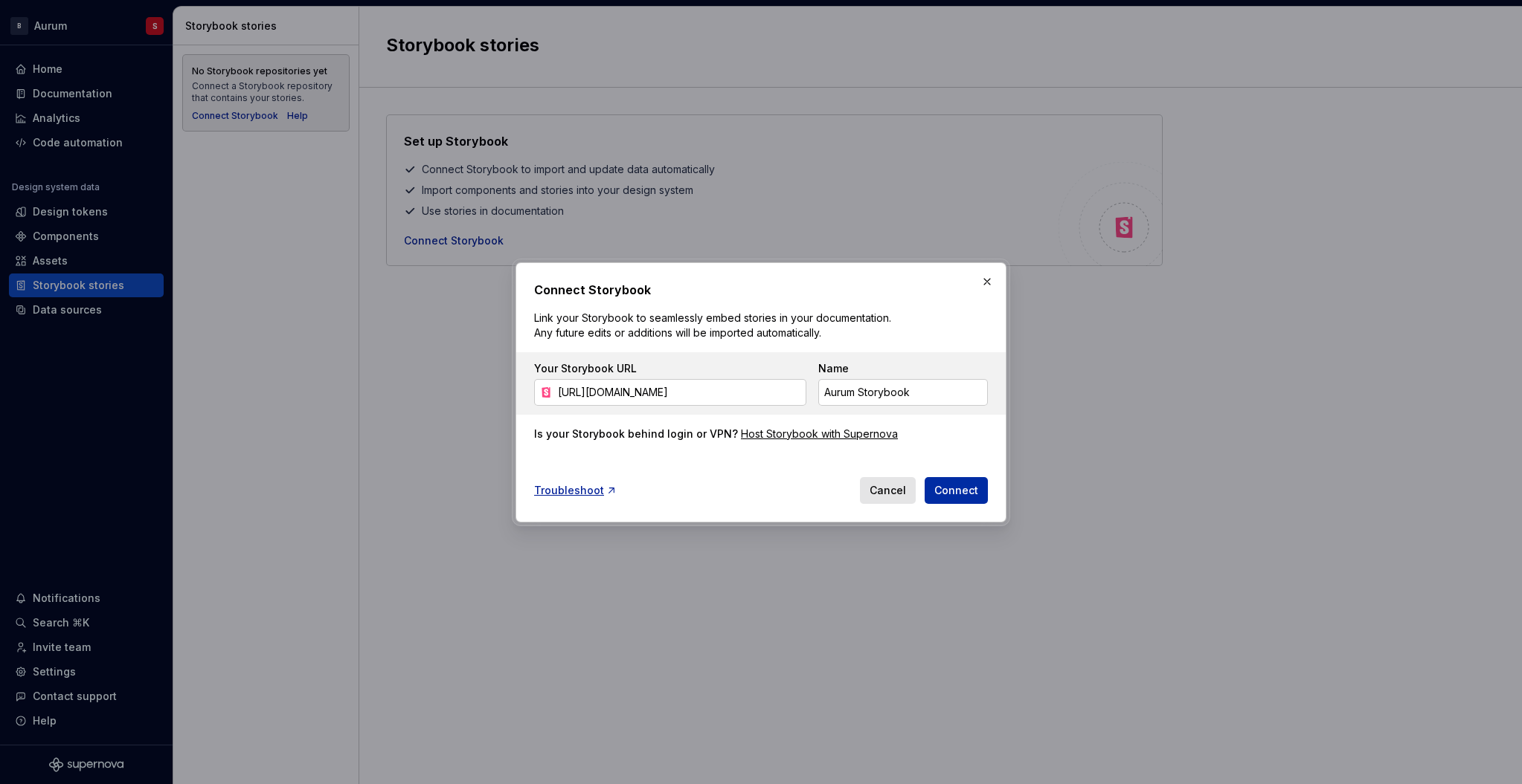
click at [958, 492] on span "Connect" at bounding box center [956, 490] width 44 height 15
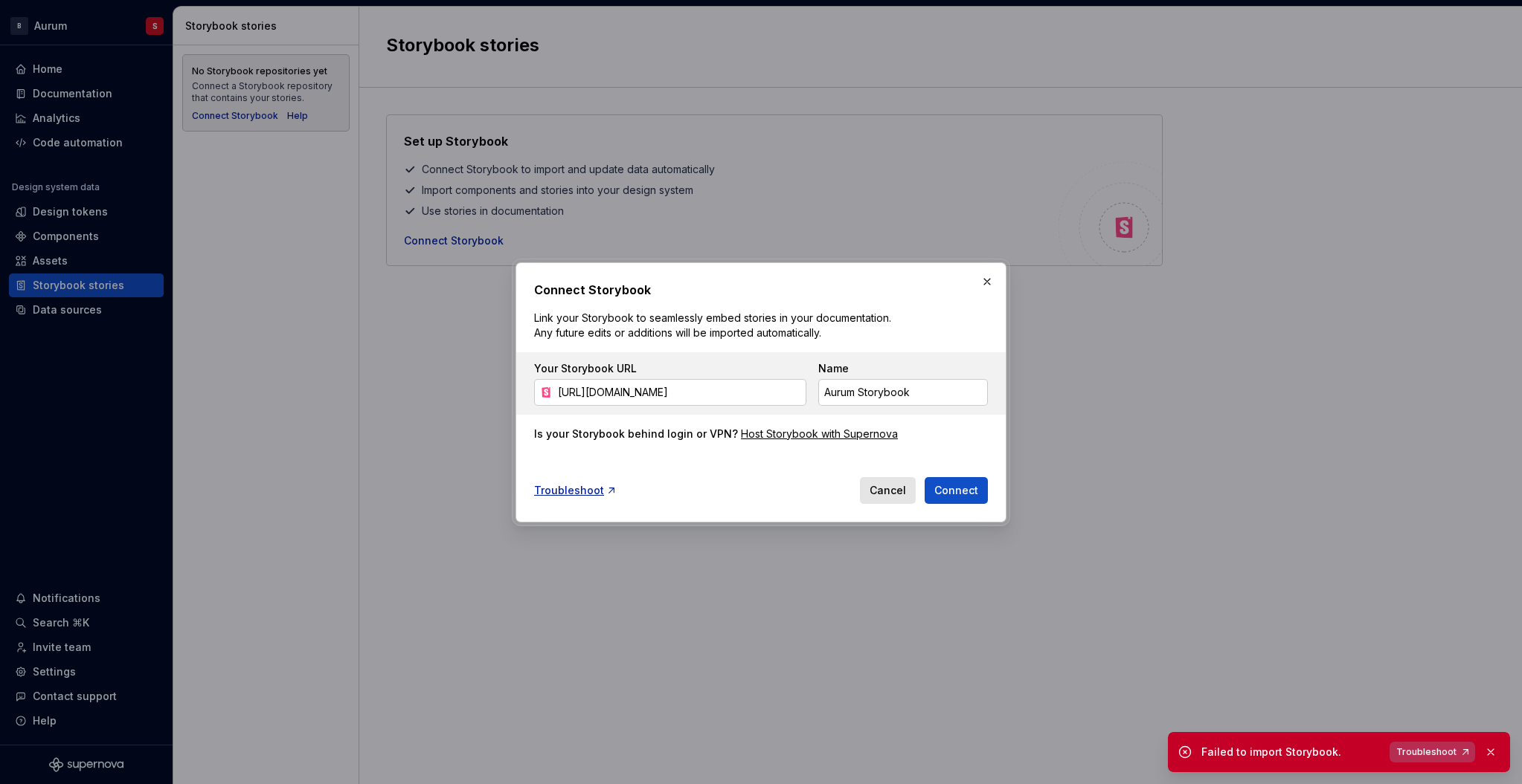
click at [1433, 747] on span "Troubleshoot" at bounding box center [1426, 752] width 60 height 12
click at [616, 441] on div "Is your Storybook behind login or VPN?" at bounding box center [636, 434] width 203 height 15
click at [988, 278] on button "button" at bounding box center [987, 282] width 21 height 21
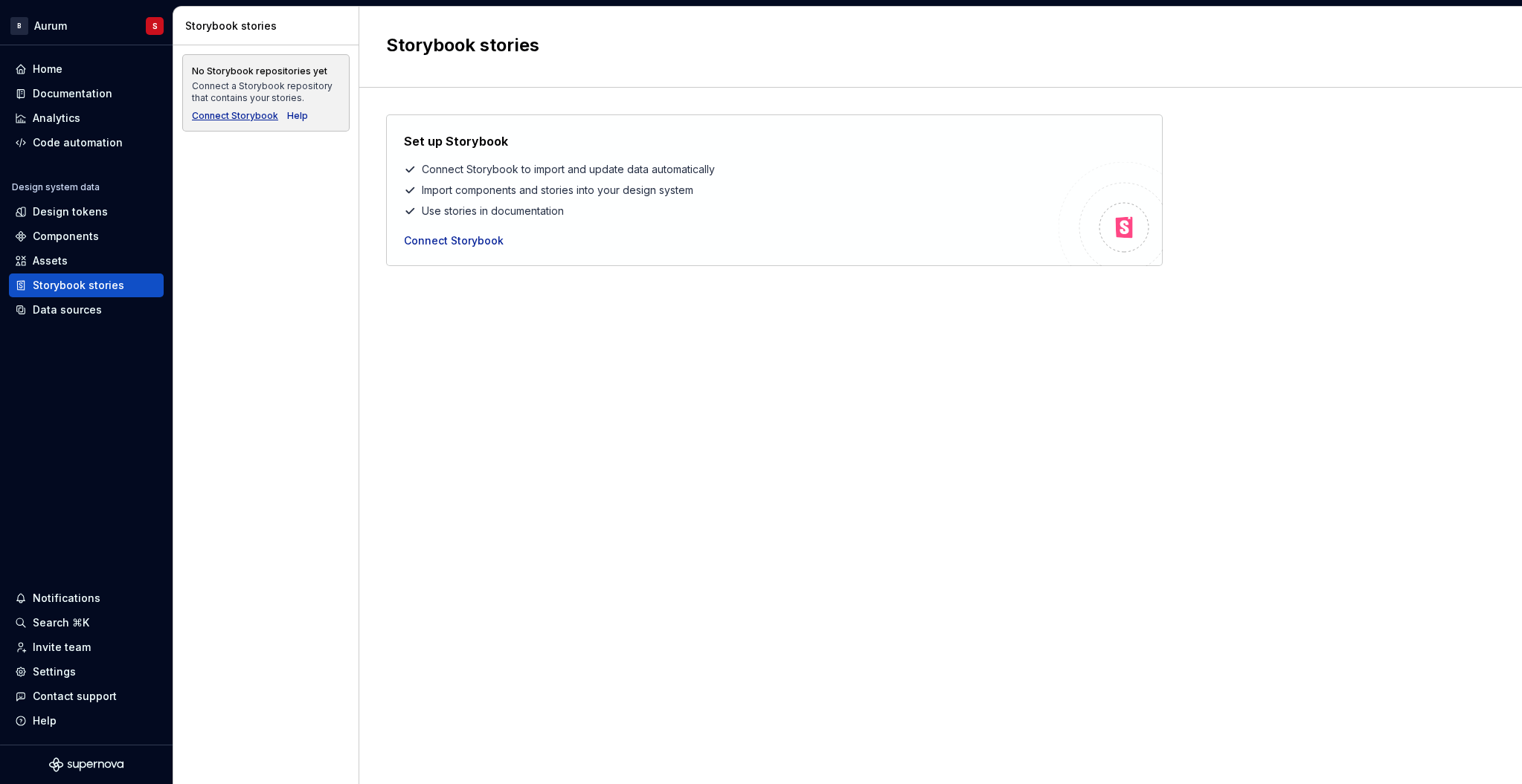
click at [235, 115] on div "Connect Storybook" at bounding box center [234, 116] width 87 height 12
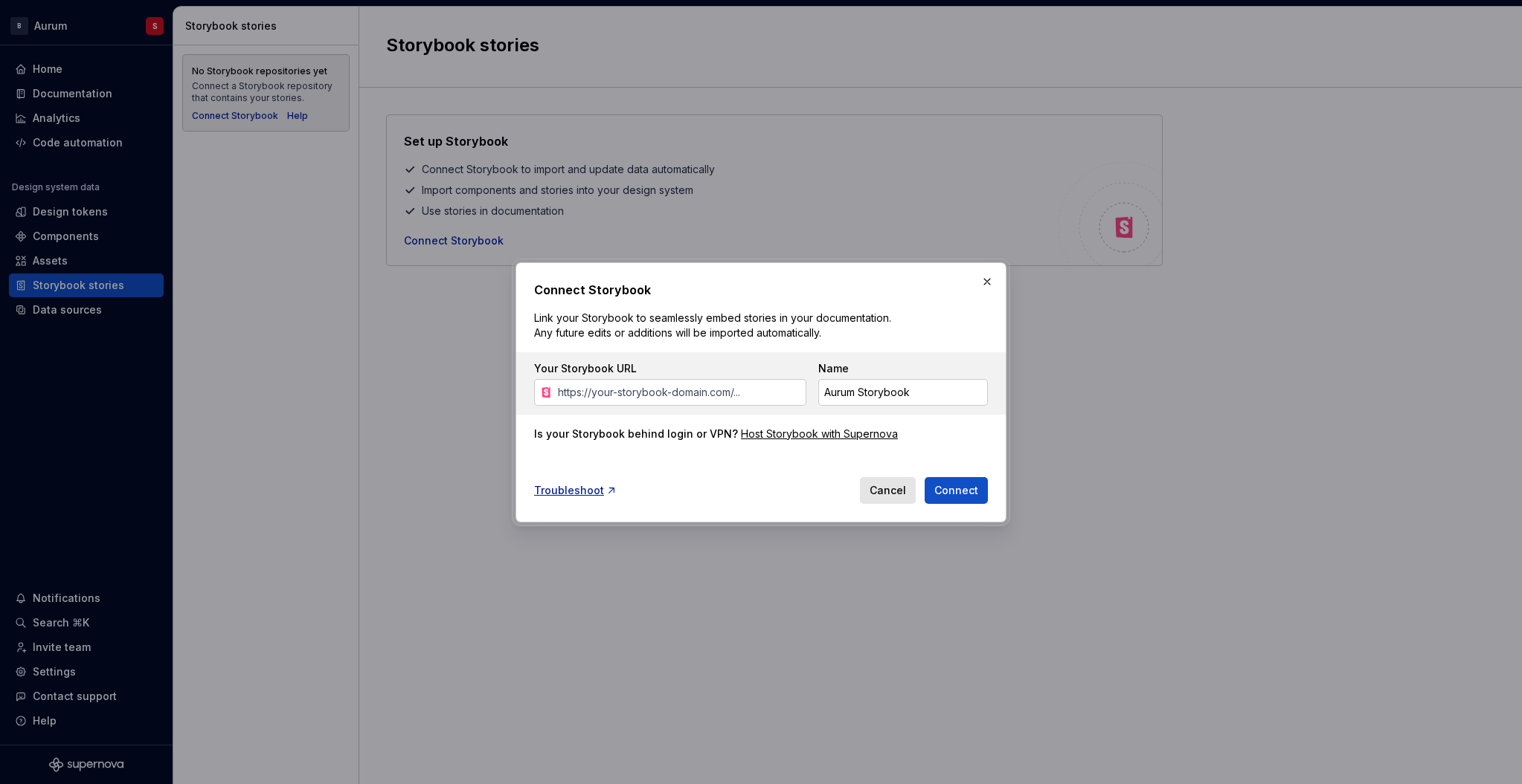
drag, startPoint x: 986, startPoint y: 284, endPoint x: 1532, endPoint y: 435, distance: 566.5
click at [1521, 435] on html "B Aurum S Home Documentation Analytics Code automation Design system data Desig…" at bounding box center [761, 392] width 1522 height 784
